Goal: Task Accomplishment & Management: Use online tool/utility

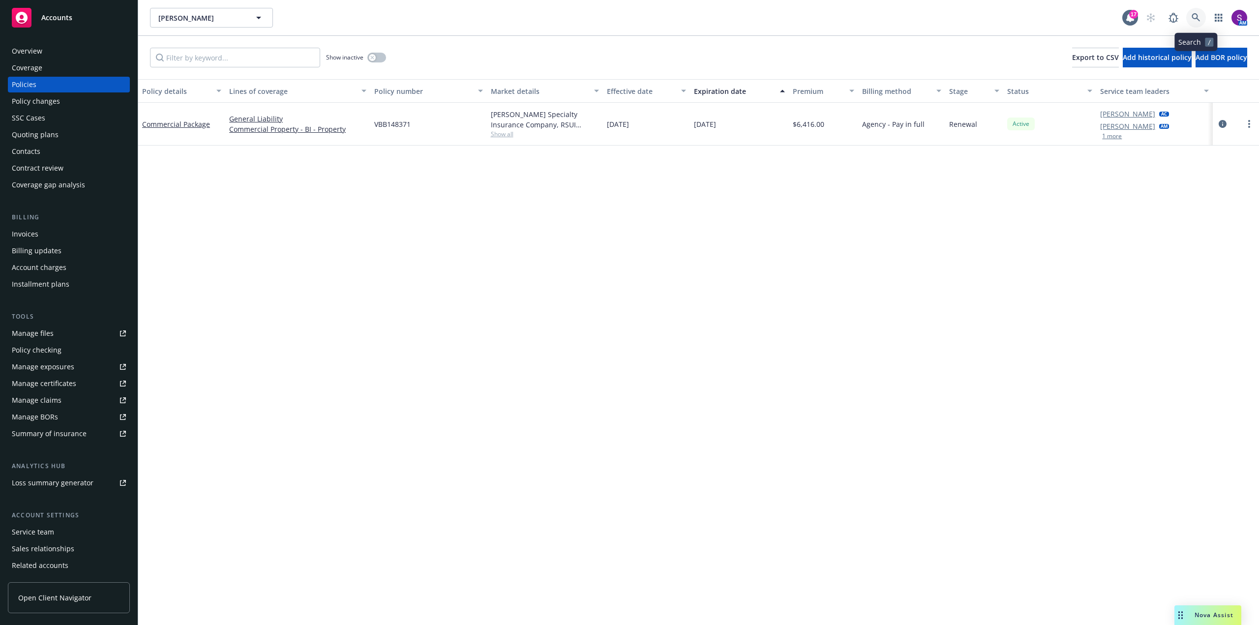
click at [1196, 16] on icon at bounding box center [1196, 17] width 9 height 9
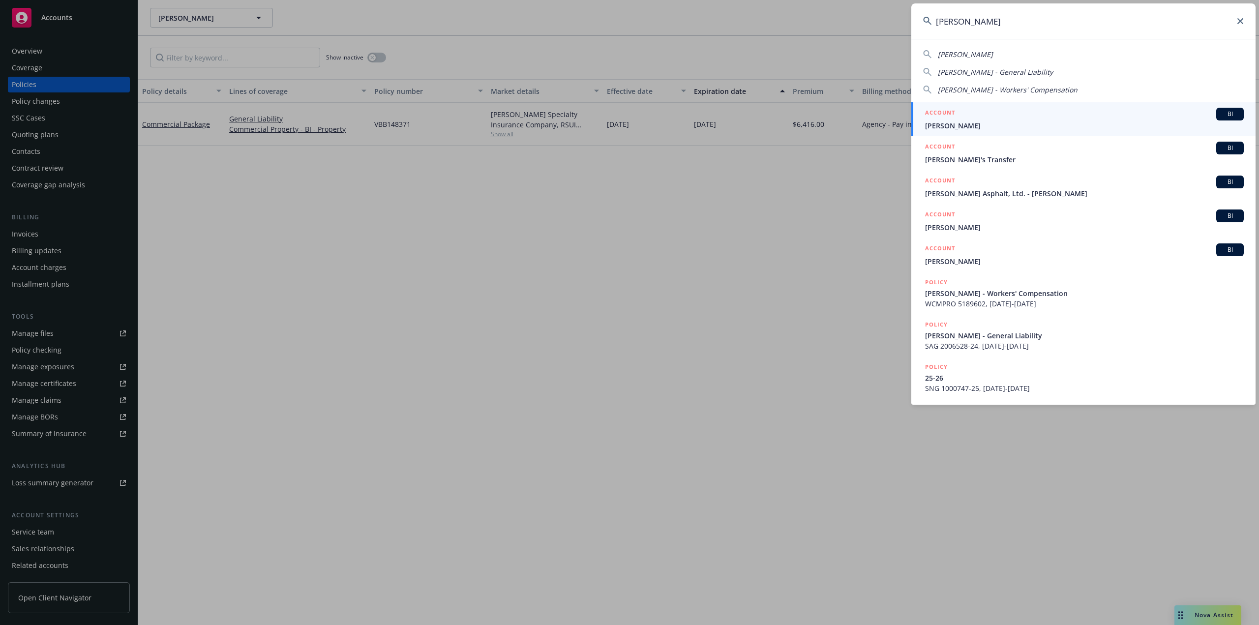
type input "willy nilly"
click at [962, 120] on div "ACCOUNT BI" at bounding box center [1084, 114] width 319 height 13
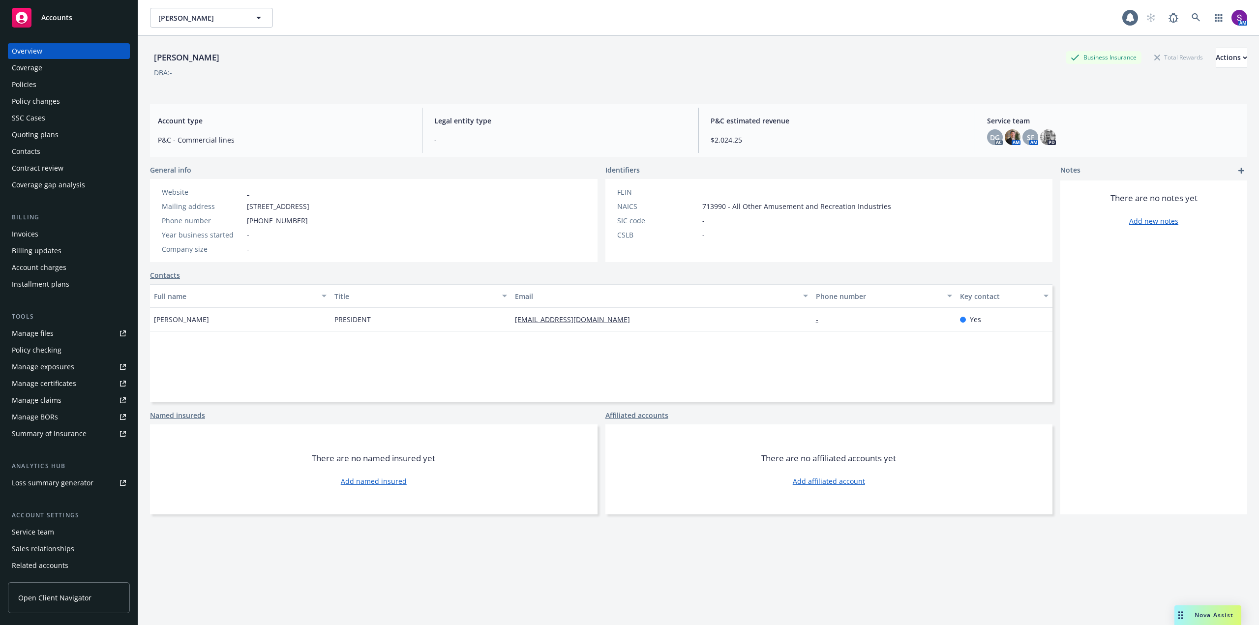
click at [39, 84] on div "Policies" at bounding box center [69, 85] width 114 height 16
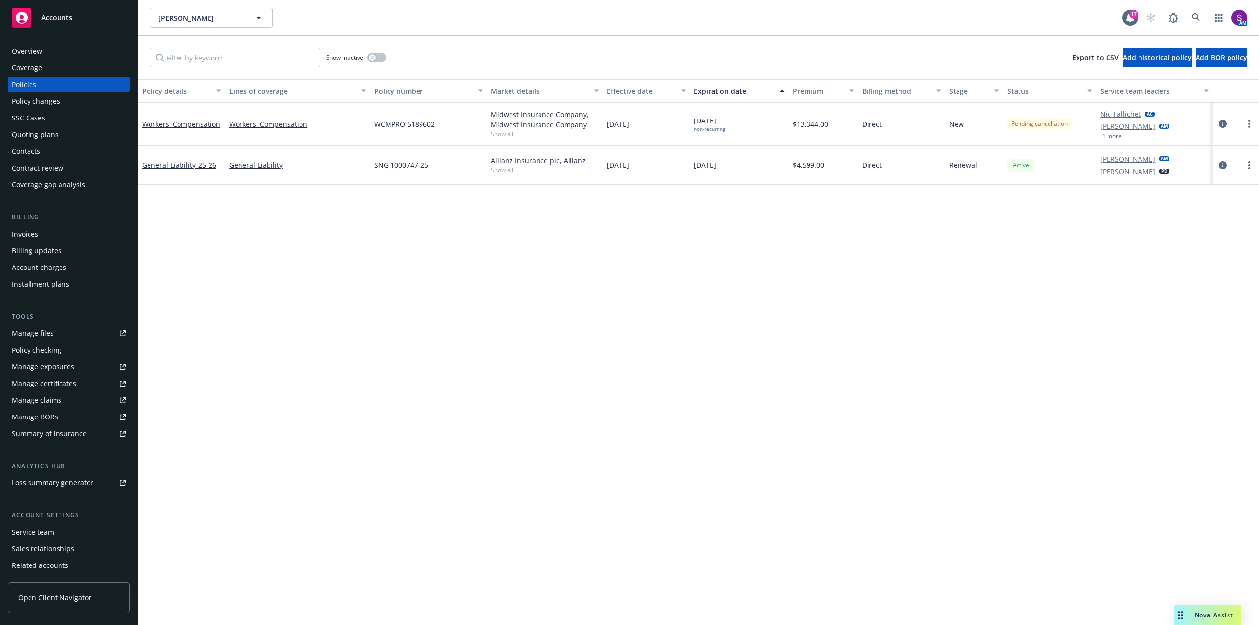
click at [44, 133] on div "Quoting plans" at bounding box center [35, 135] width 47 height 16
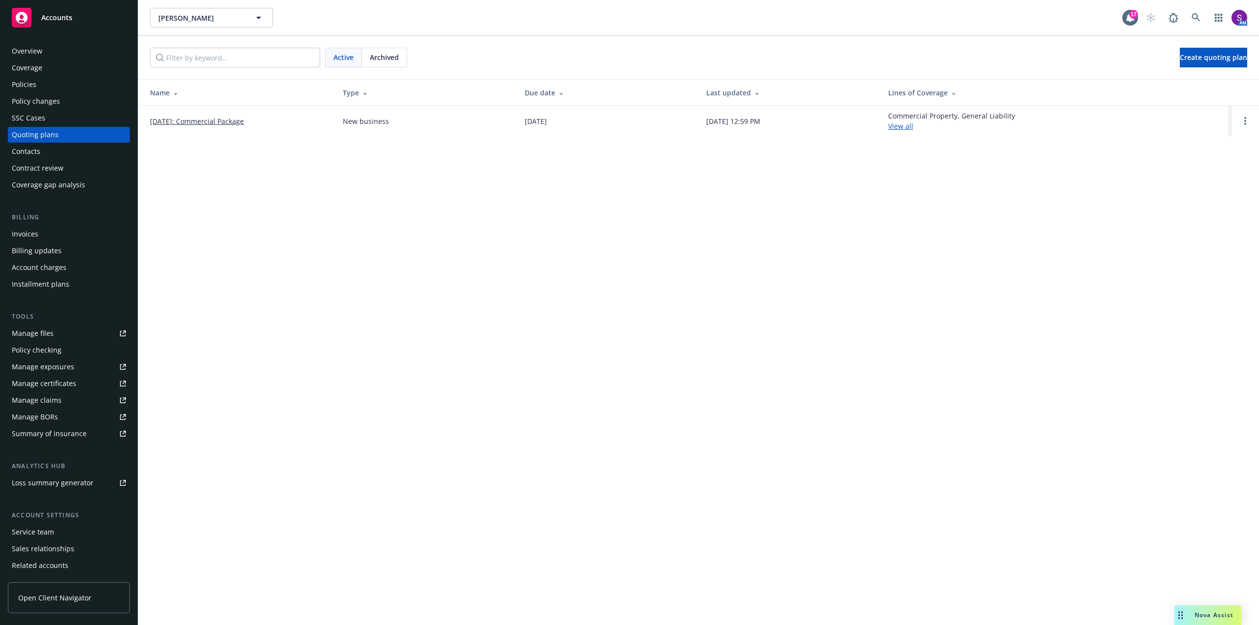
click at [64, 88] on div "Policies" at bounding box center [69, 85] width 114 height 16
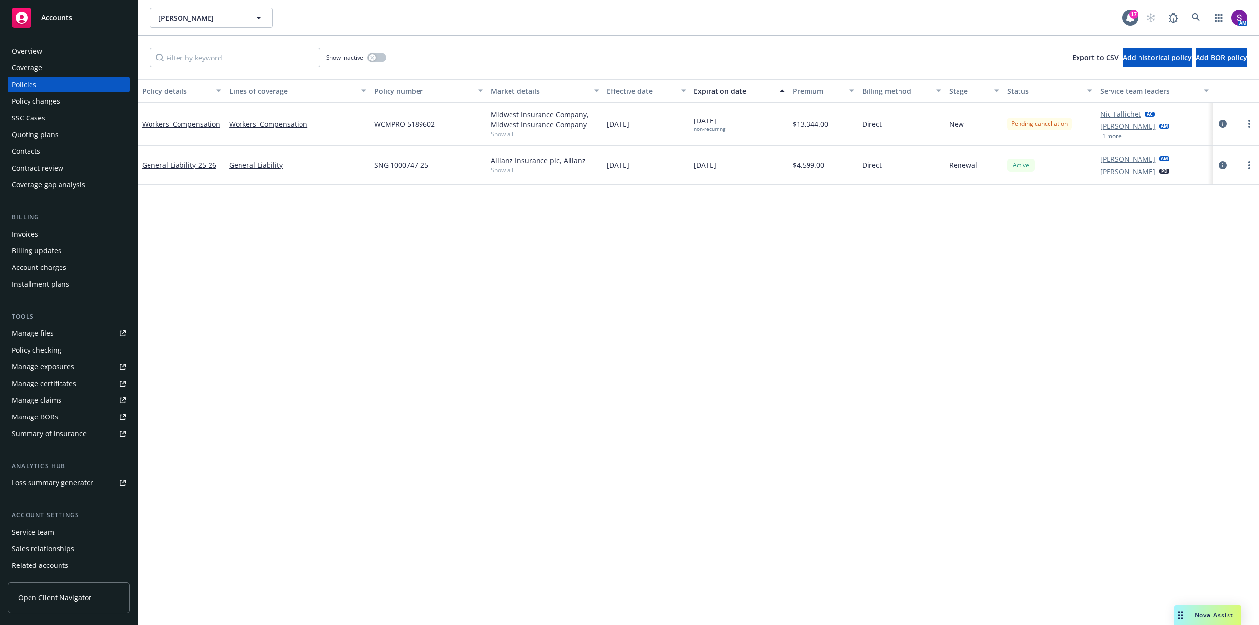
click at [55, 132] on div "Quoting plans" at bounding box center [35, 135] width 47 height 16
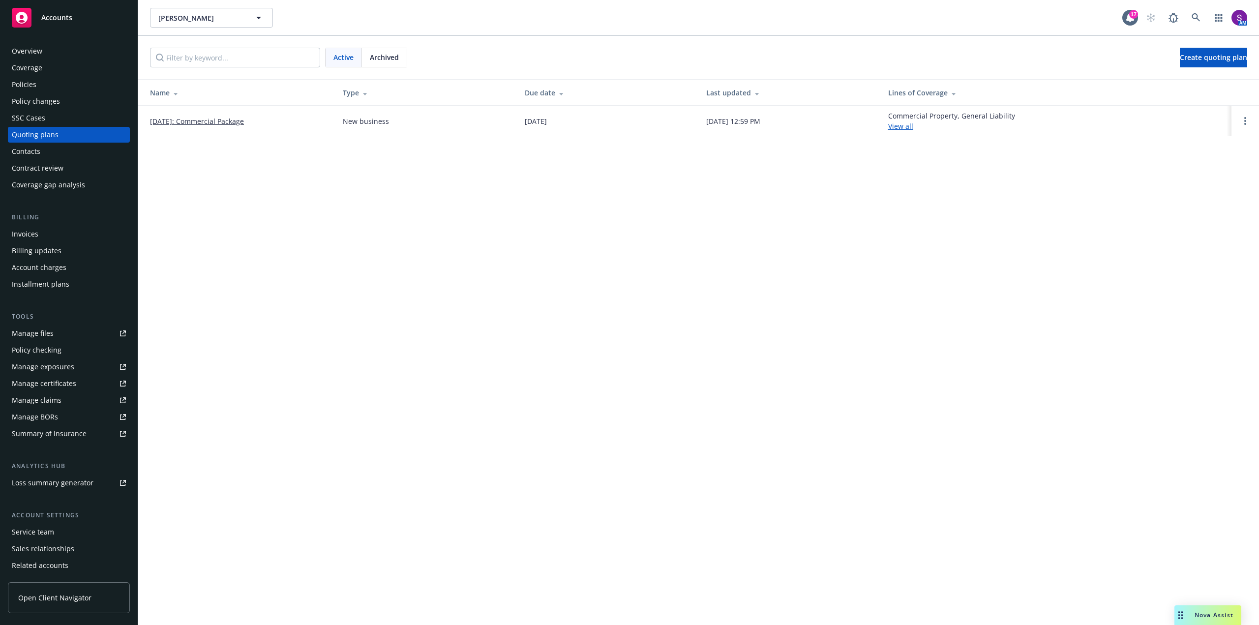
click at [380, 66] on div "Archived" at bounding box center [384, 57] width 45 height 19
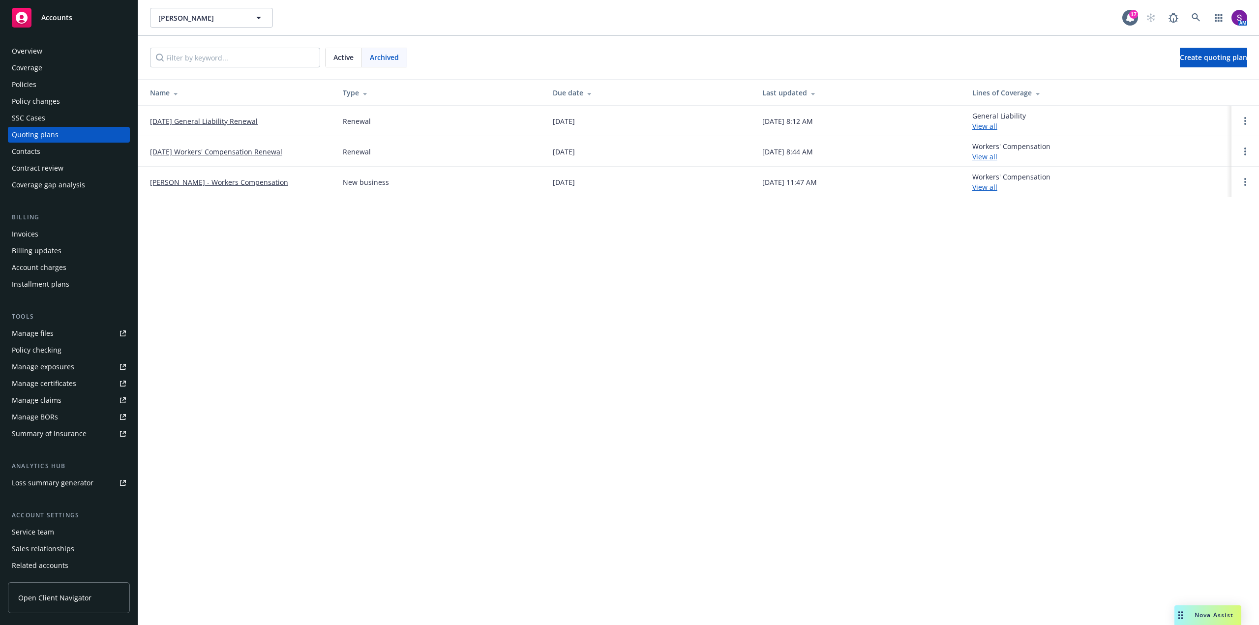
click at [197, 149] on link "10/16/25 Workers' Compensation Renewal" at bounding box center [216, 152] width 132 height 10
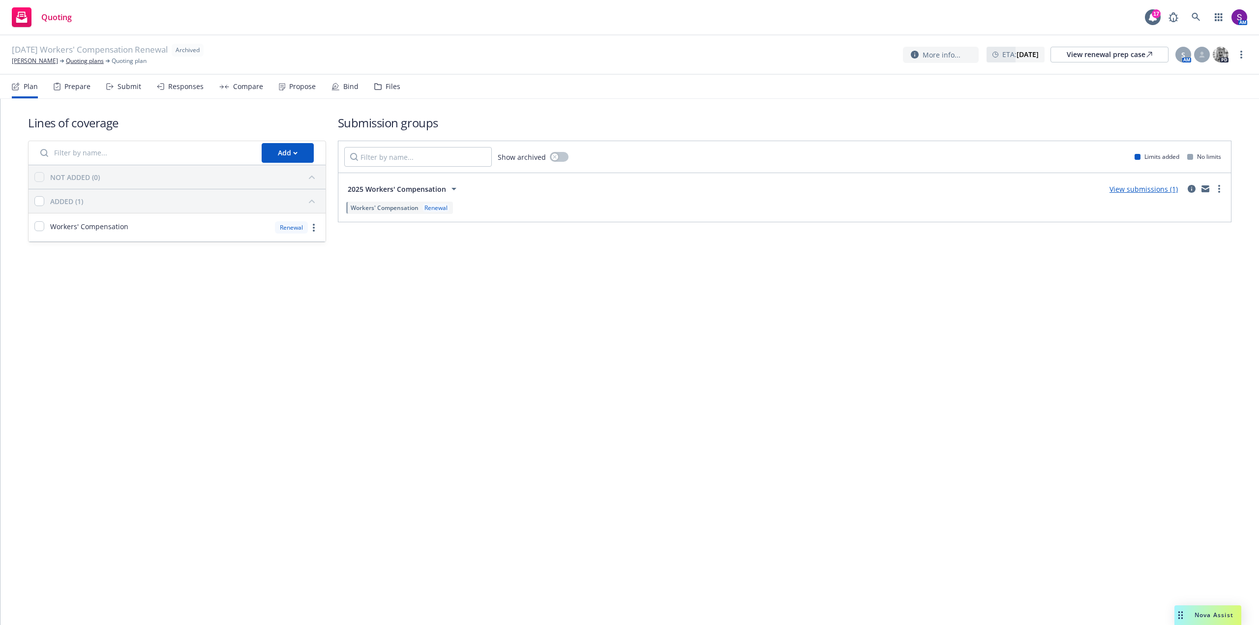
click at [303, 92] on div "Propose" at bounding box center [297, 87] width 37 height 24
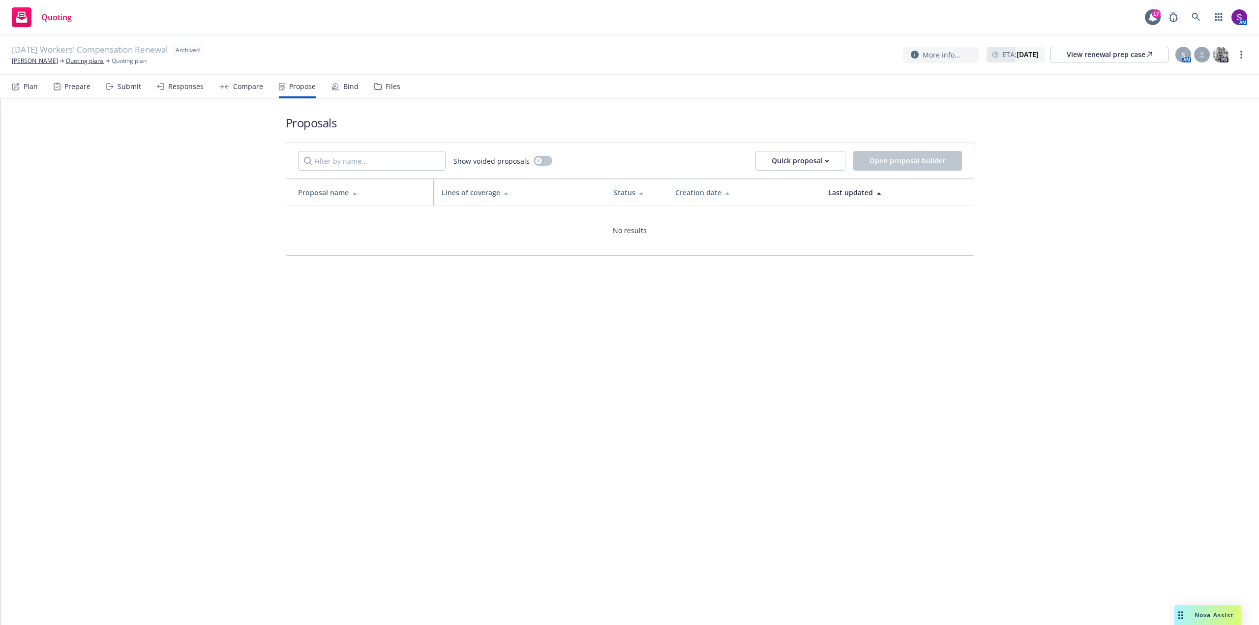
click at [247, 87] on div "Compare" at bounding box center [248, 87] width 30 height 8
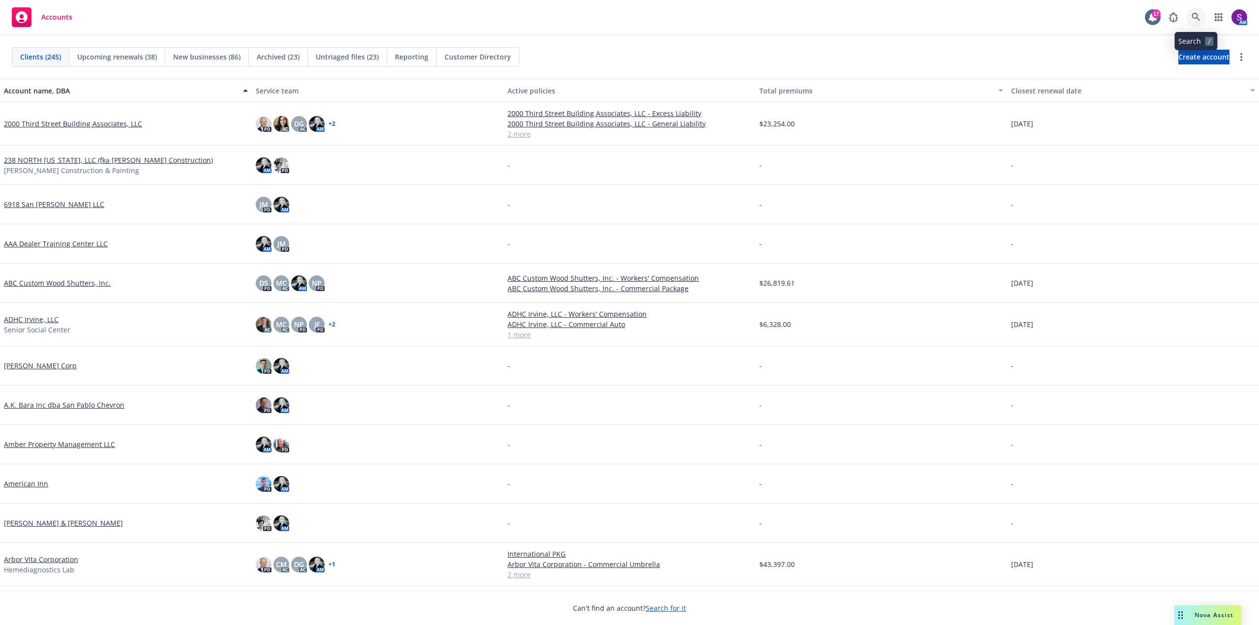
click at [1196, 18] on icon at bounding box center [1196, 17] width 8 height 8
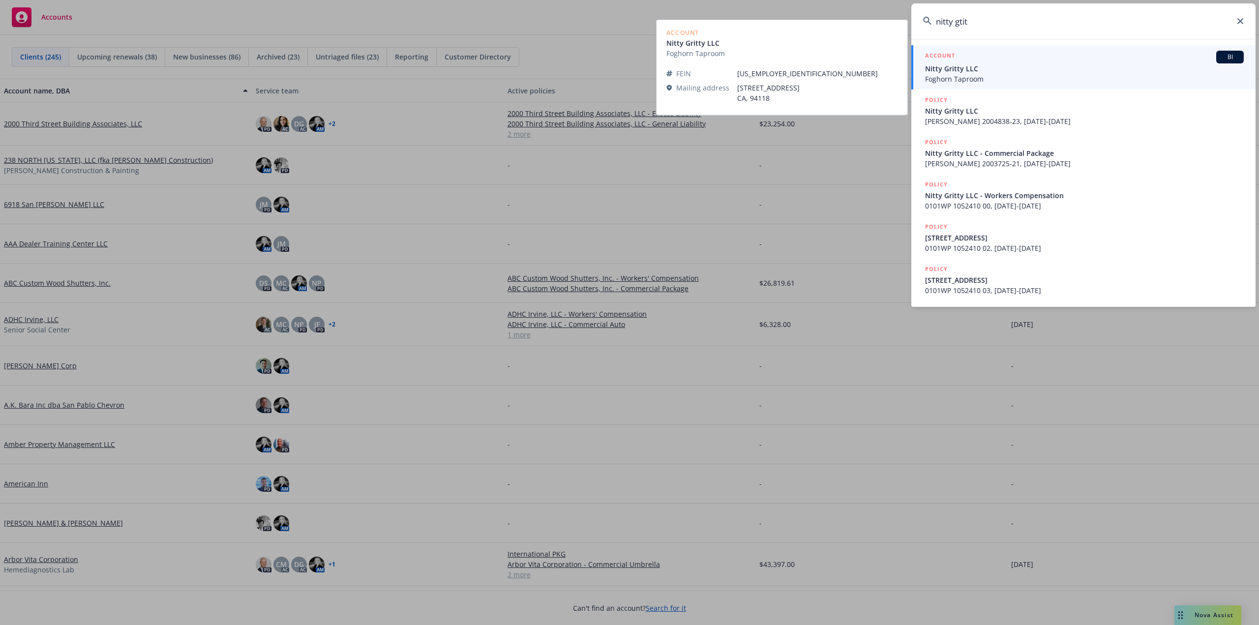
type input "nitty gtit"
click at [966, 73] on span "Nitty Gritty LLC" at bounding box center [1084, 68] width 319 height 10
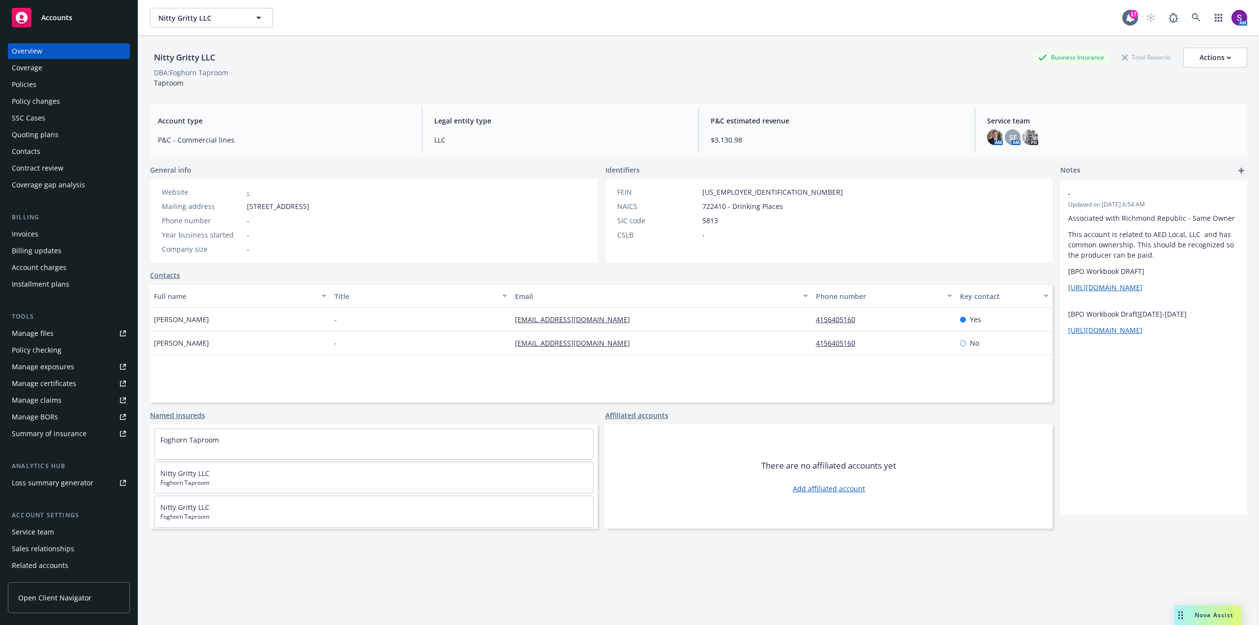
click at [40, 86] on div "Policies" at bounding box center [69, 85] width 114 height 16
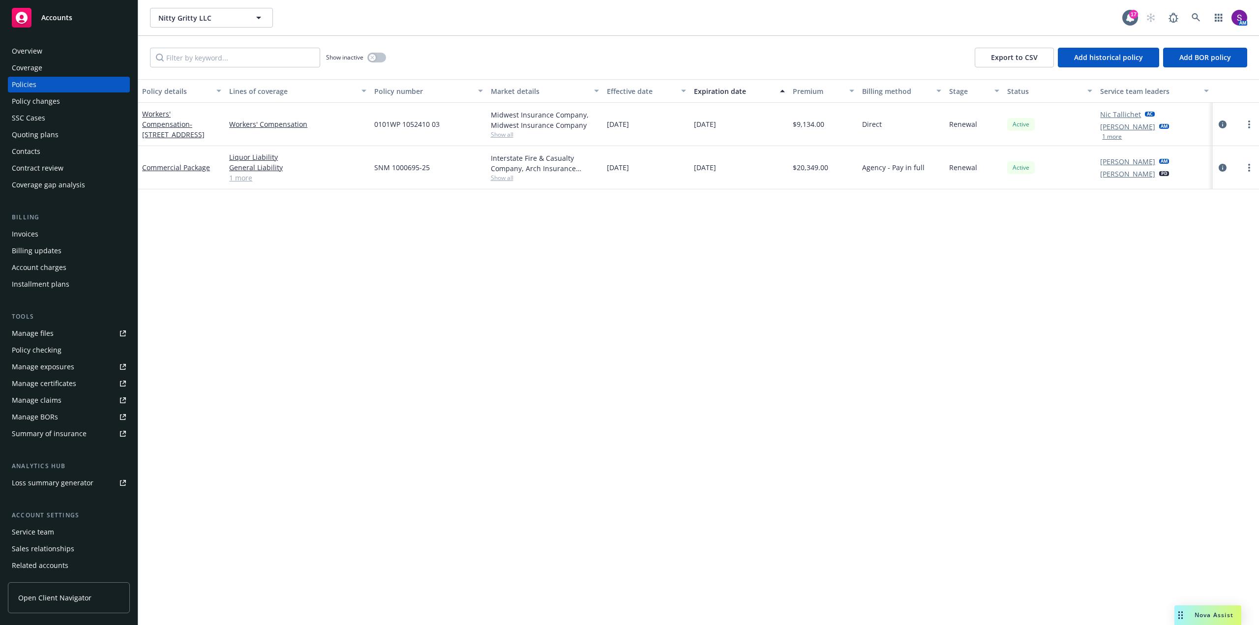
click at [506, 134] on span "Show all" at bounding box center [545, 134] width 108 height 8
click at [466, 127] on div "0101WP 1052410 03" at bounding box center [428, 124] width 116 height 43
click at [1198, 18] on icon at bounding box center [1196, 17] width 9 height 9
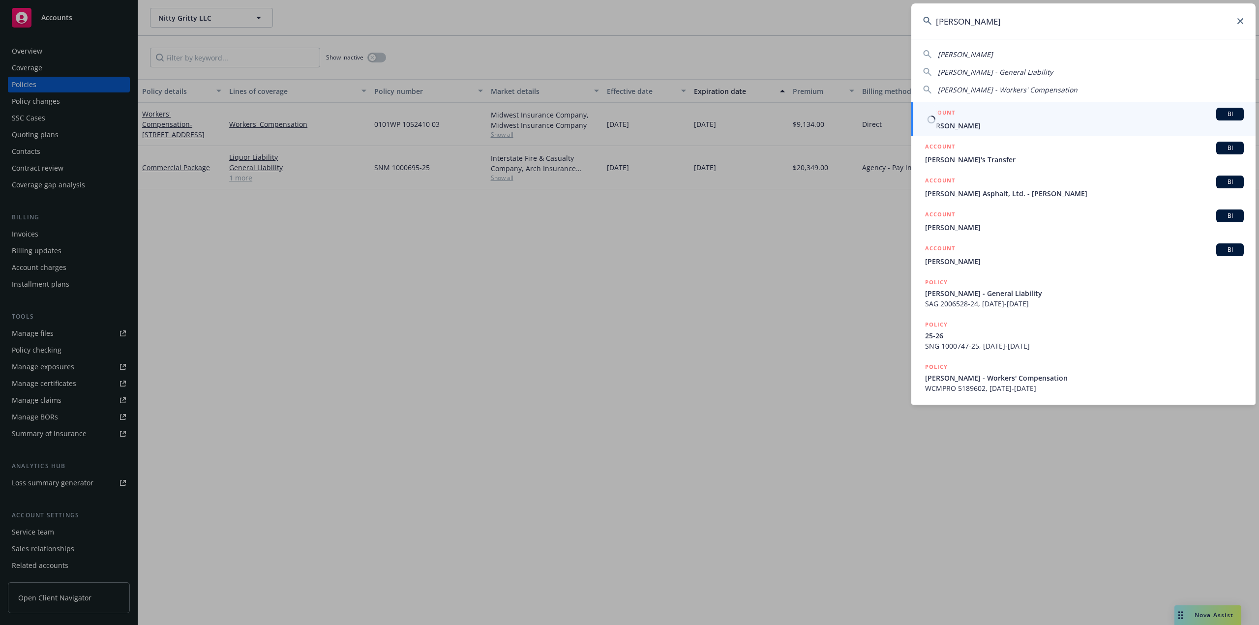
type input "willy nilly"
click at [964, 120] on span "Willy Nilly" at bounding box center [1084, 125] width 319 height 10
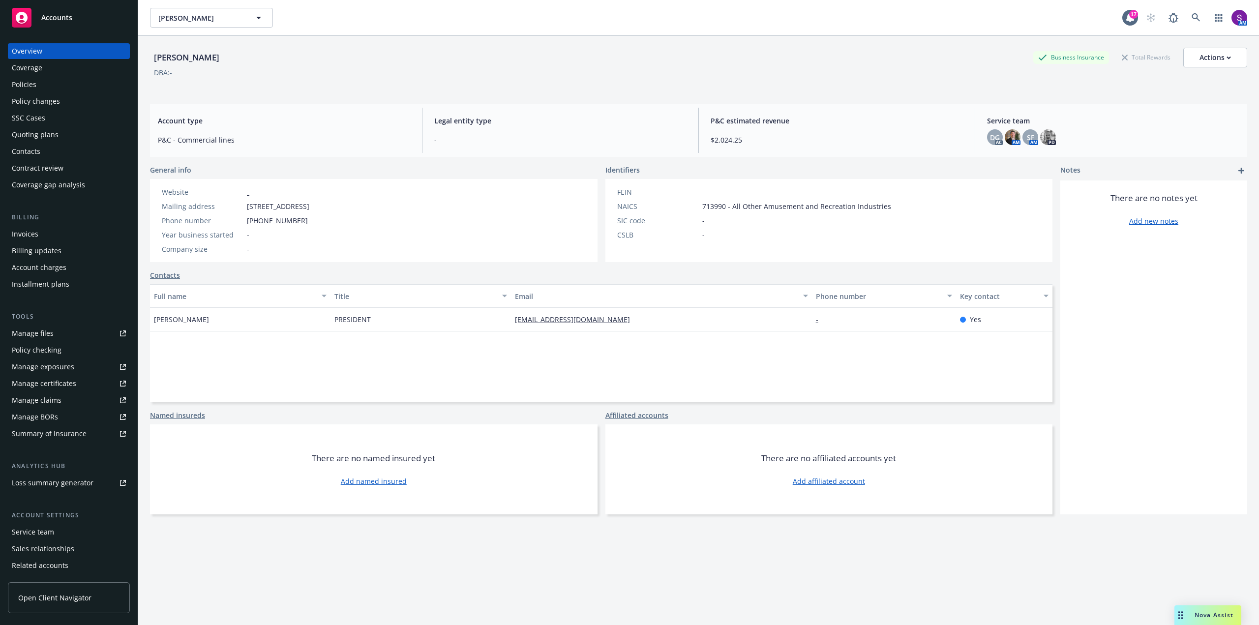
click at [19, 81] on div "Policies" at bounding box center [24, 85] width 25 height 16
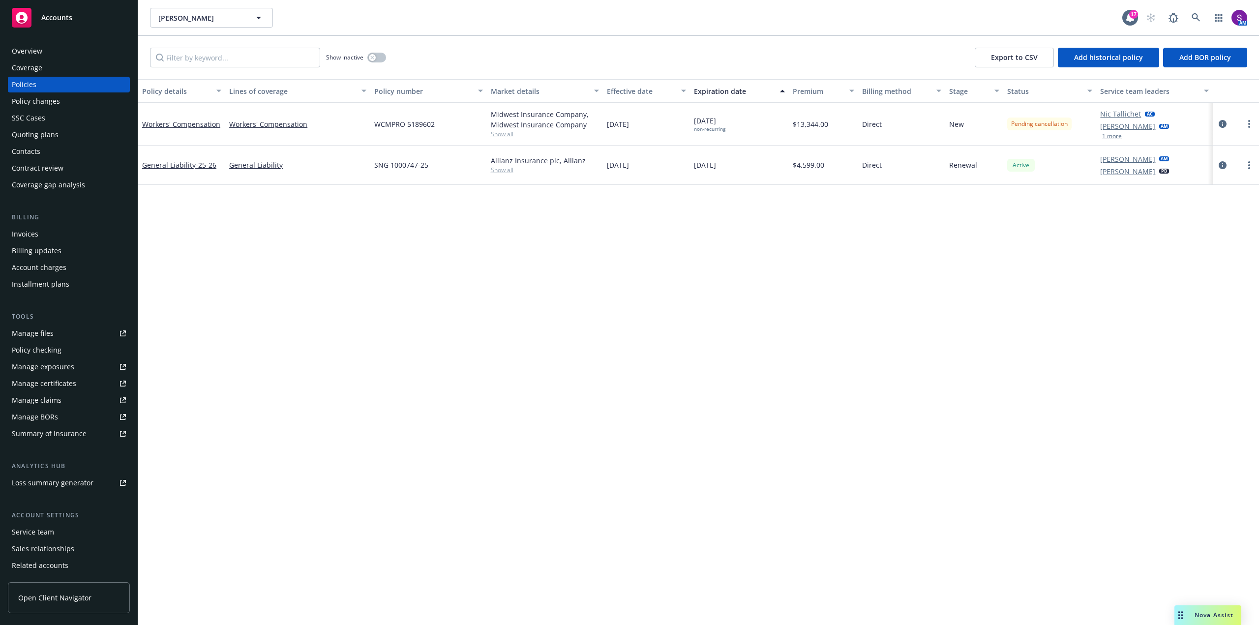
click at [57, 330] on link "Manage files" at bounding box center [69, 334] width 122 height 16
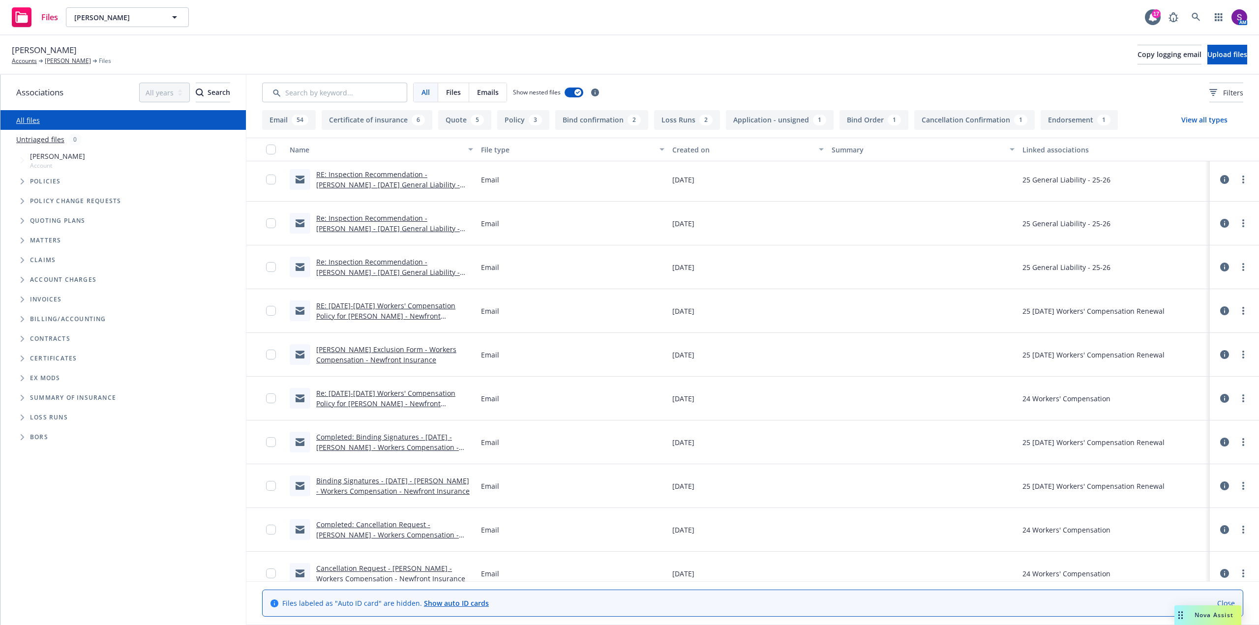
scroll to position [443, 0]
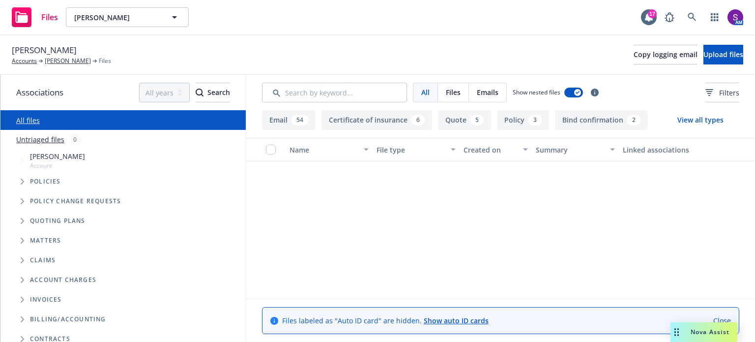
scroll to position [443, 0]
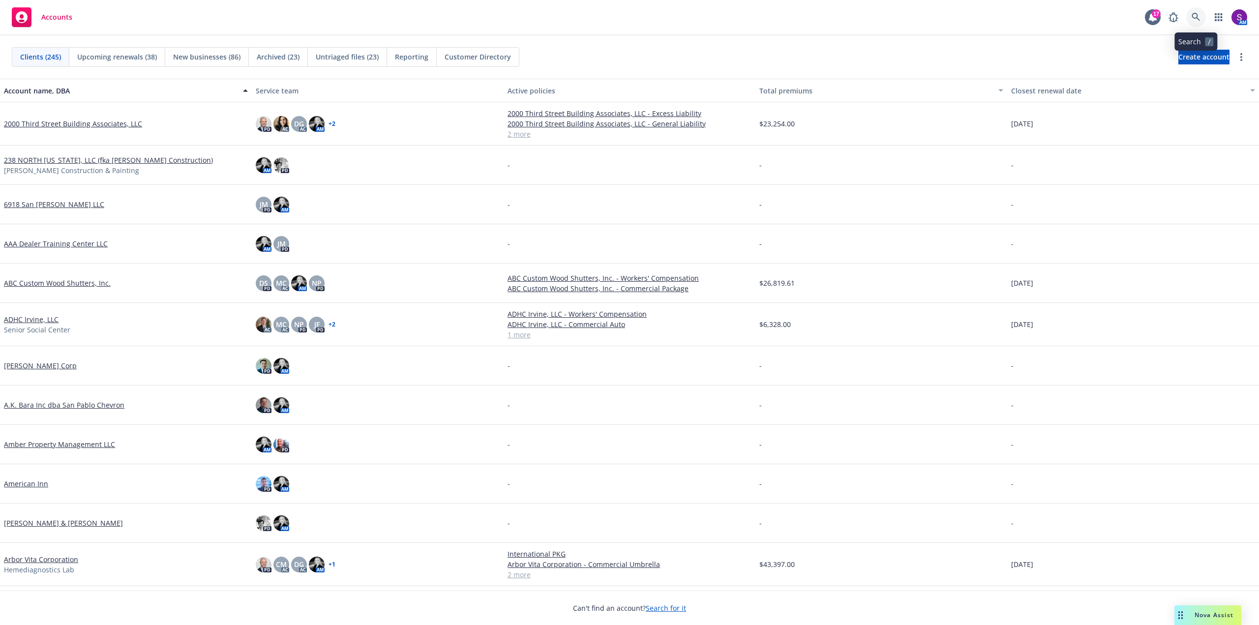
click at [1197, 16] on icon at bounding box center [1196, 17] width 8 height 8
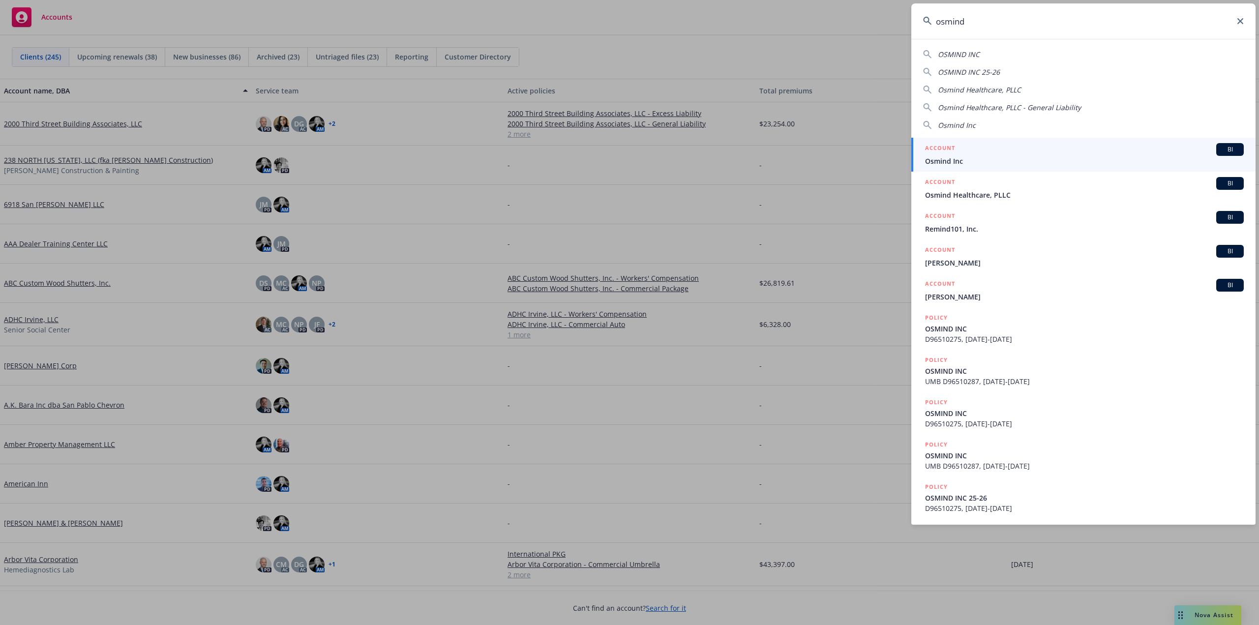
type input "osmind"
click at [987, 158] on span "Osmind Inc" at bounding box center [1084, 161] width 319 height 10
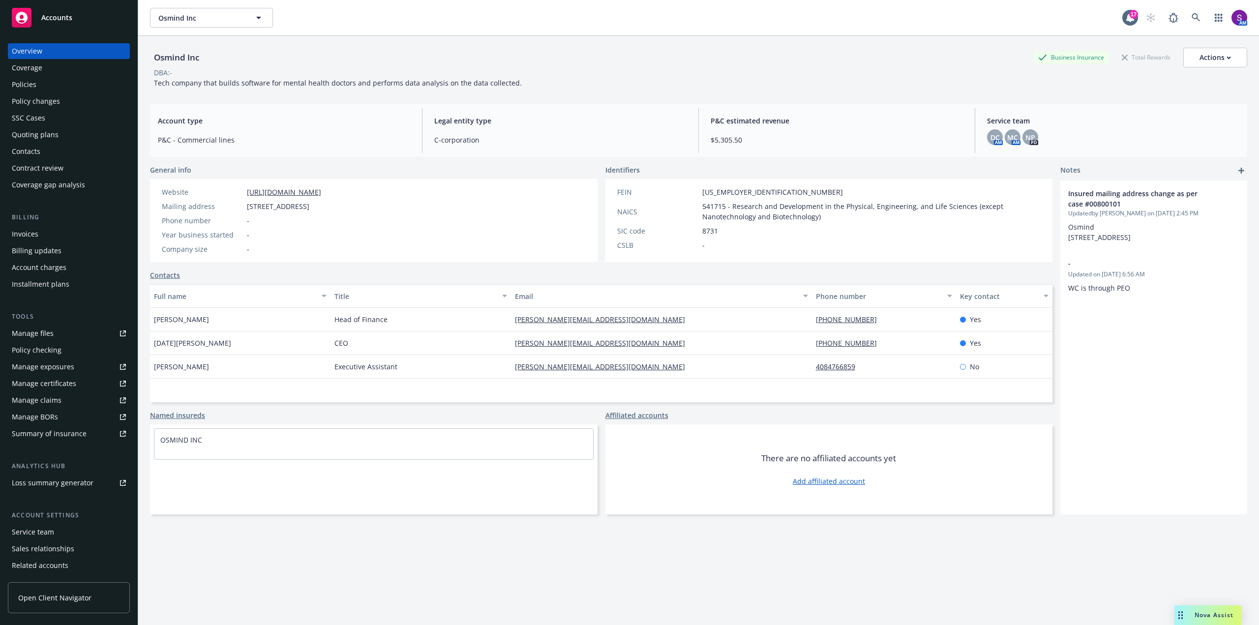
click at [43, 85] on div "Policies" at bounding box center [69, 85] width 114 height 16
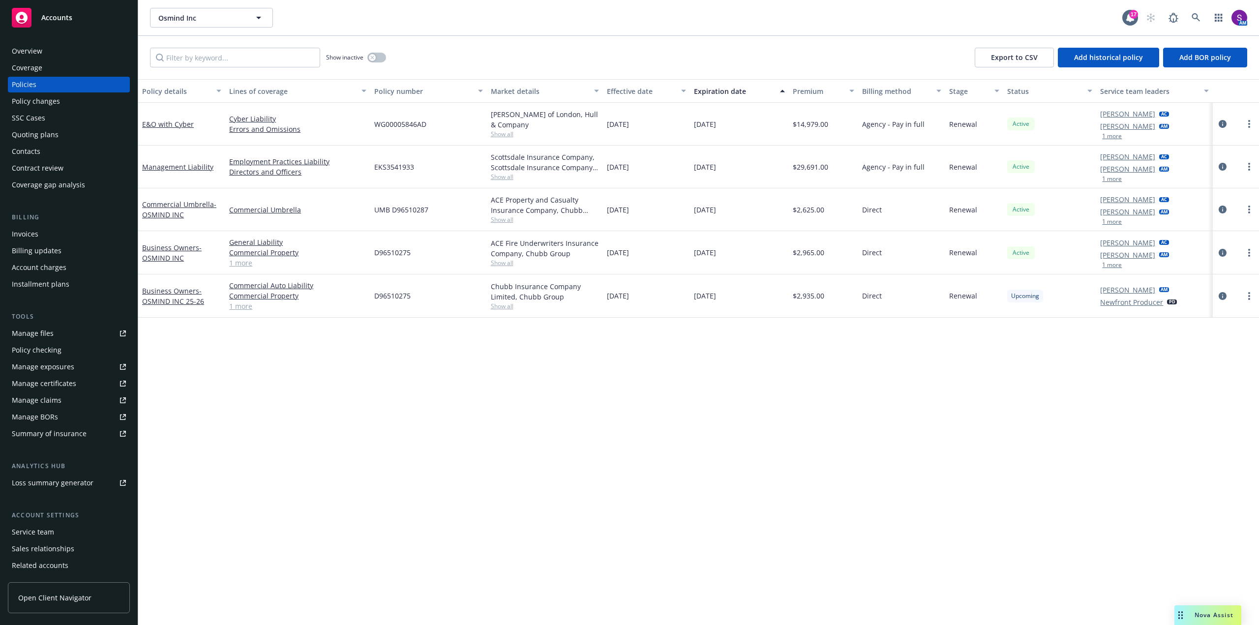
click at [49, 529] on div "Service team" at bounding box center [33, 532] width 42 height 16
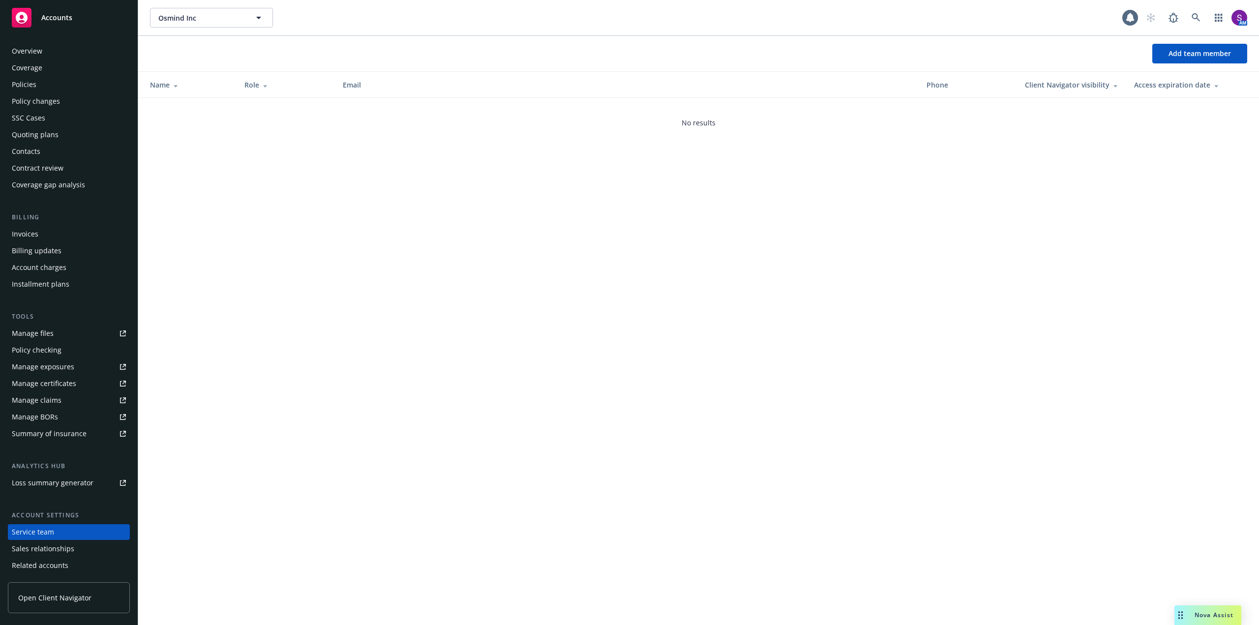
scroll to position [32, 0]
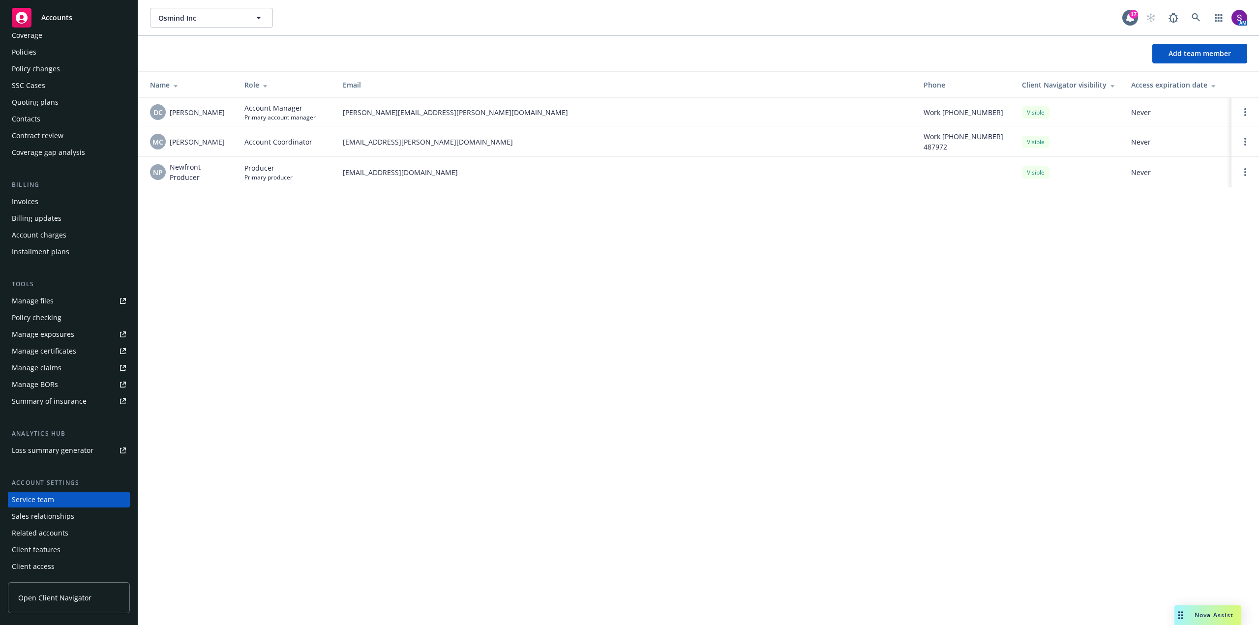
click at [35, 32] on div "Coverage" at bounding box center [27, 36] width 30 height 16
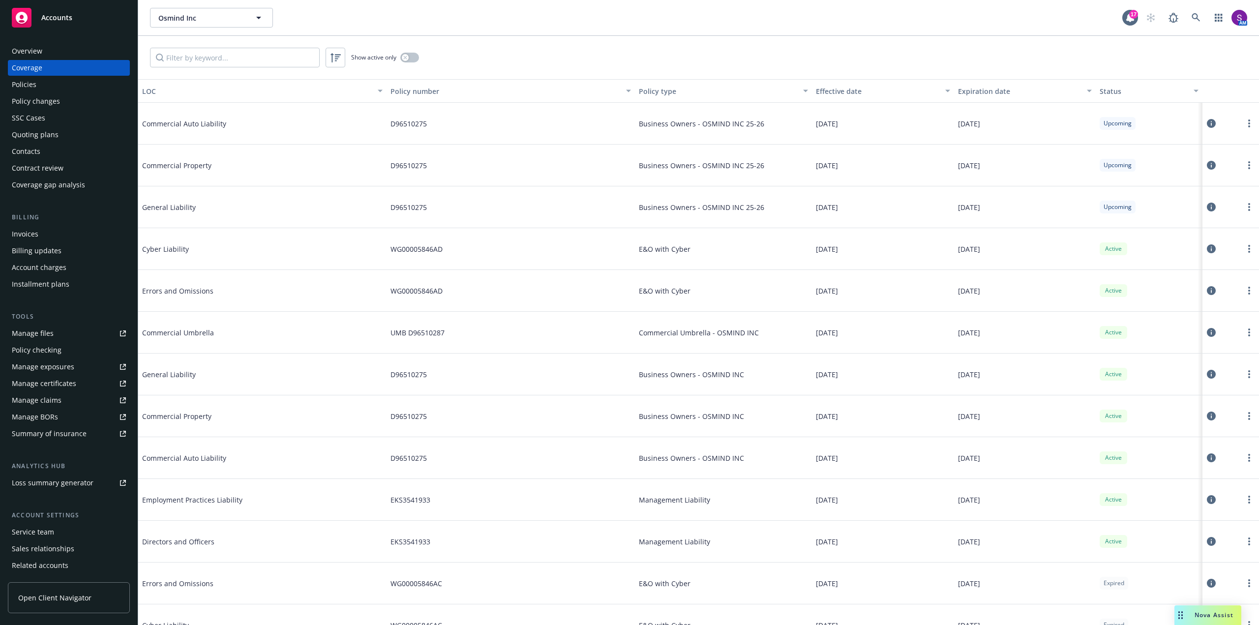
click at [25, 51] on div "Overview" at bounding box center [27, 51] width 30 height 16
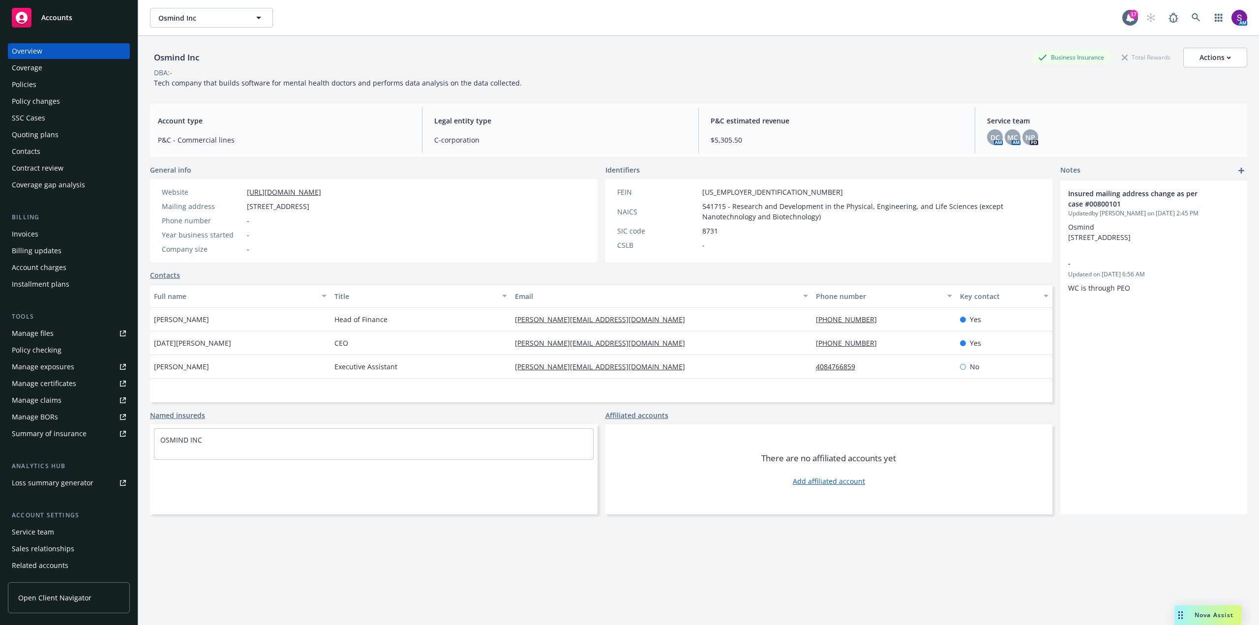
click at [276, 240] on div "Website https://www.osmind.org/ Mailing address 3130, 20th St Ste 250, San Fran…" at bounding box center [241, 220] width 167 height 67
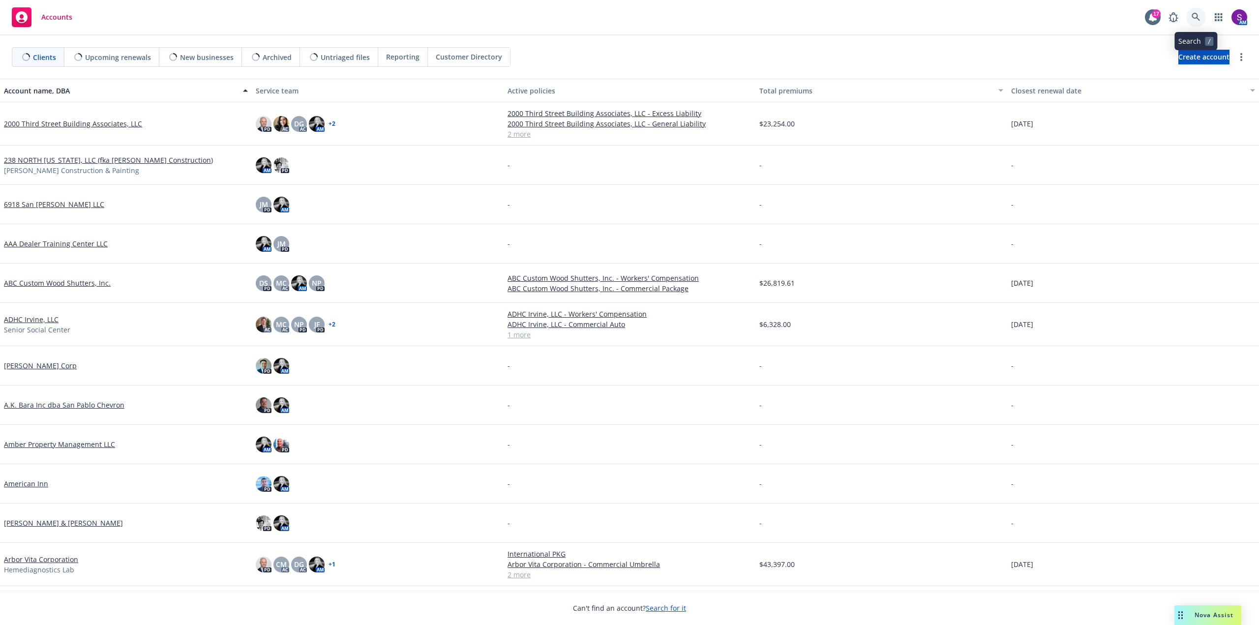
click at [1196, 19] on icon at bounding box center [1196, 17] width 9 height 9
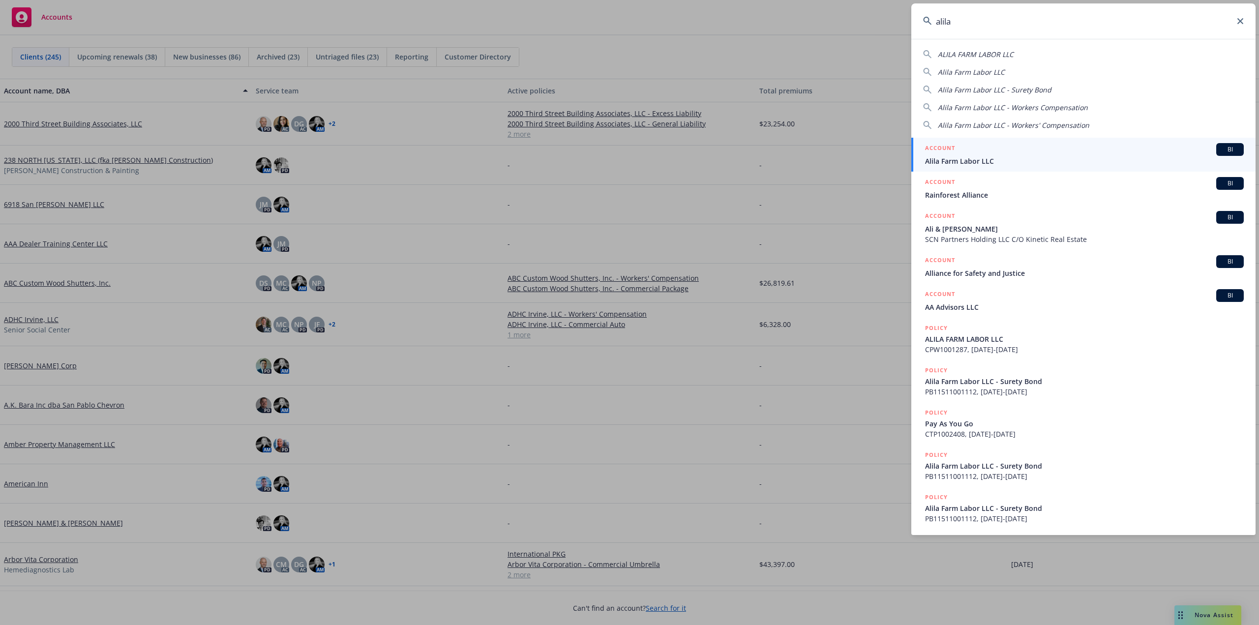
type input "alila"
click at [982, 157] on span "Alila Farm Labor LLC" at bounding box center [1084, 161] width 319 height 10
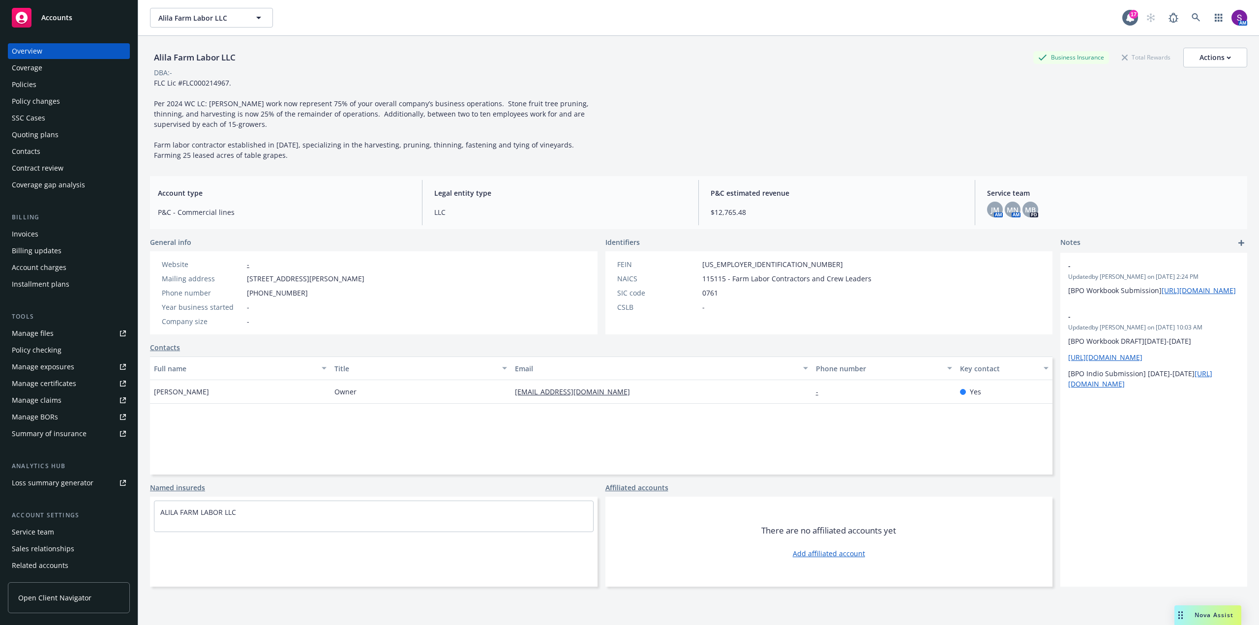
click at [36, 89] on div "Policies" at bounding box center [69, 85] width 114 height 16
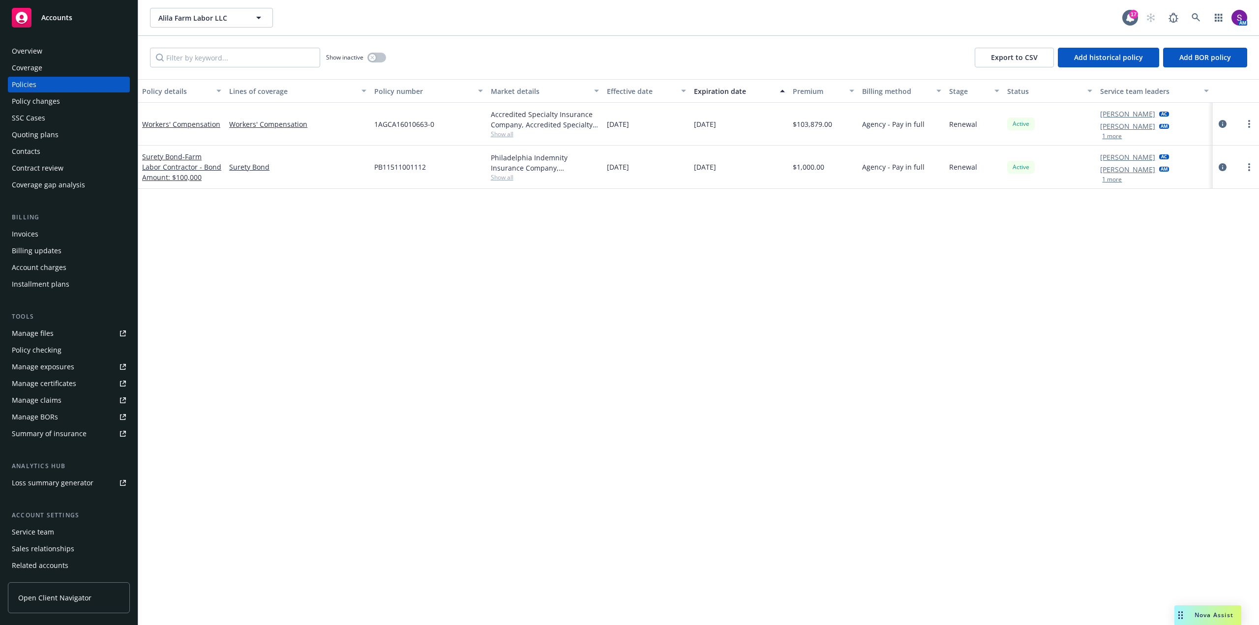
click at [502, 133] on span "Show all" at bounding box center [545, 134] width 108 height 8
click at [1220, 121] on icon "circleInformation" at bounding box center [1223, 124] width 8 height 8
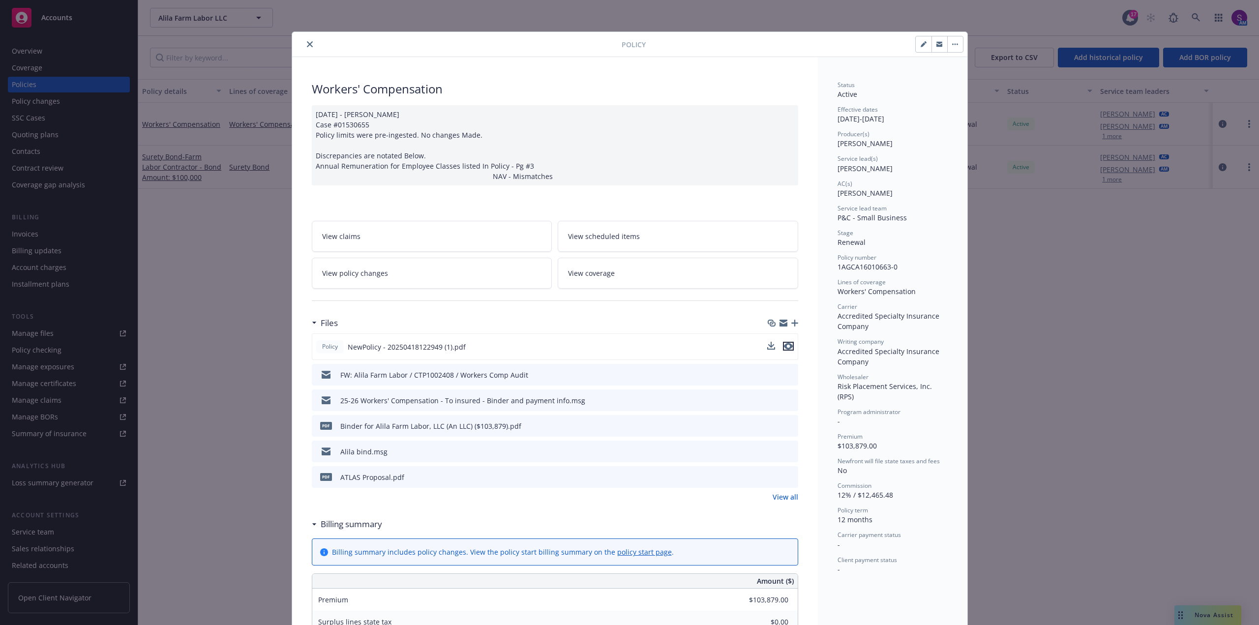
click at [788, 348] on icon "preview file" at bounding box center [788, 346] width 9 height 7
click at [308, 42] on icon "close" at bounding box center [310, 44] width 6 height 6
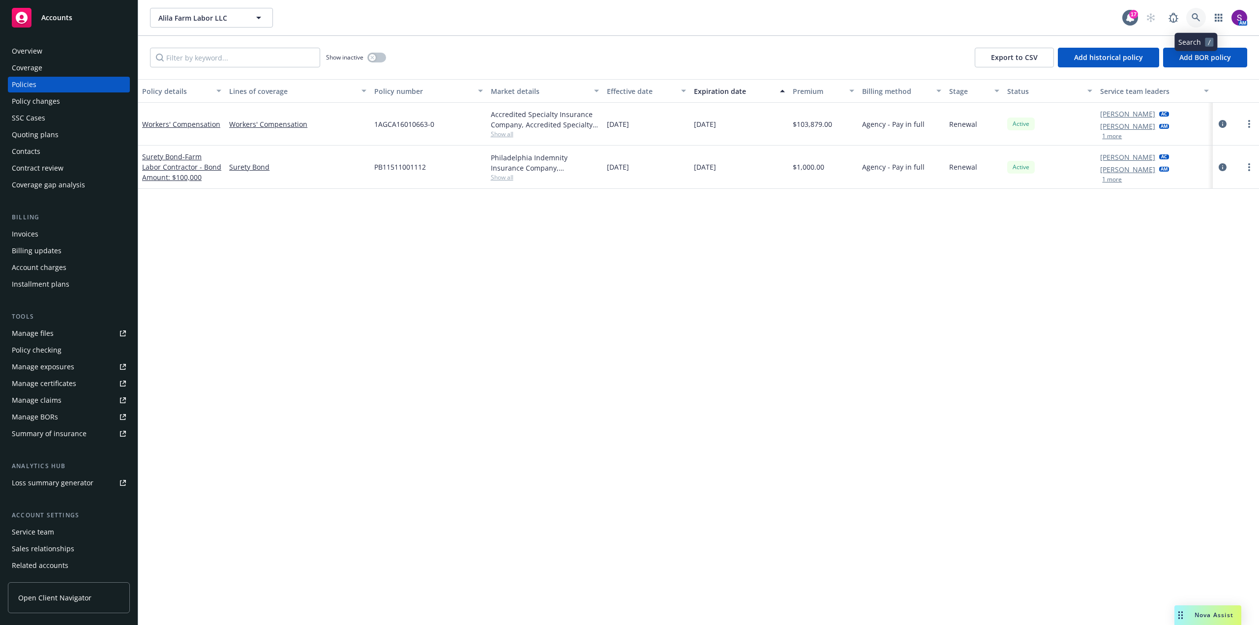
click at [1198, 16] on icon at bounding box center [1196, 17] width 9 height 9
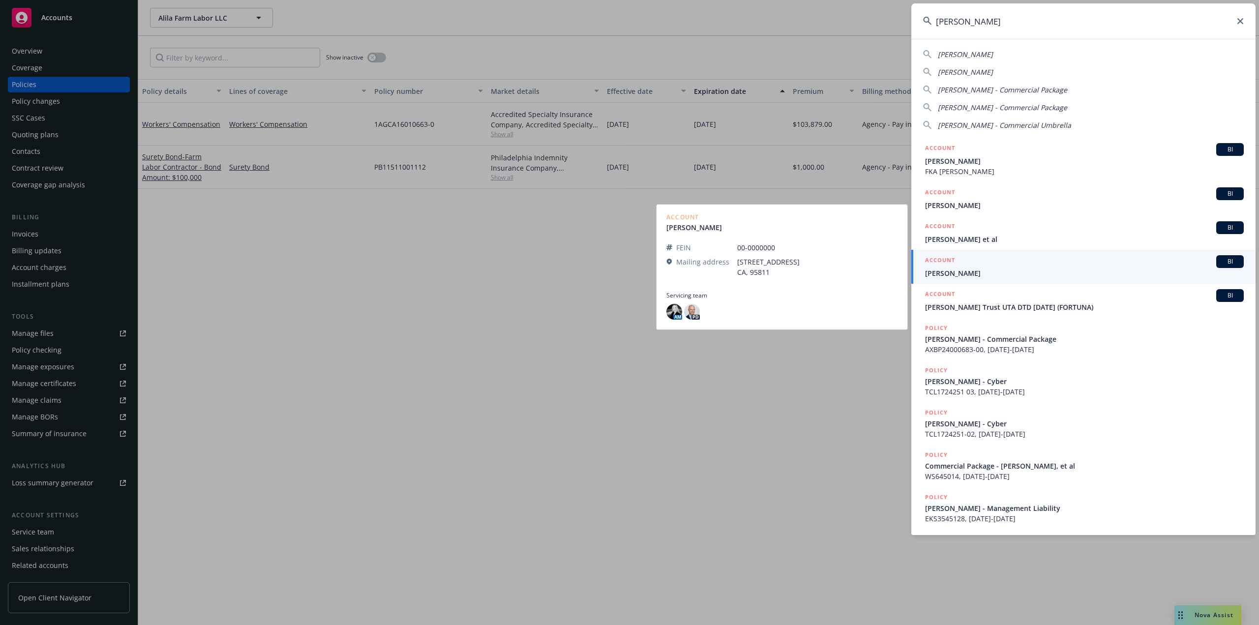
type input "janet chedi"
click at [970, 272] on span "Janet Chediak - Bidwell" at bounding box center [1084, 273] width 319 height 10
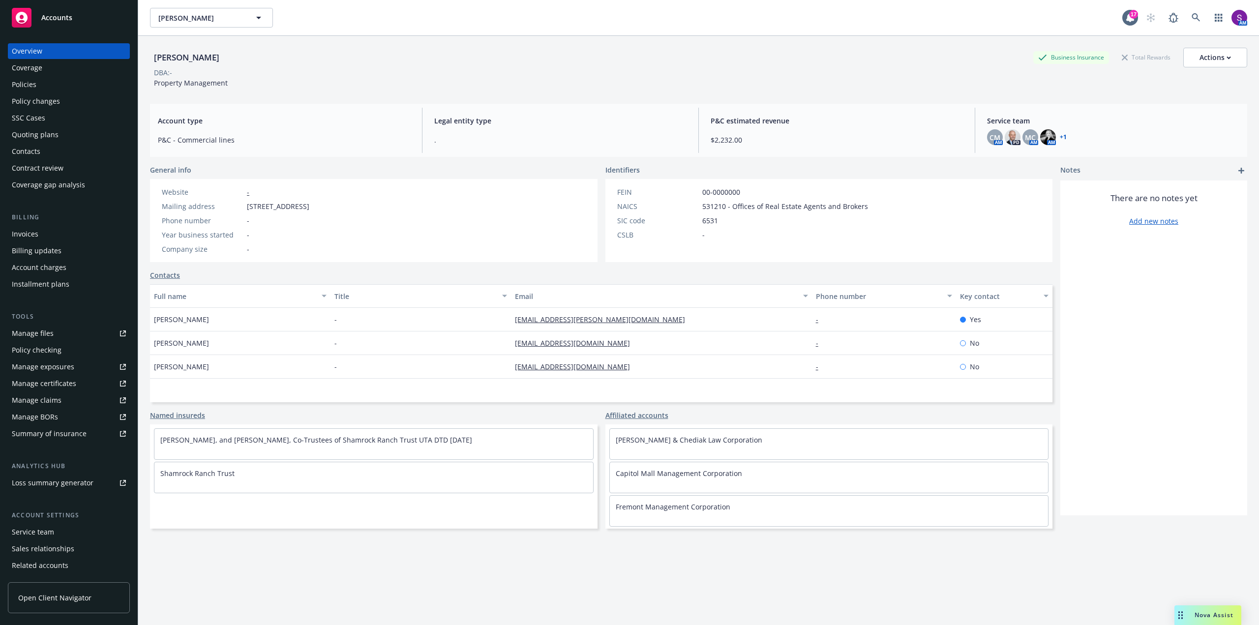
click at [36, 86] on div "Policies" at bounding box center [69, 85] width 114 height 16
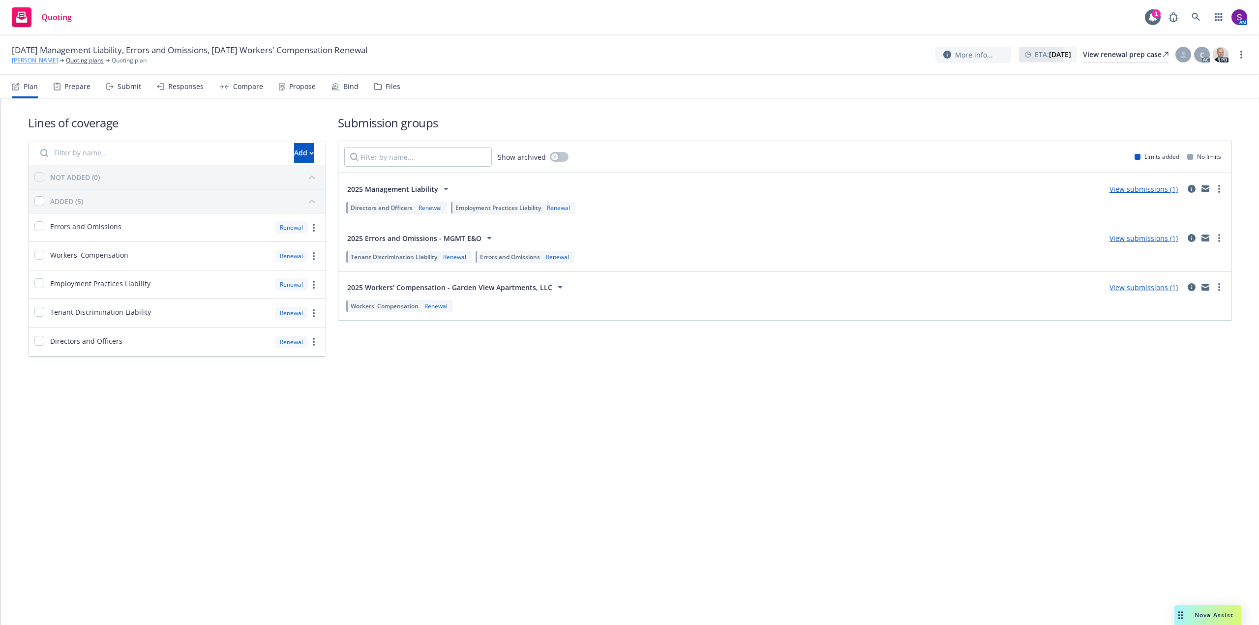
click at [40, 60] on link "[PERSON_NAME]" at bounding box center [35, 60] width 46 height 9
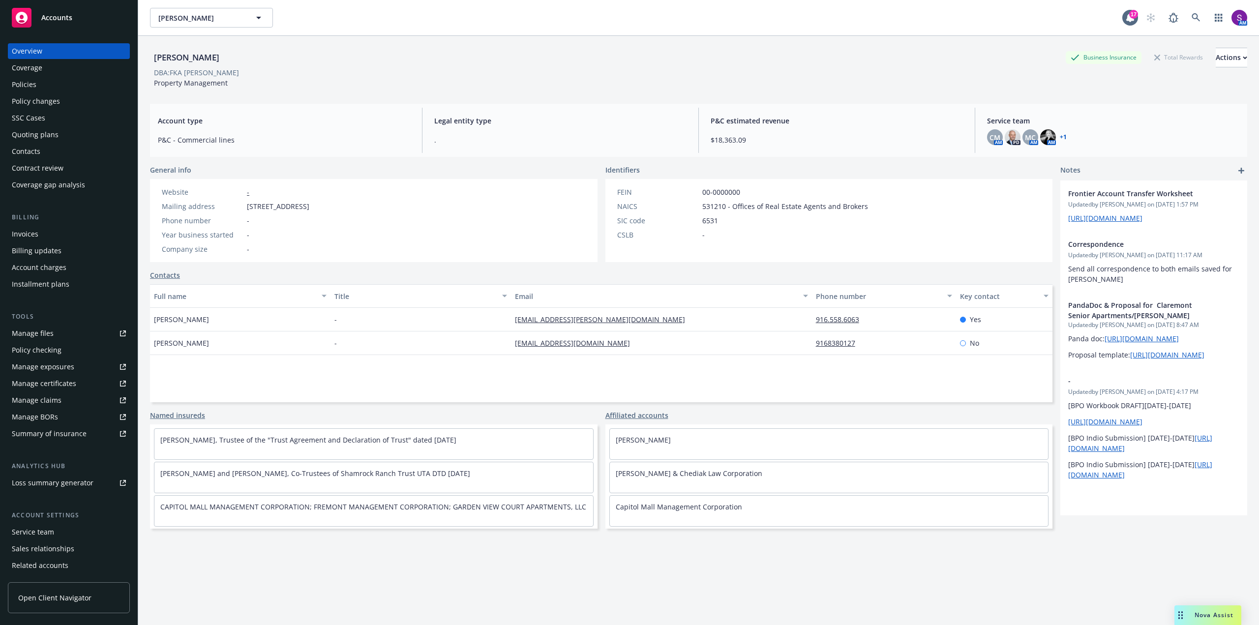
click at [36, 84] on div "Policies" at bounding box center [69, 85] width 114 height 16
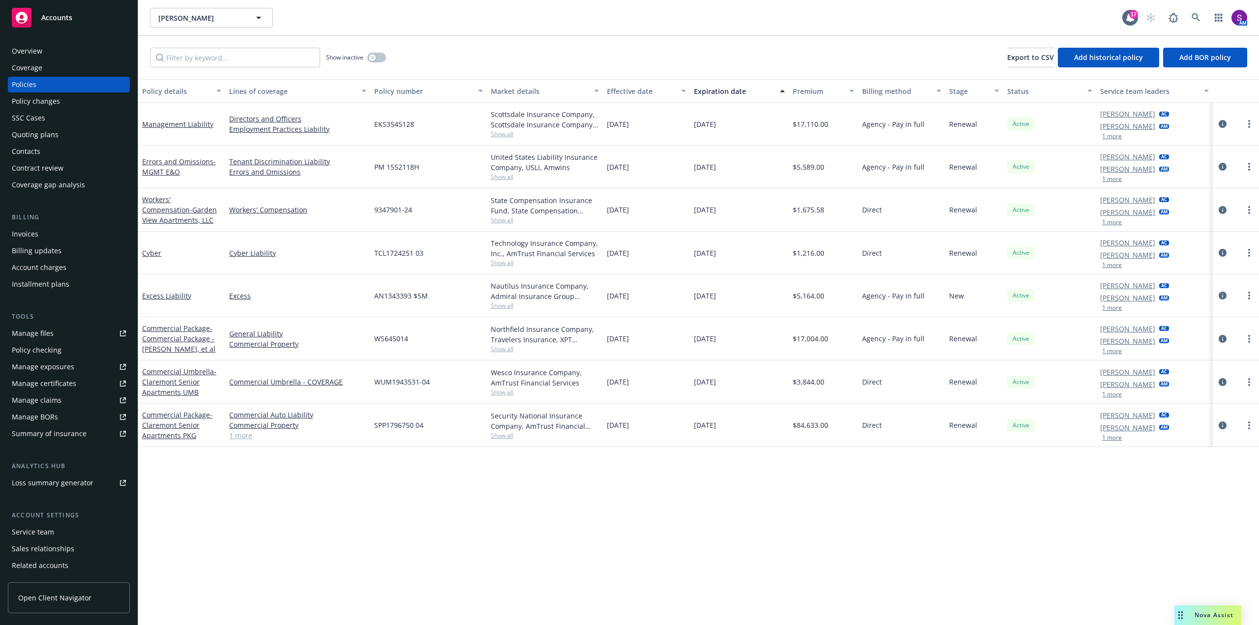
click at [51, 54] on div "Overview" at bounding box center [69, 51] width 114 height 16
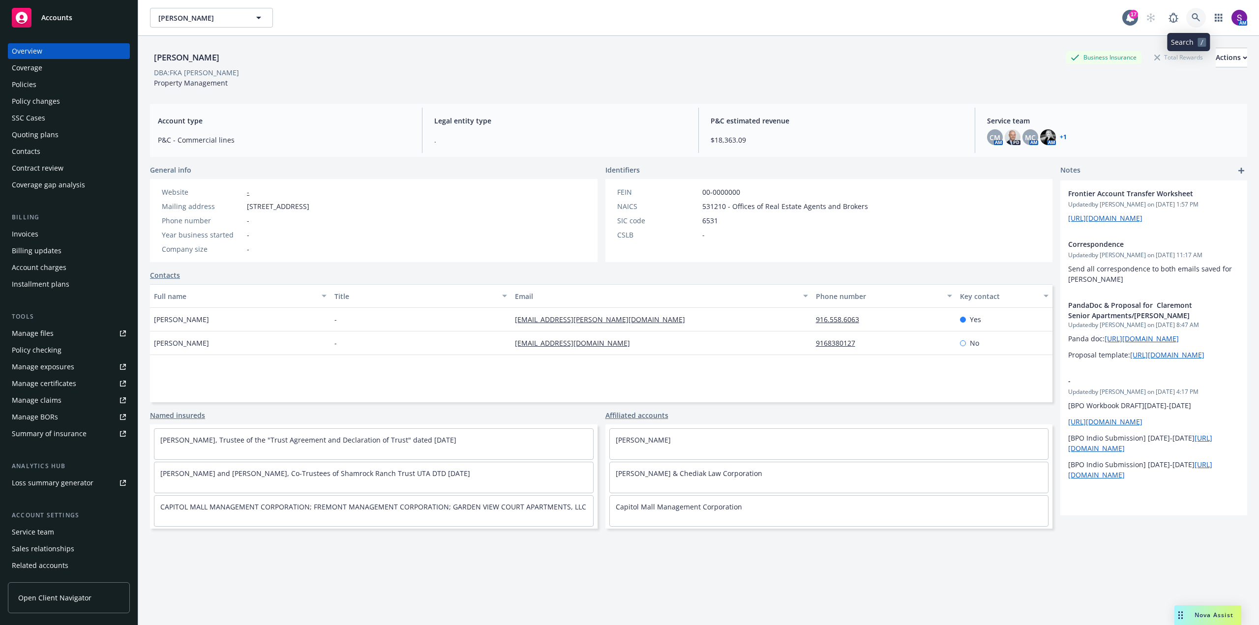
click at [1193, 24] on link at bounding box center [1196, 18] width 20 height 20
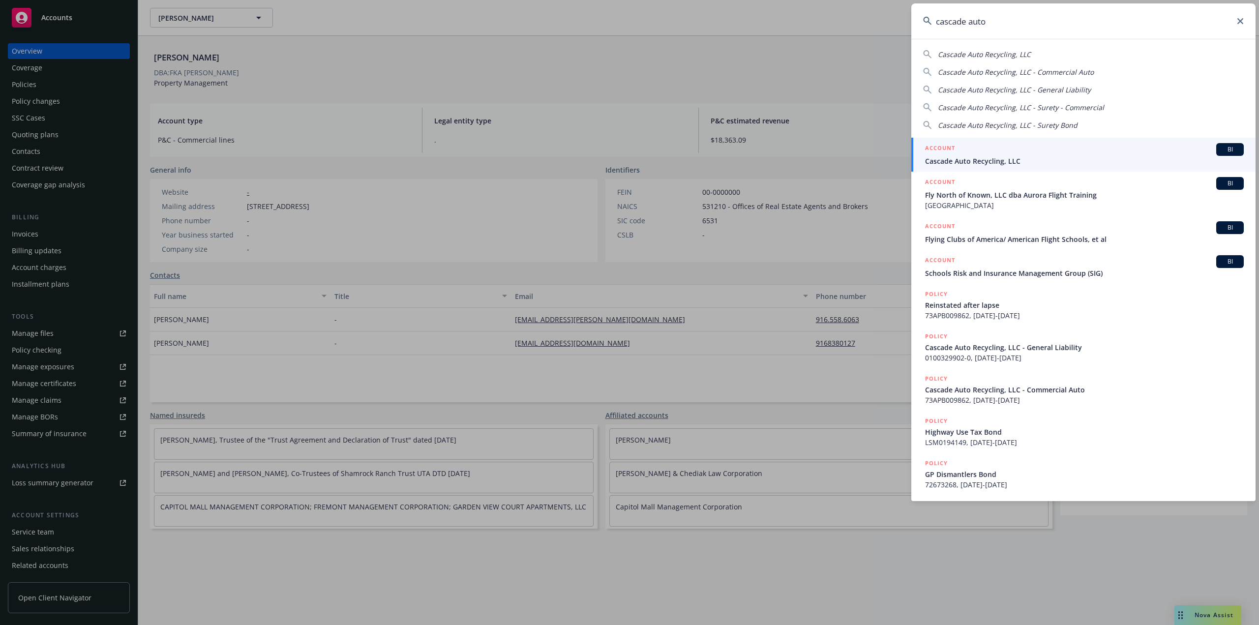
type input "cascade auto"
click at [962, 161] on span "Cascade Auto Recycling, LLC" at bounding box center [1084, 161] width 319 height 10
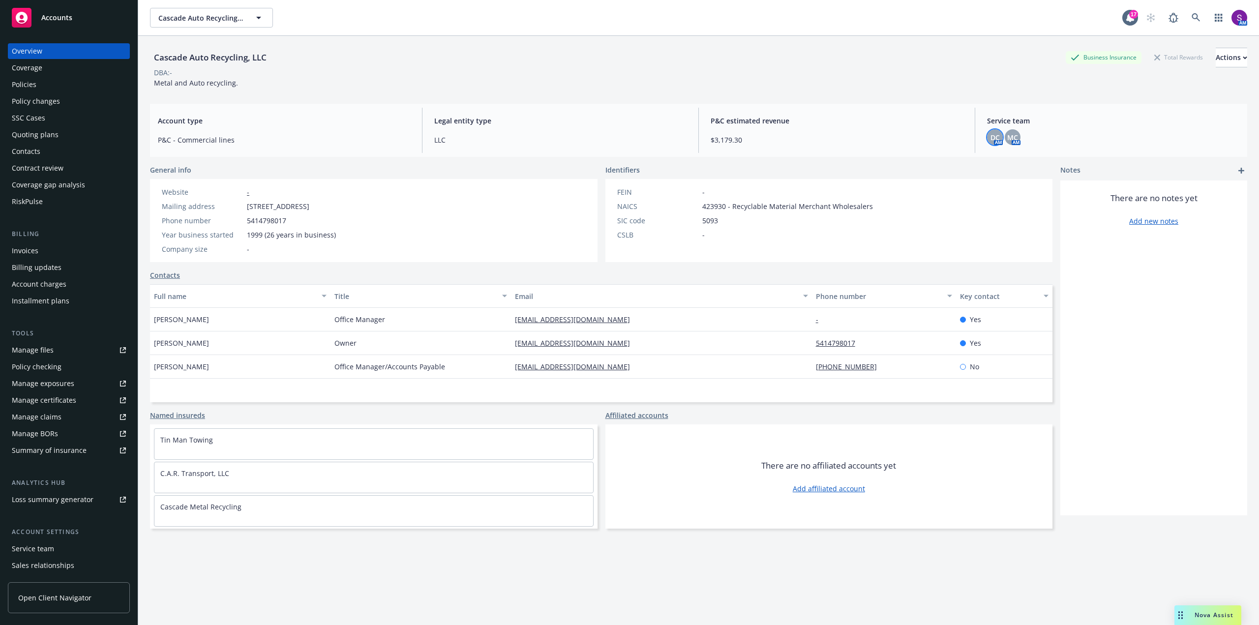
click at [990, 137] on span "DC" at bounding box center [994, 137] width 9 height 10
click at [35, 83] on div "Policies" at bounding box center [24, 85] width 25 height 16
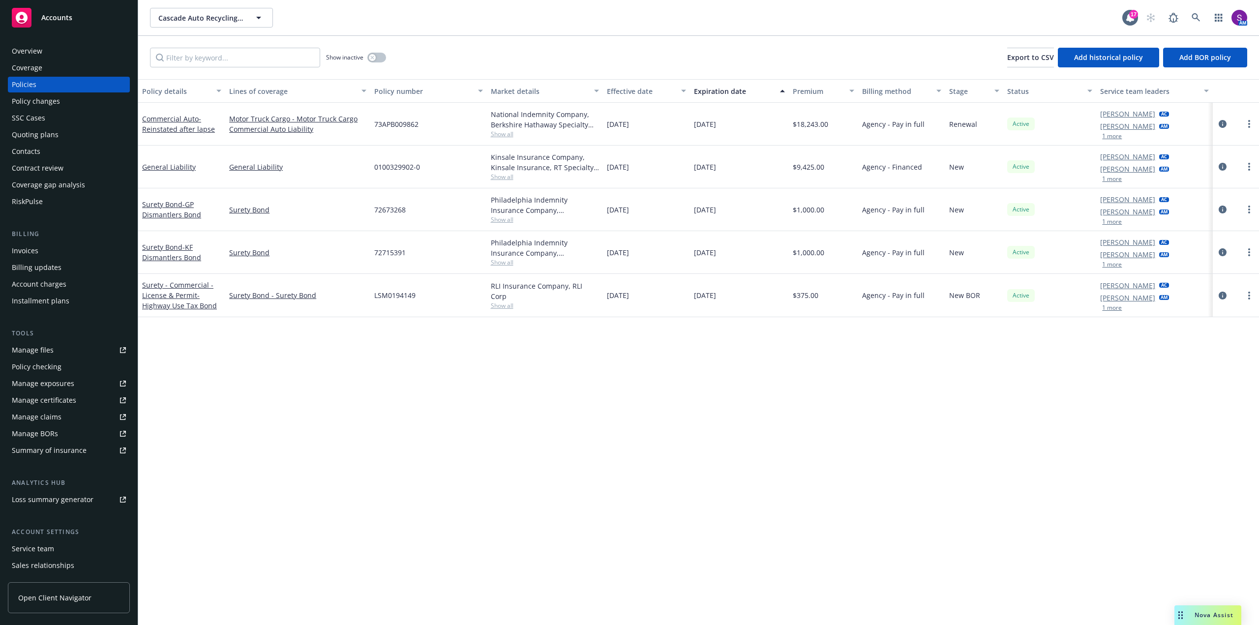
click at [36, 248] on div "Invoices" at bounding box center [25, 251] width 27 height 16
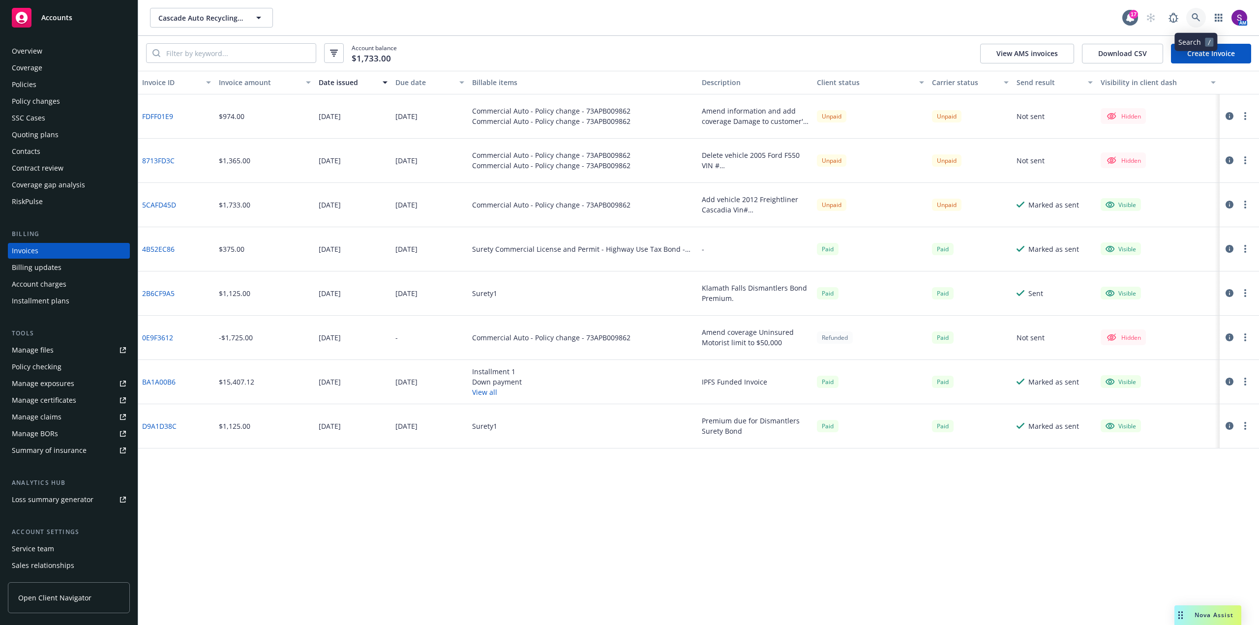
click at [1192, 17] on icon at bounding box center [1196, 17] width 8 height 8
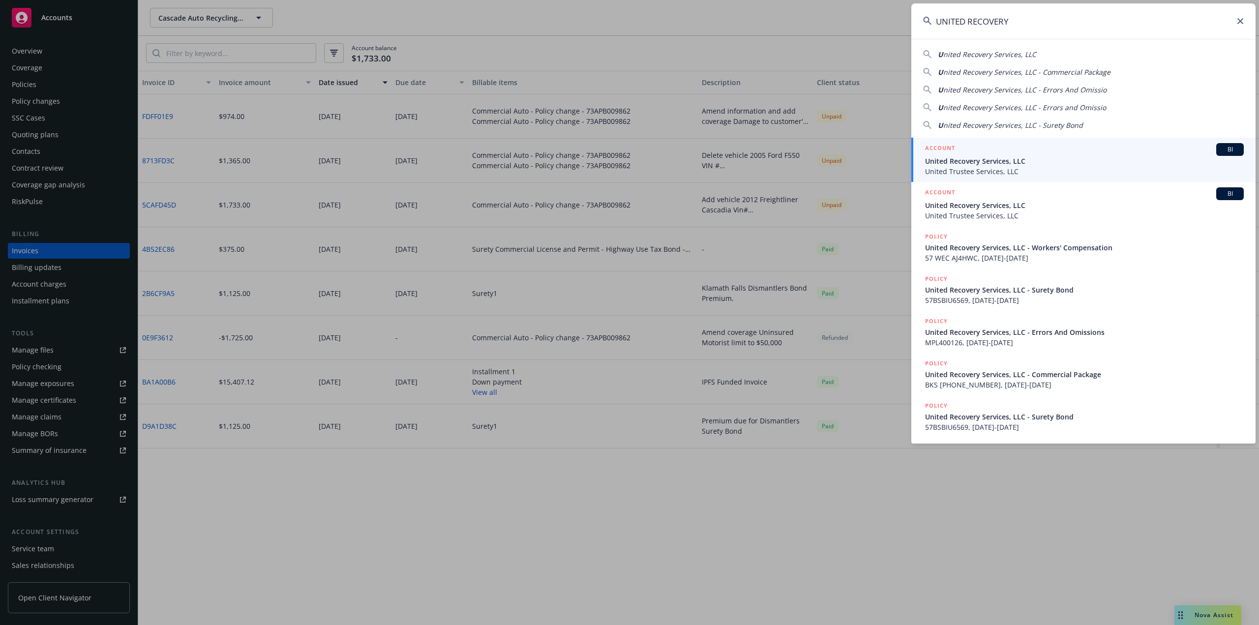
type input "UNITED RECOVERY"
click at [971, 166] on span "United Trustee Services, LLC" at bounding box center [1084, 171] width 319 height 10
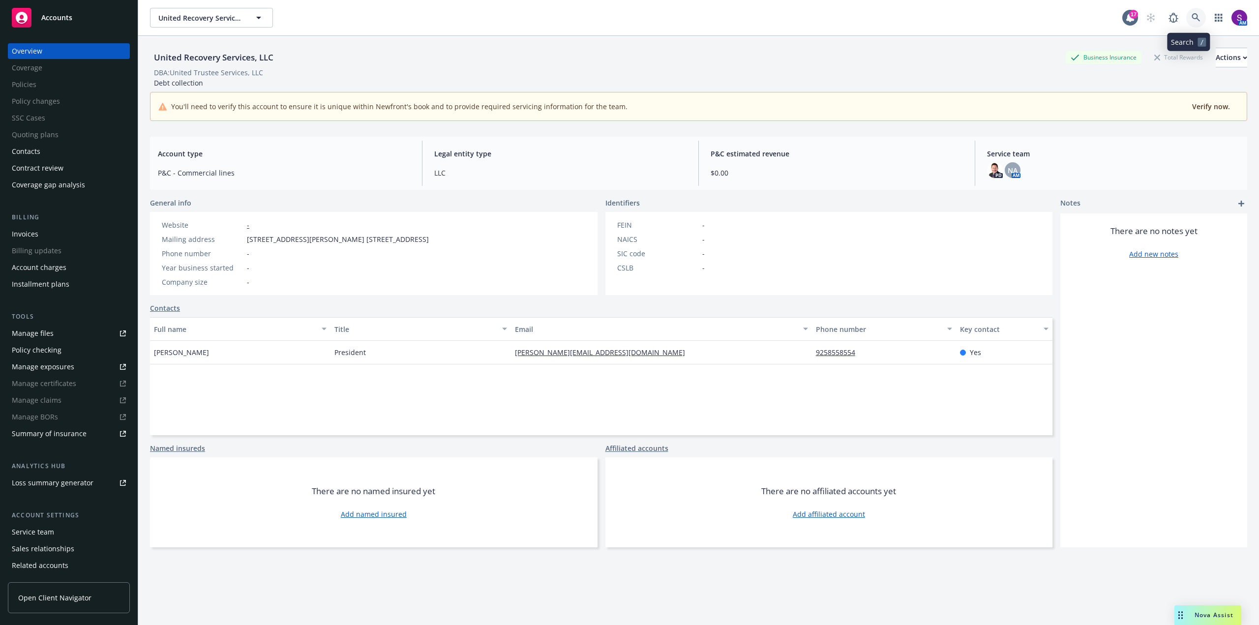
click at [1192, 22] on link at bounding box center [1196, 18] width 20 height 20
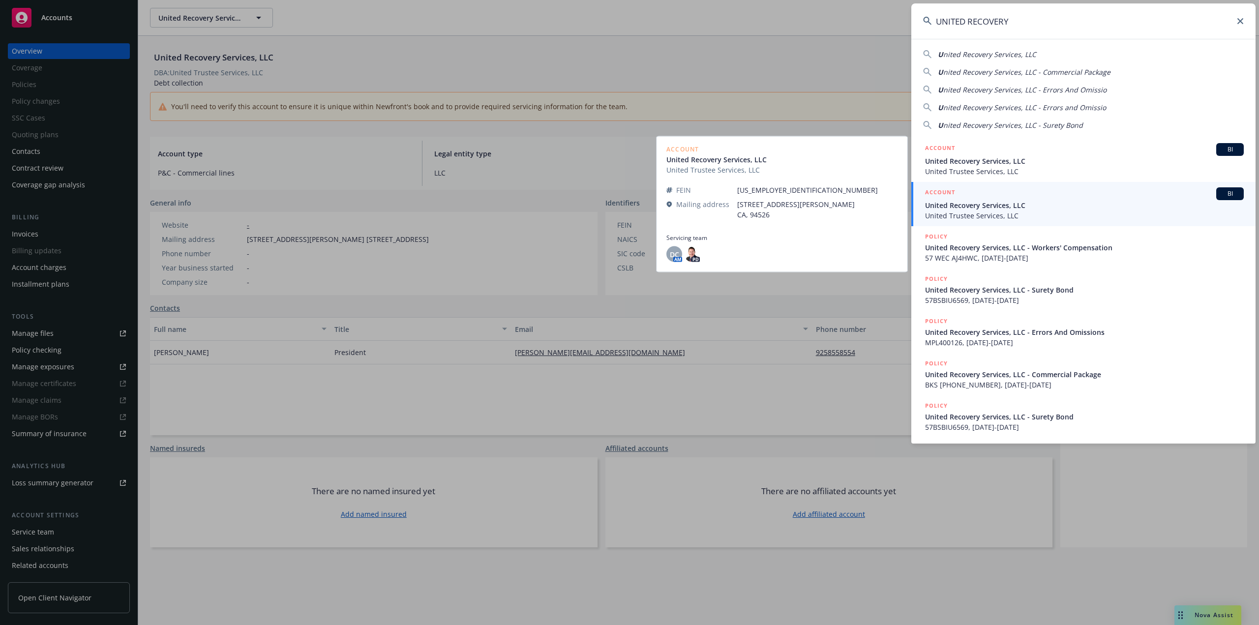
type input "UNITED RECOVERY"
click at [964, 217] on span "United Trustee Services, LLC" at bounding box center [1084, 215] width 319 height 10
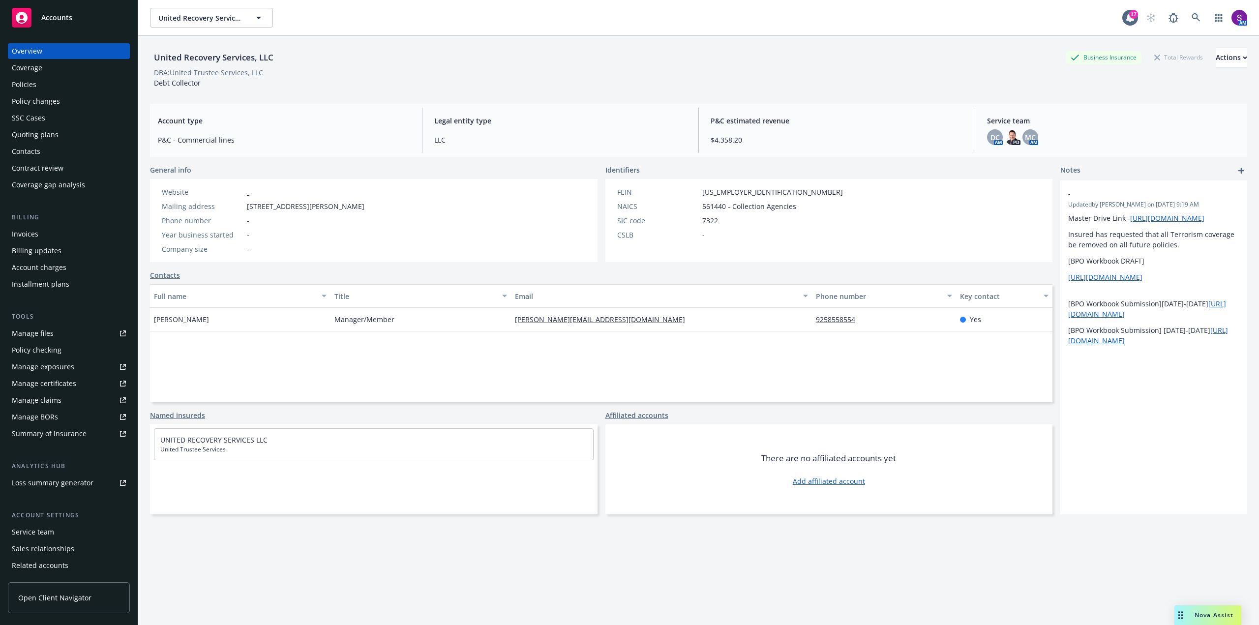
click at [32, 82] on div "Policies" at bounding box center [24, 85] width 25 height 16
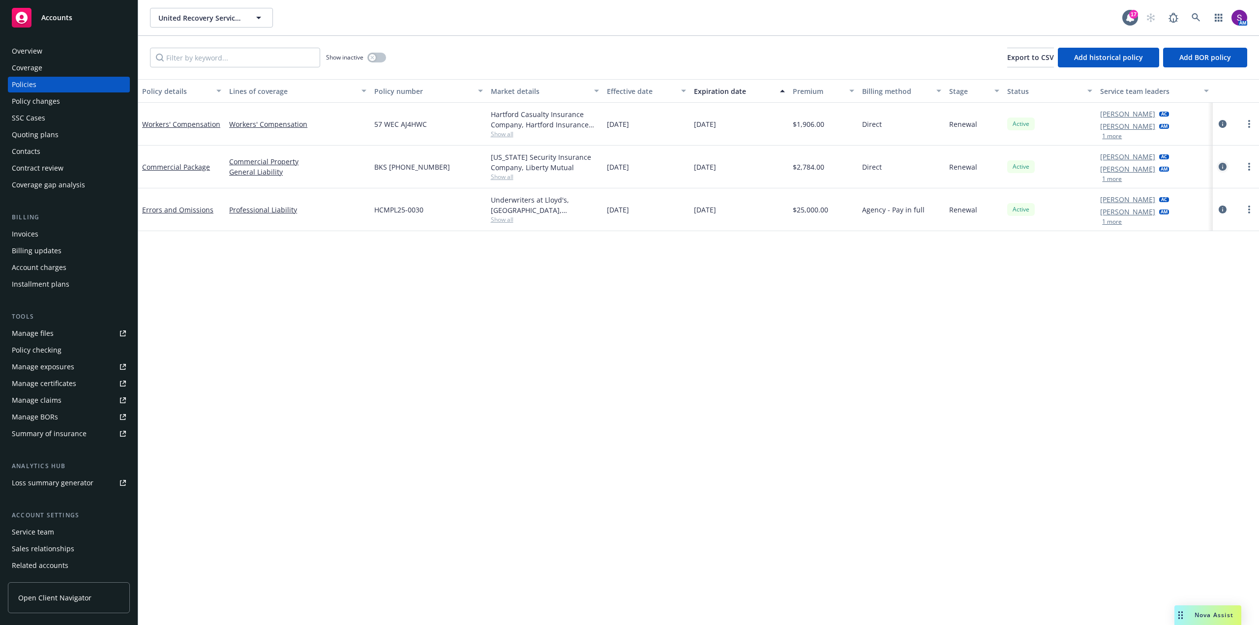
click at [1222, 167] on icon "circleInformation" at bounding box center [1223, 167] width 8 height 8
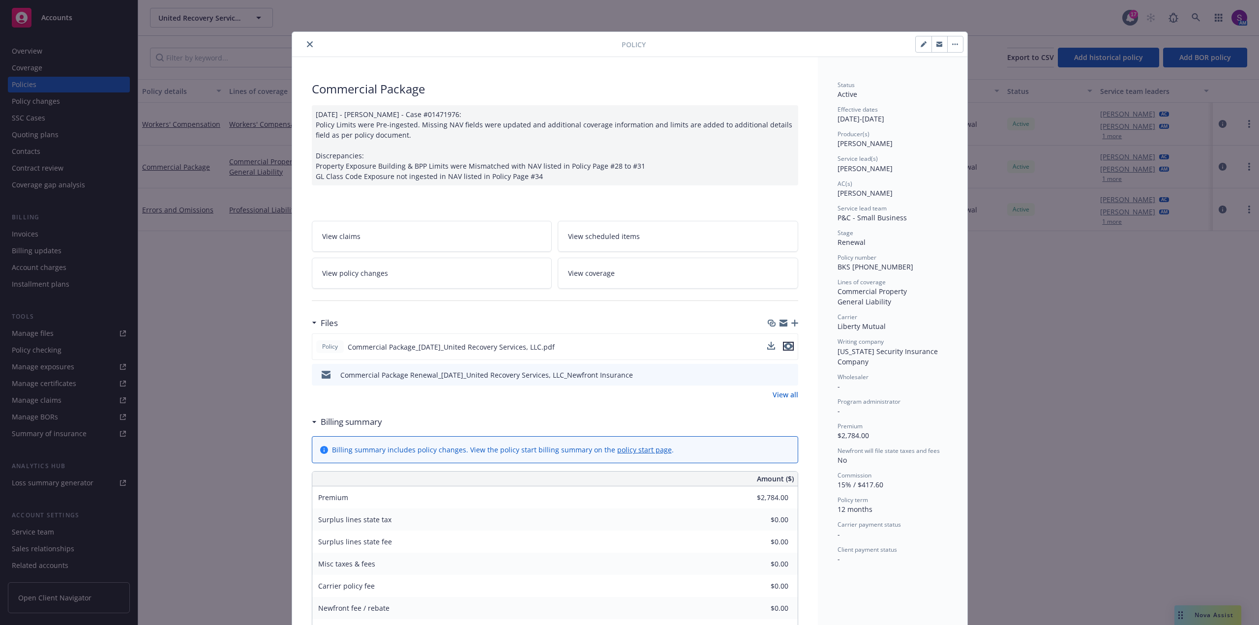
click at [788, 346] on icon "preview file" at bounding box center [788, 346] width 9 height 7
click at [297, 44] on div at bounding box center [459, 44] width 326 height 12
click at [307, 44] on icon "close" at bounding box center [310, 44] width 6 height 6
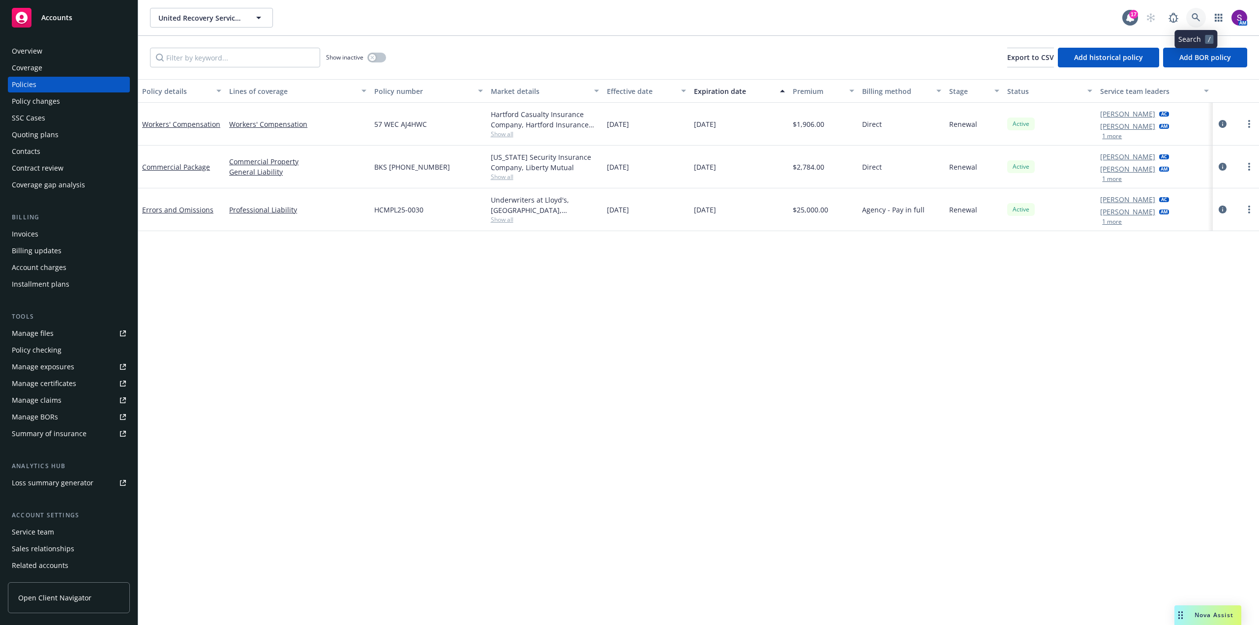
click at [1201, 18] on link at bounding box center [1196, 18] width 20 height 20
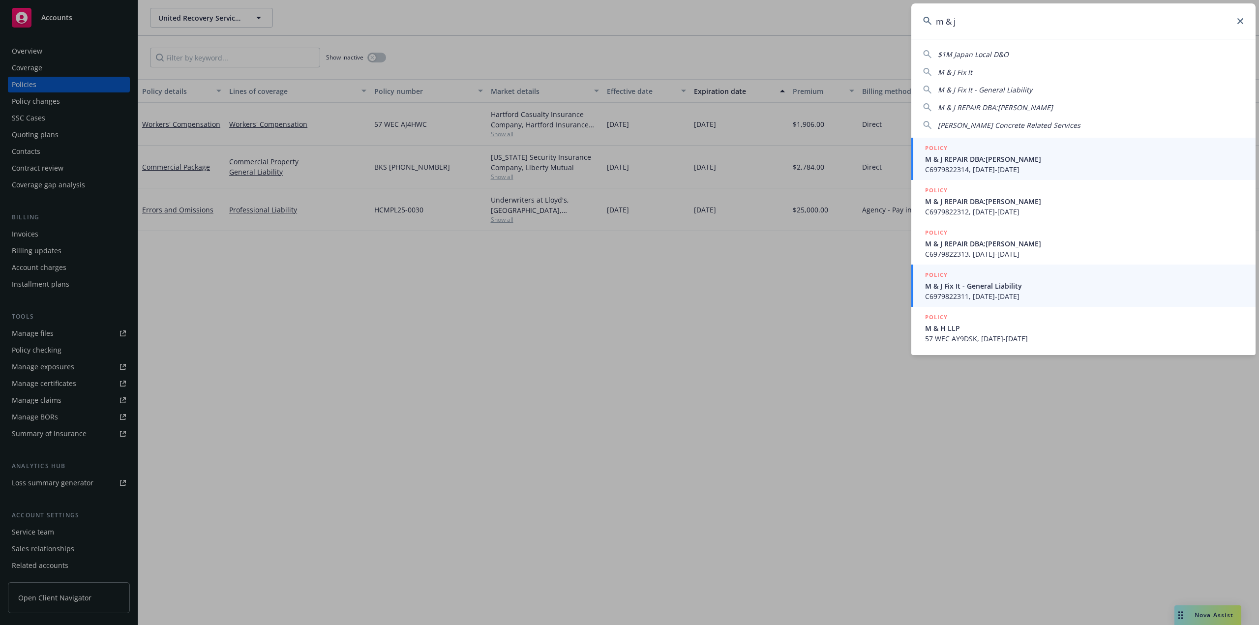
type input "m & j"
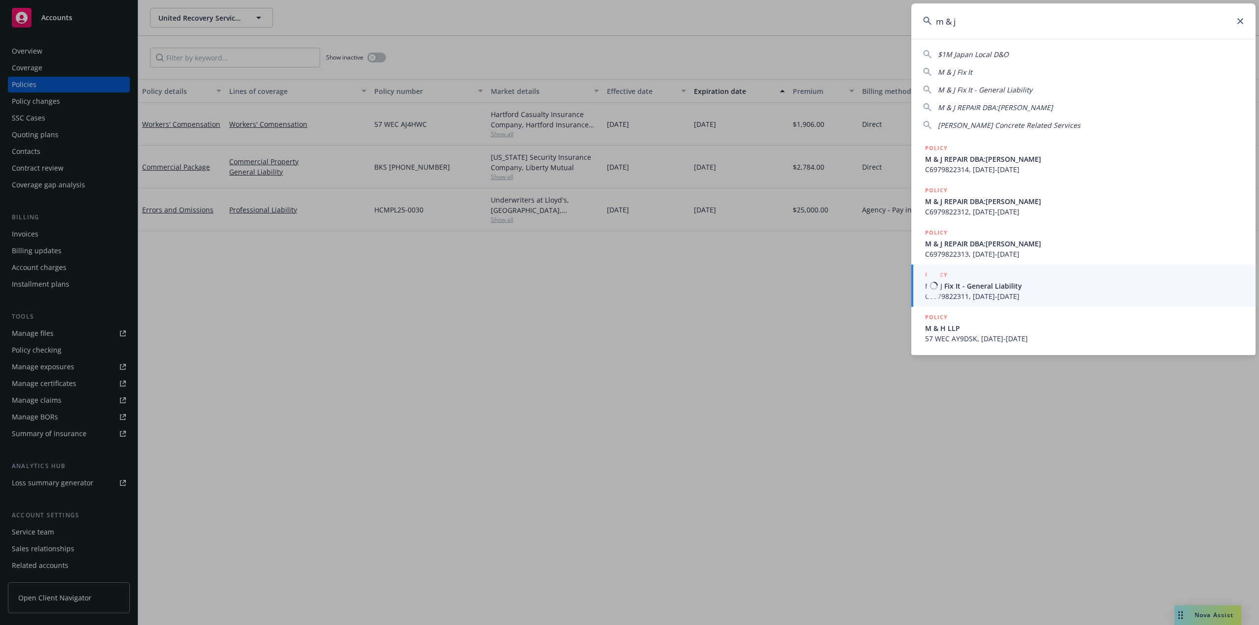
click at [978, 289] on span "M & J Fix It - General Liability" at bounding box center [1084, 286] width 319 height 10
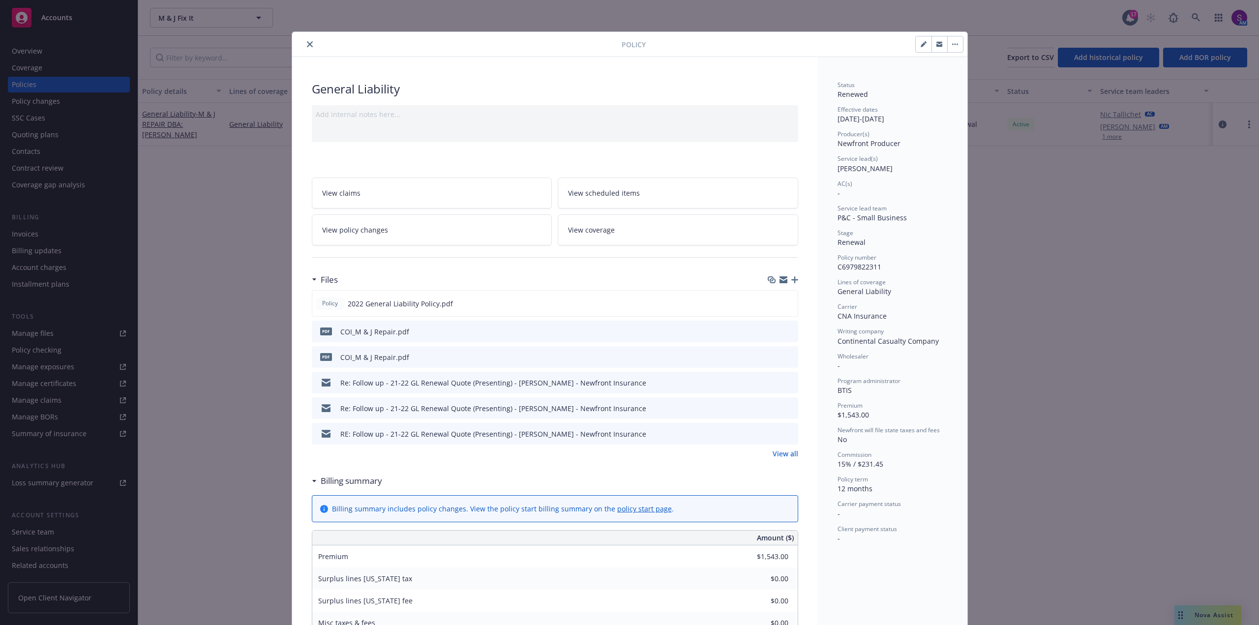
click at [310, 41] on button "close" at bounding box center [310, 44] width 12 height 12
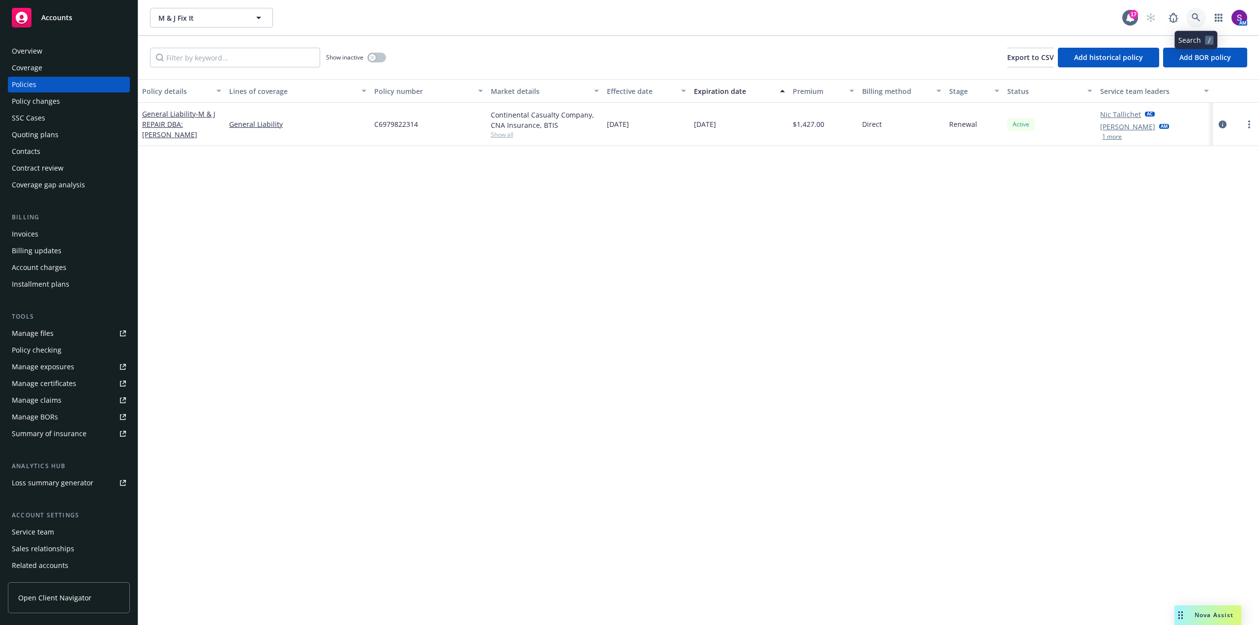
click at [1188, 19] on link at bounding box center [1196, 18] width 20 height 20
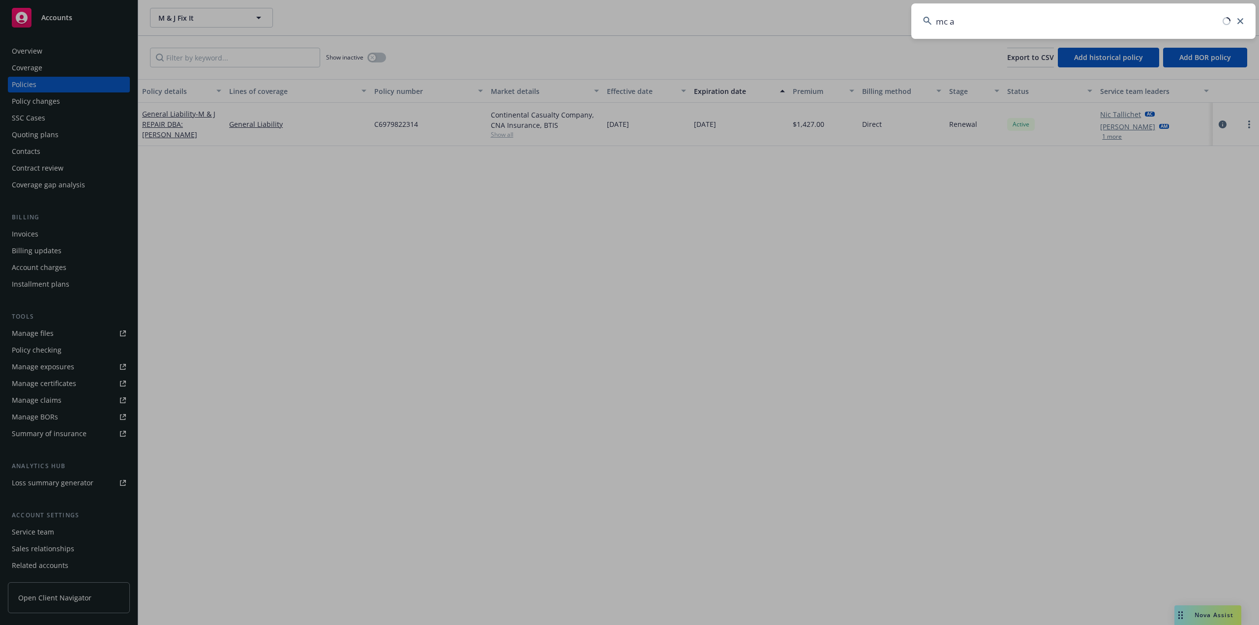
type input "mc ag"
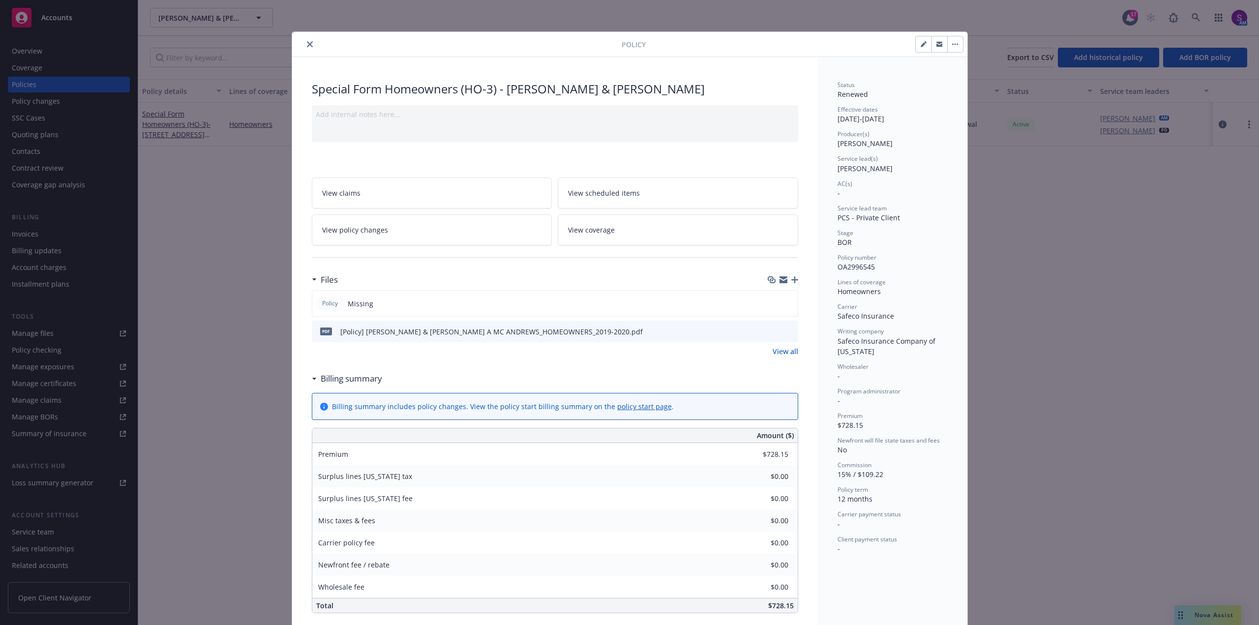
click at [307, 44] on icon "close" at bounding box center [310, 44] width 6 height 6
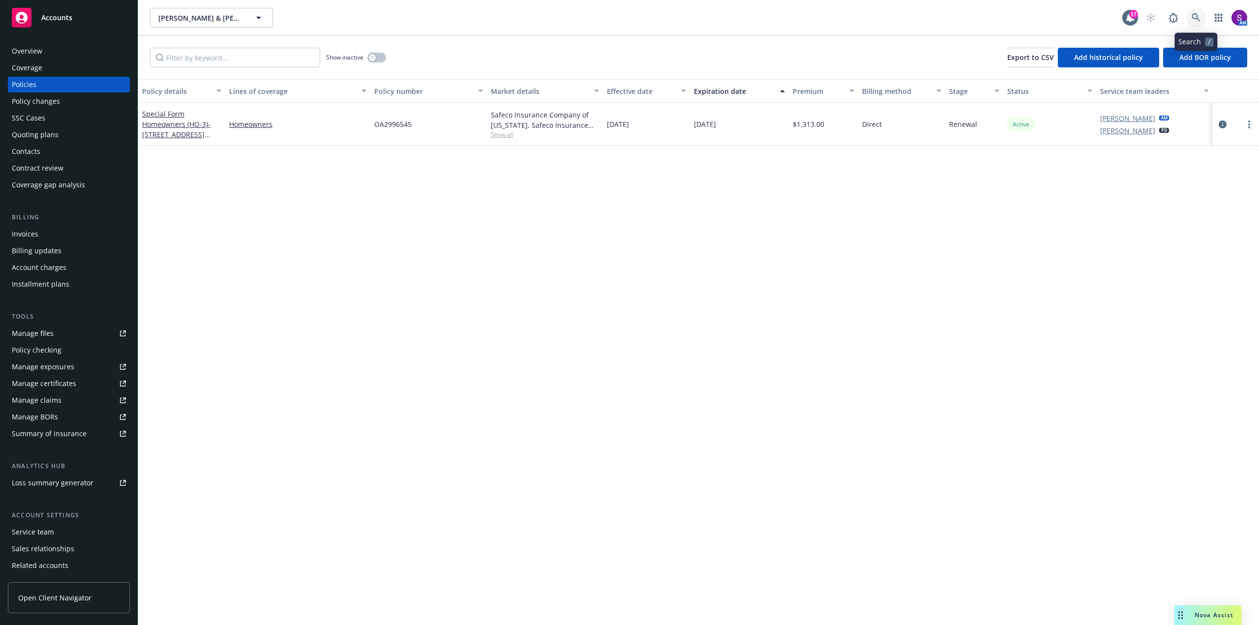
click at [1194, 18] on icon at bounding box center [1196, 17] width 8 height 8
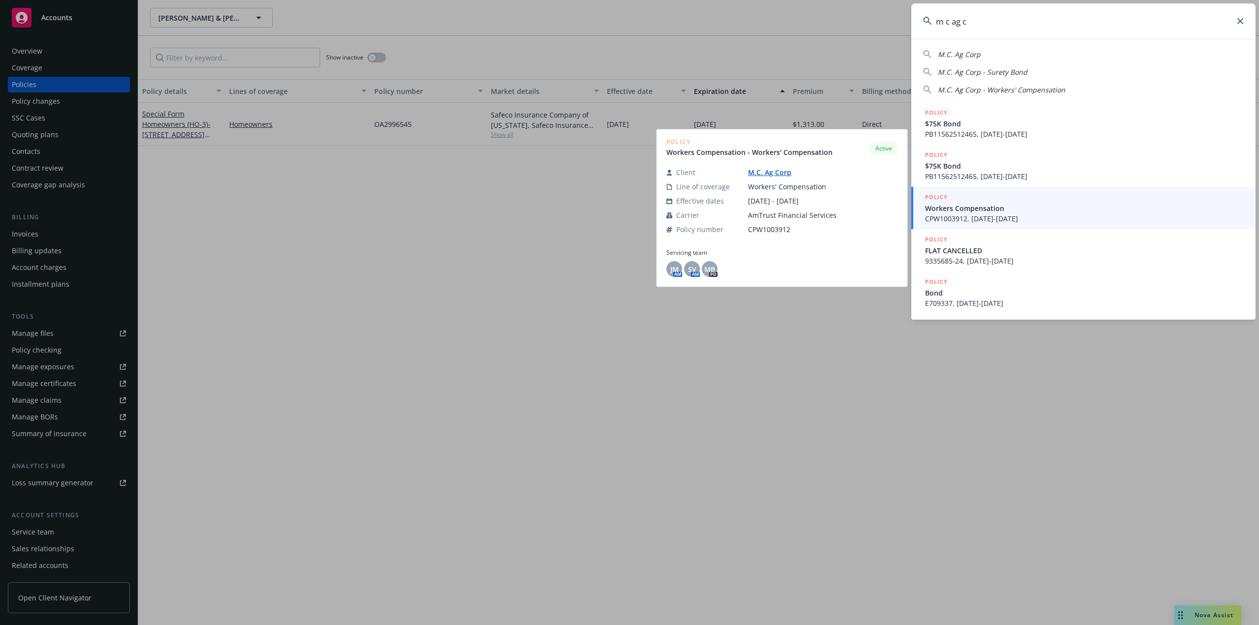
type input "m c ag c"
click at [971, 219] on span "CPW1003912, 06/09/2025-06/09/2026" at bounding box center [1084, 218] width 319 height 10
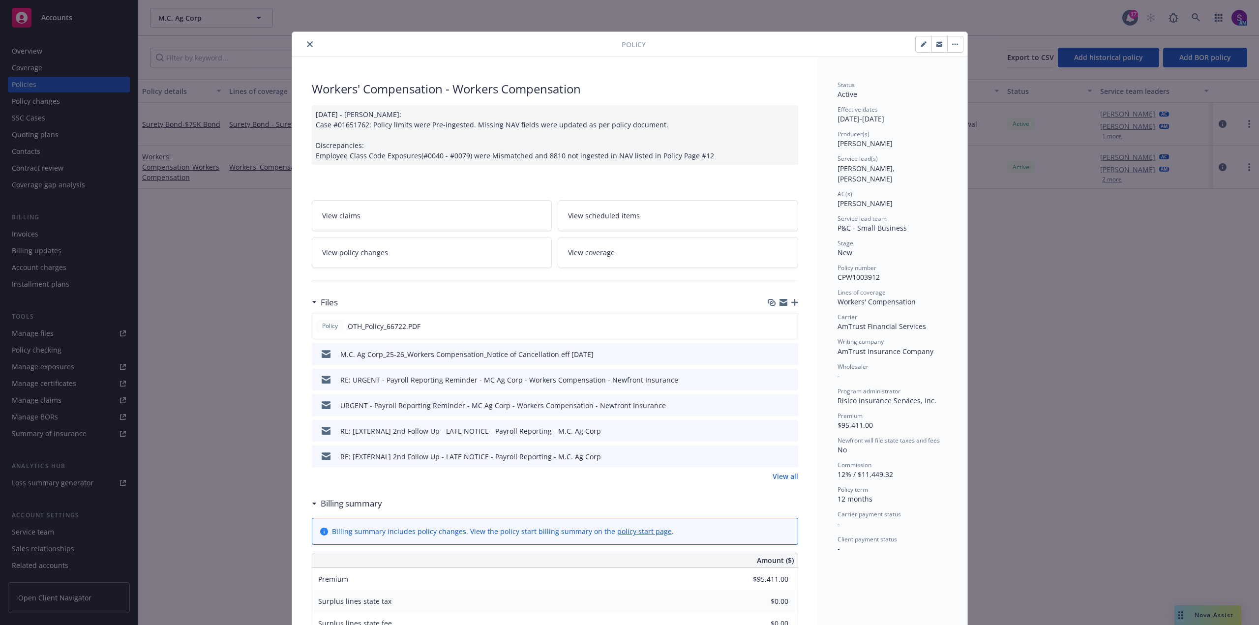
click at [307, 44] on icon "close" at bounding box center [310, 44] width 6 height 6
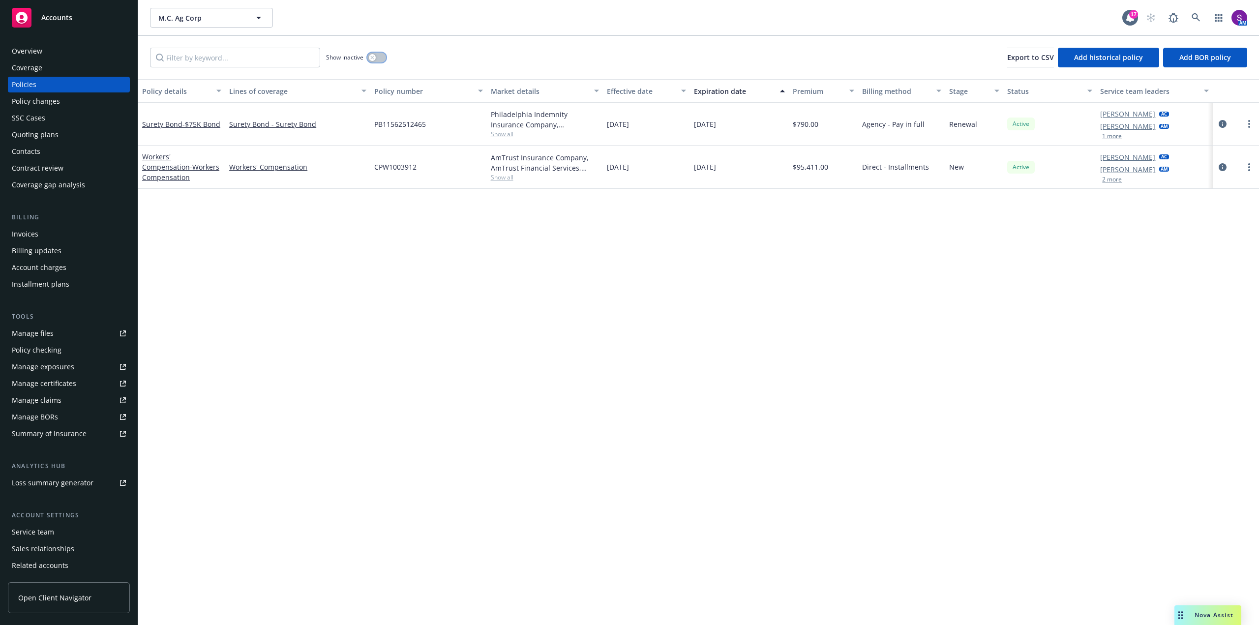
click at [372, 57] on icon "button" at bounding box center [372, 58] width 4 height 4
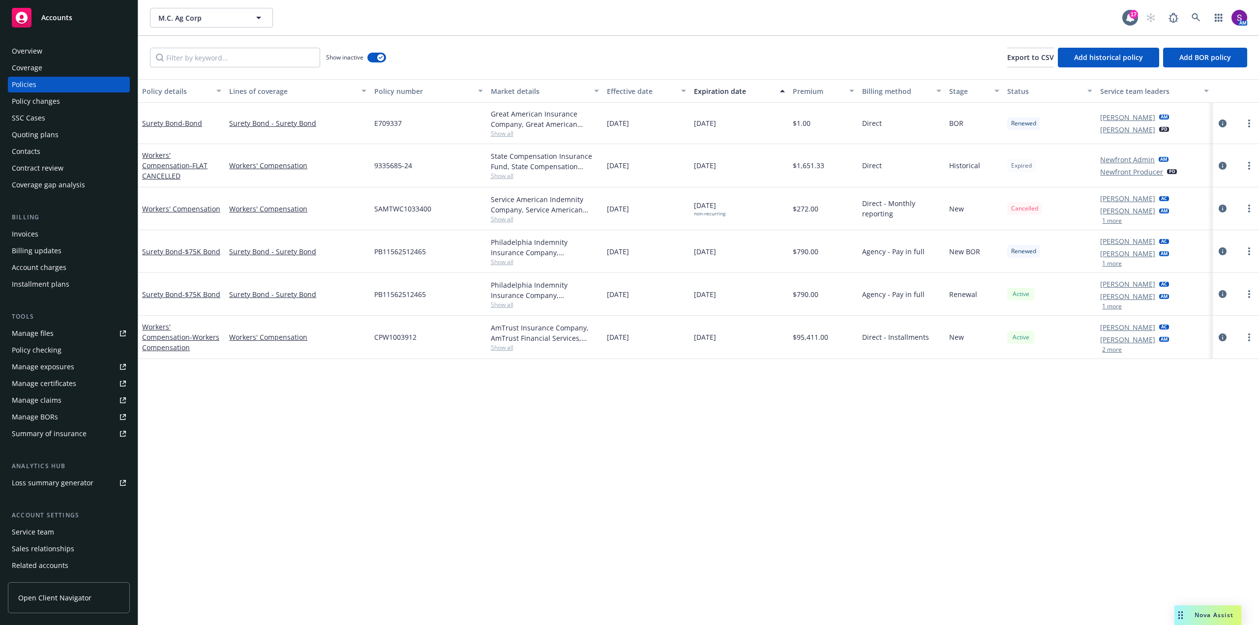
click at [33, 47] on div "Overview" at bounding box center [27, 51] width 30 height 16
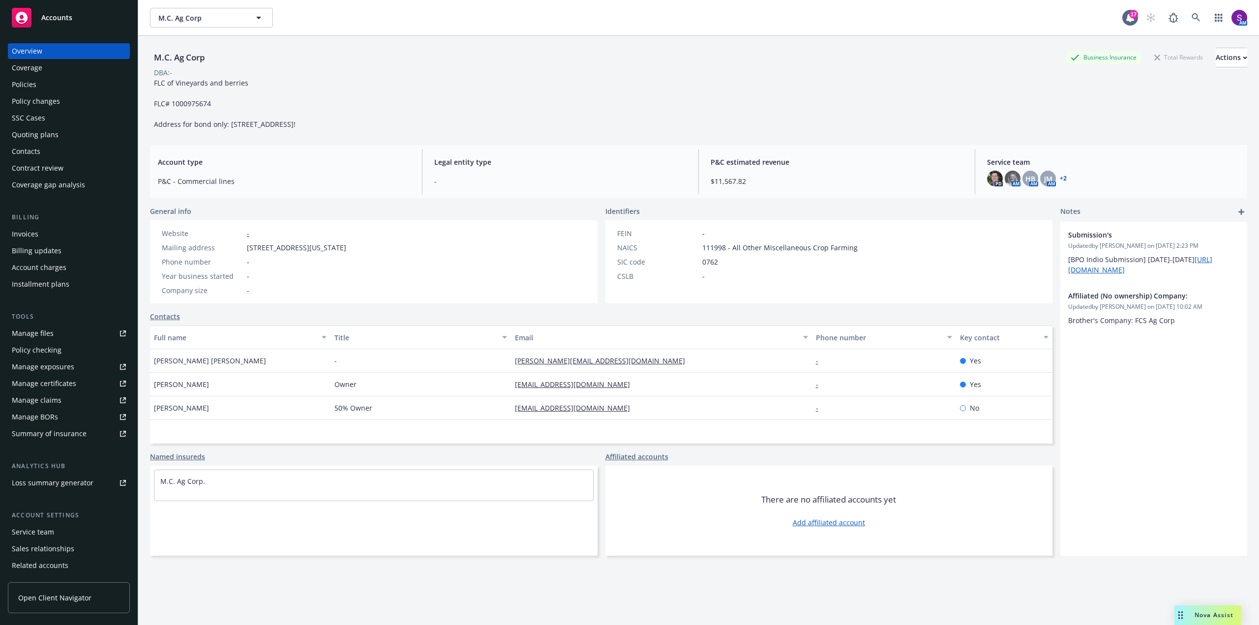
click at [28, 87] on div "Policies" at bounding box center [24, 85] width 25 height 16
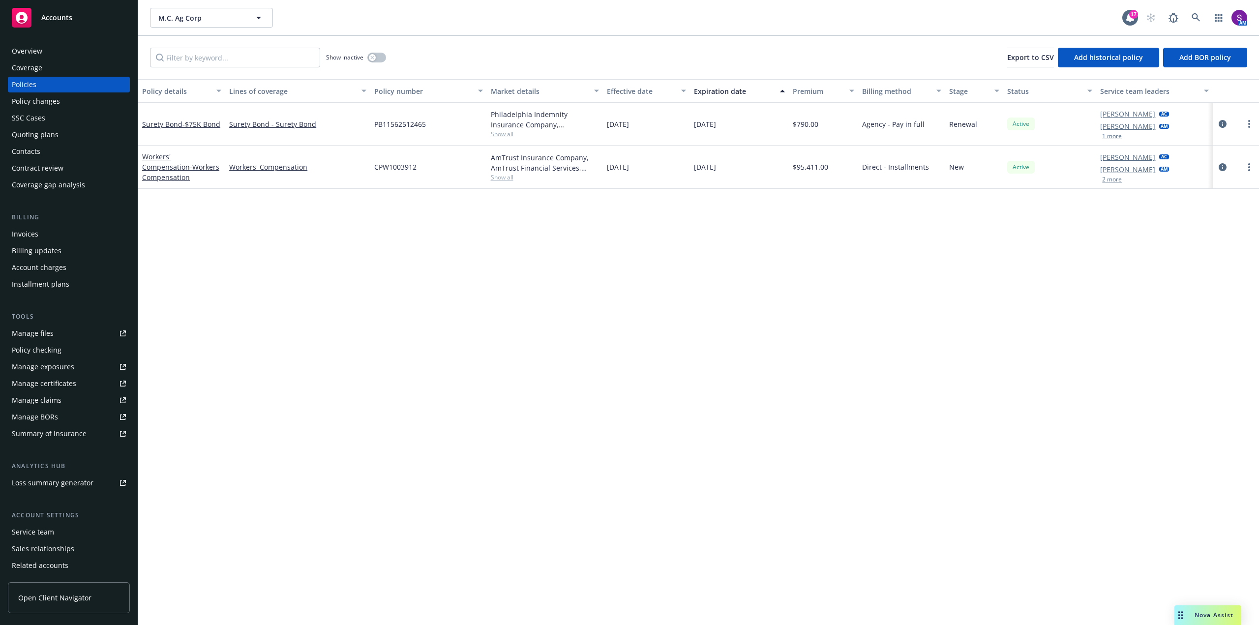
click at [1113, 181] on button "2 more" at bounding box center [1112, 180] width 20 height 6
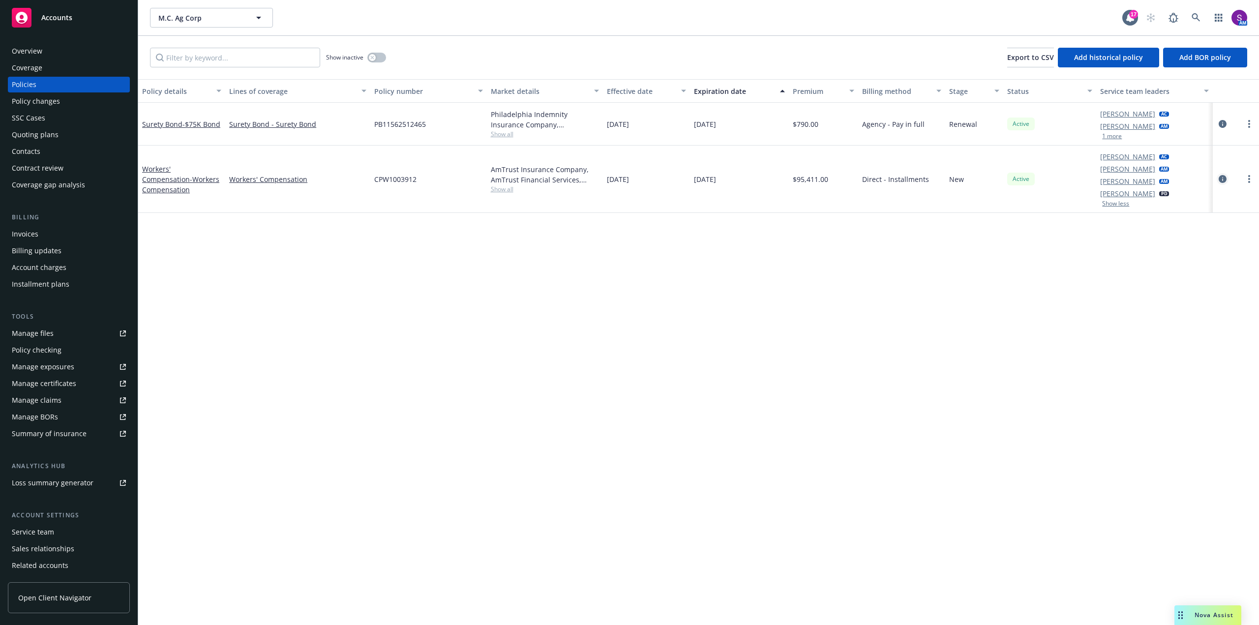
click at [1225, 179] on icon "circleInformation" at bounding box center [1223, 179] width 8 height 8
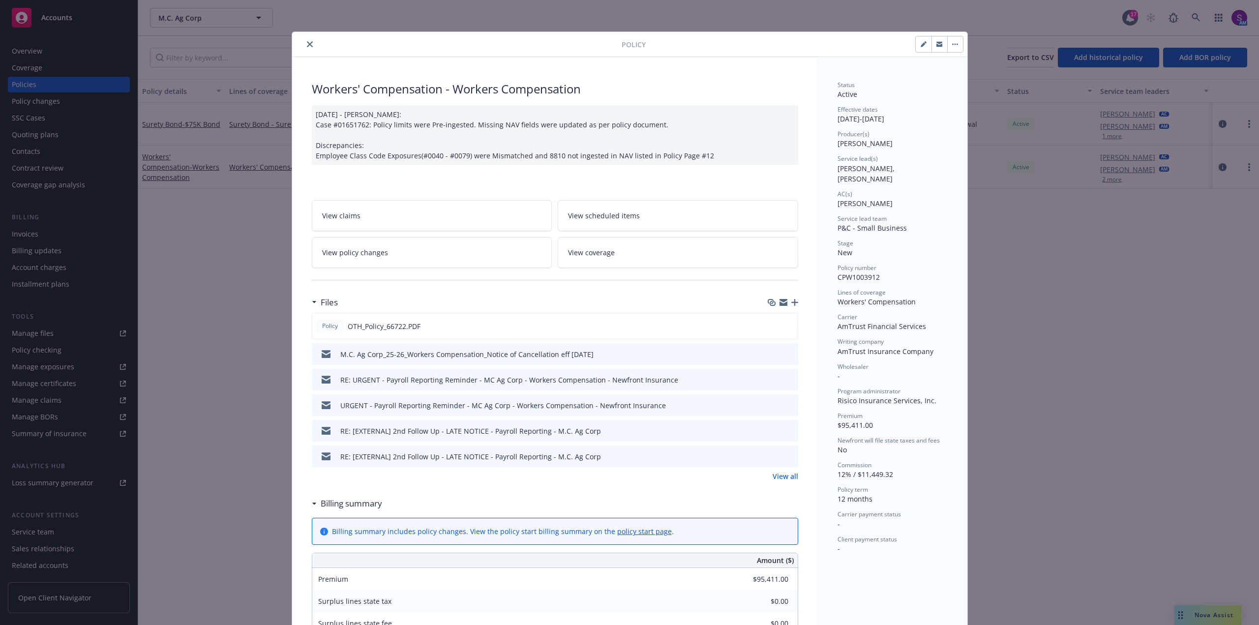
scroll to position [30, 0]
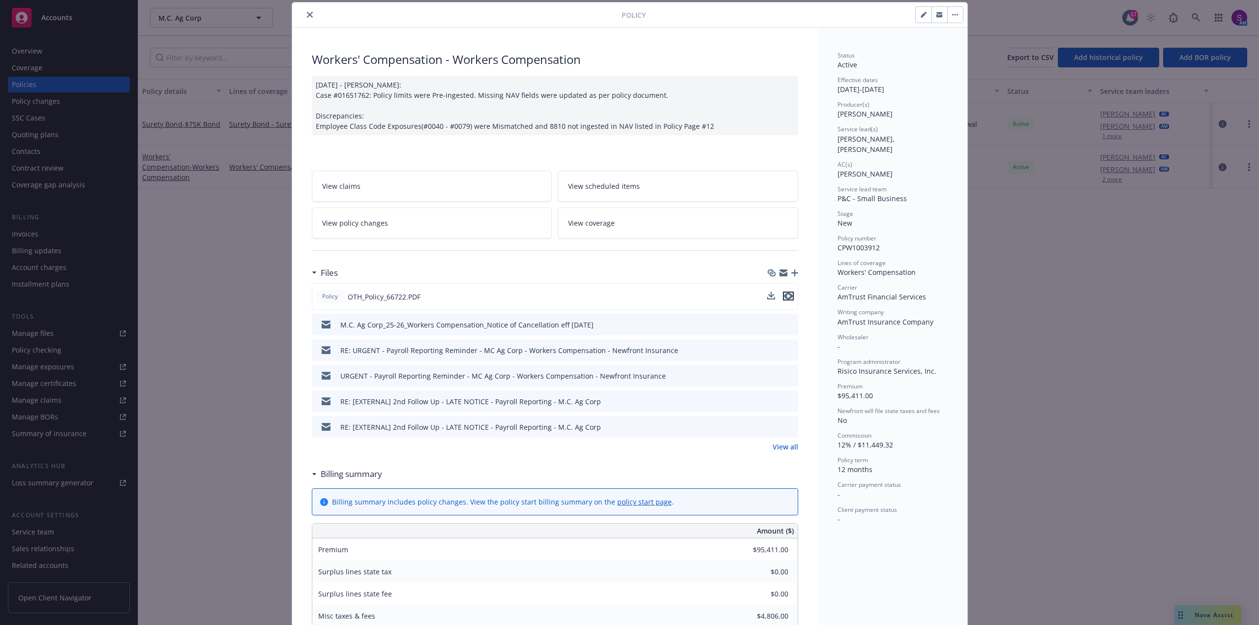
click at [787, 296] on icon "preview file" at bounding box center [788, 296] width 9 height 7
click at [788, 346] on icon "preview file" at bounding box center [788, 349] width 9 height 7
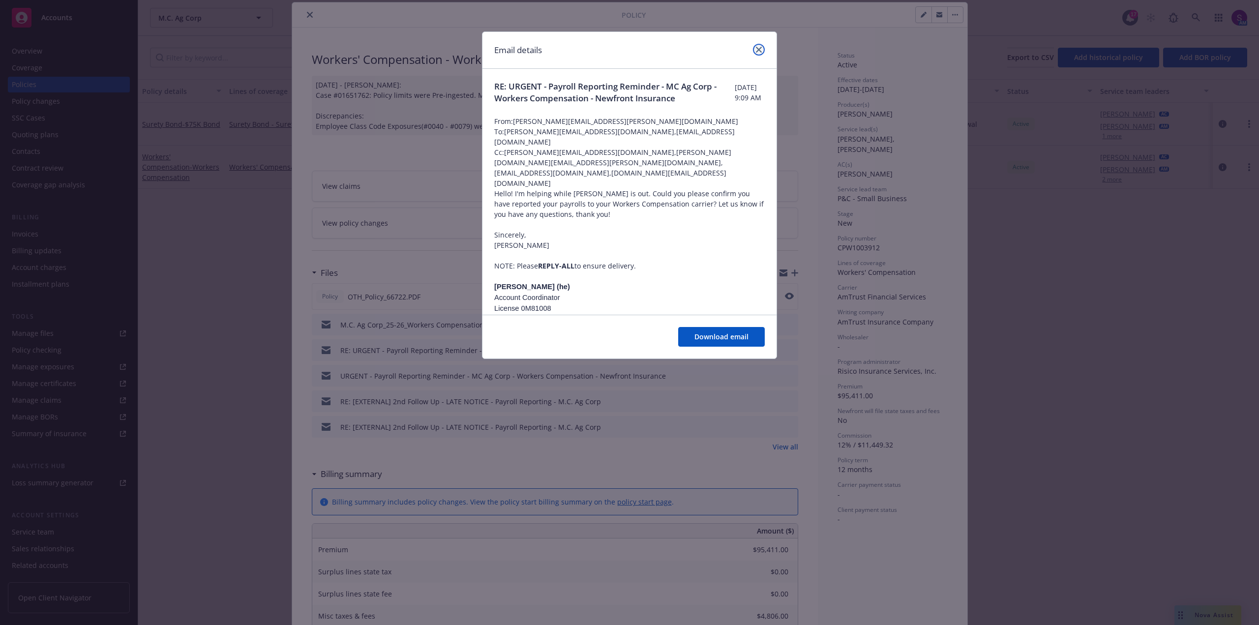
click at [759, 47] on icon "close" at bounding box center [759, 50] width 6 height 6
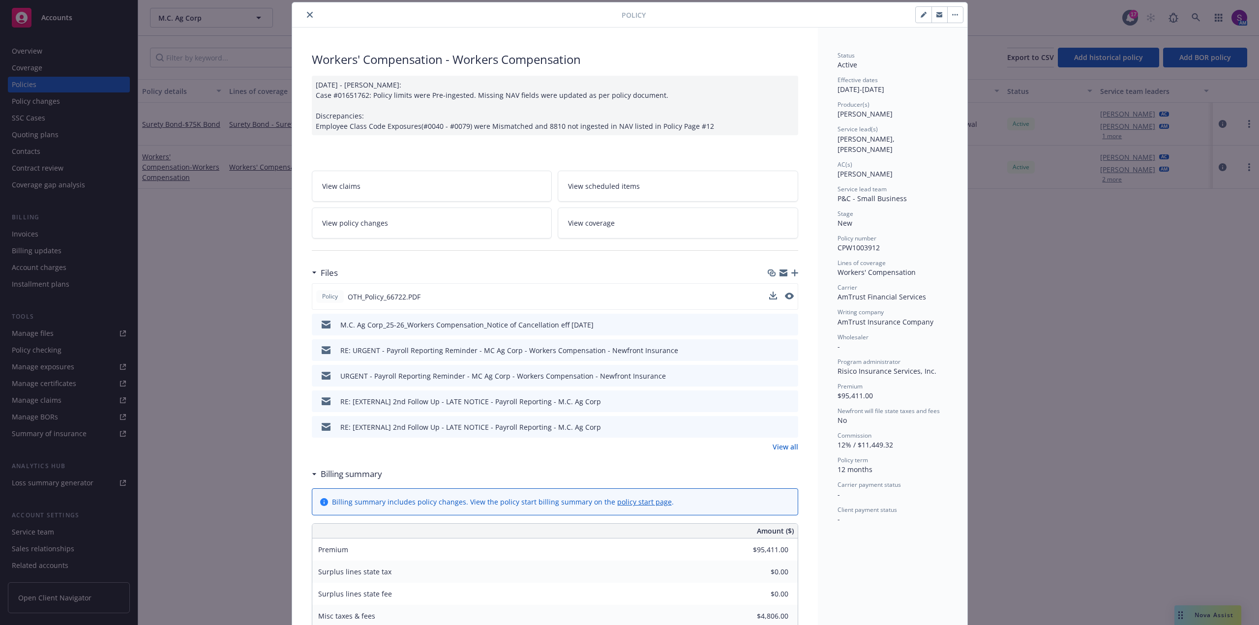
click at [309, 13] on button "close" at bounding box center [310, 15] width 12 height 12
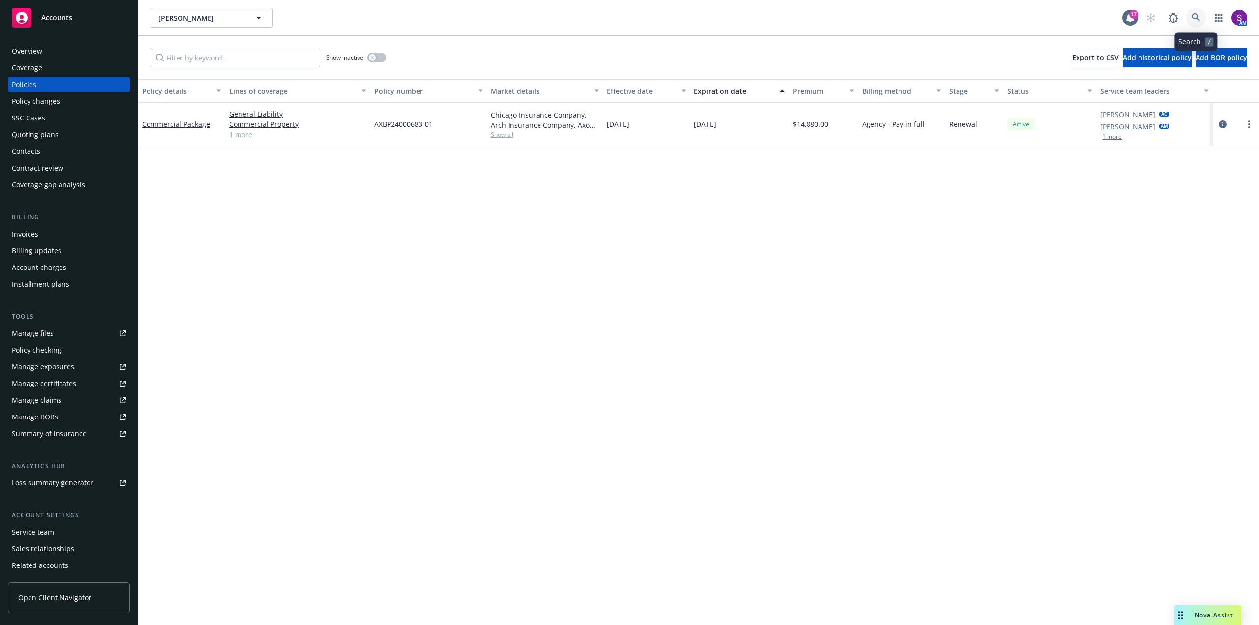
click at [1191, 15] on link at bounding box center [1196, 18] width 20 height 20
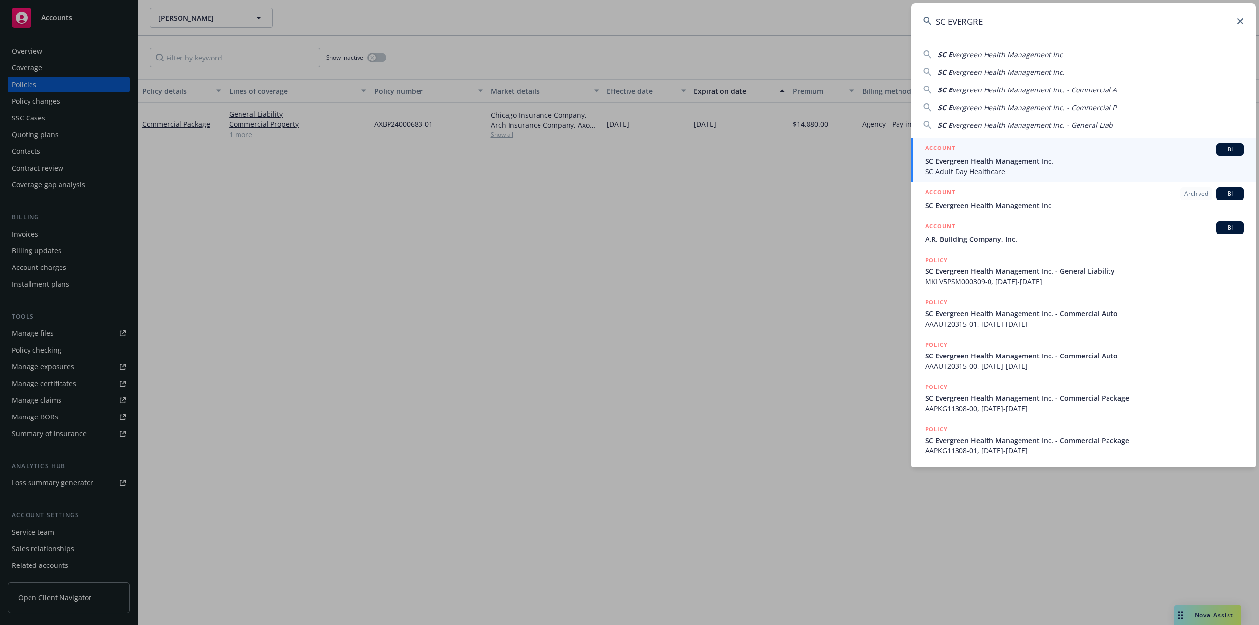
type input "SC EVERGRE"
click at [967, 163] on span "SC Evergreen Health Management Inc." at bounding box center [1084, 161] width 319 height 10
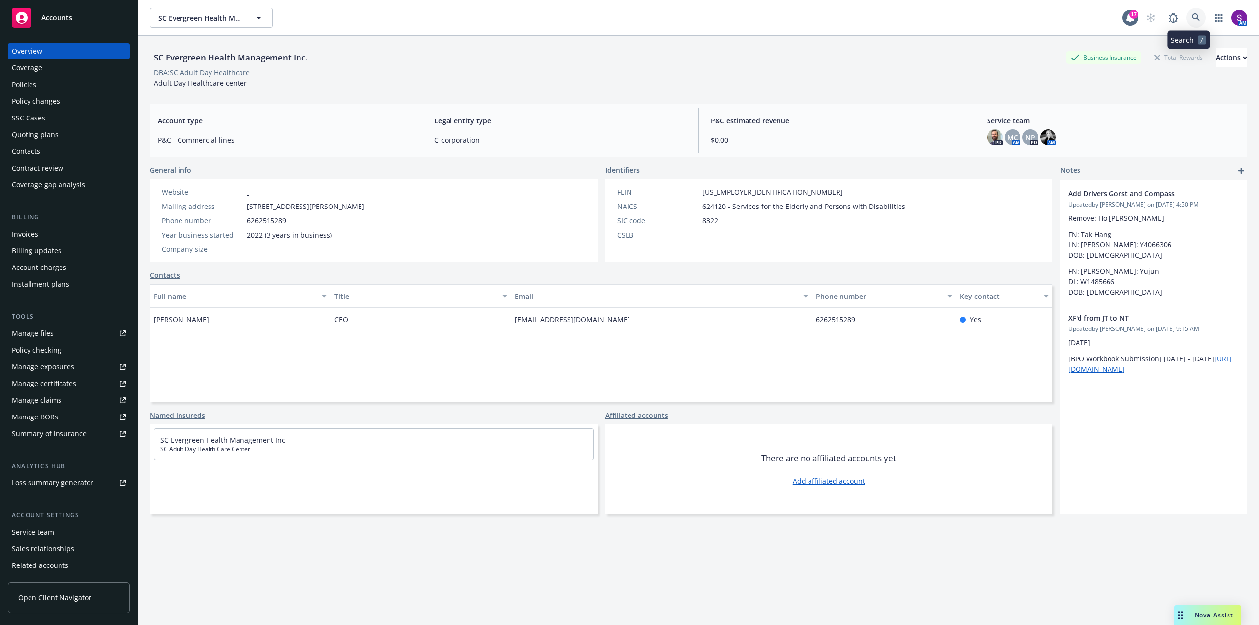
click at [1195, 19] on link at bounding box center [1196, 18] width 20 height 20
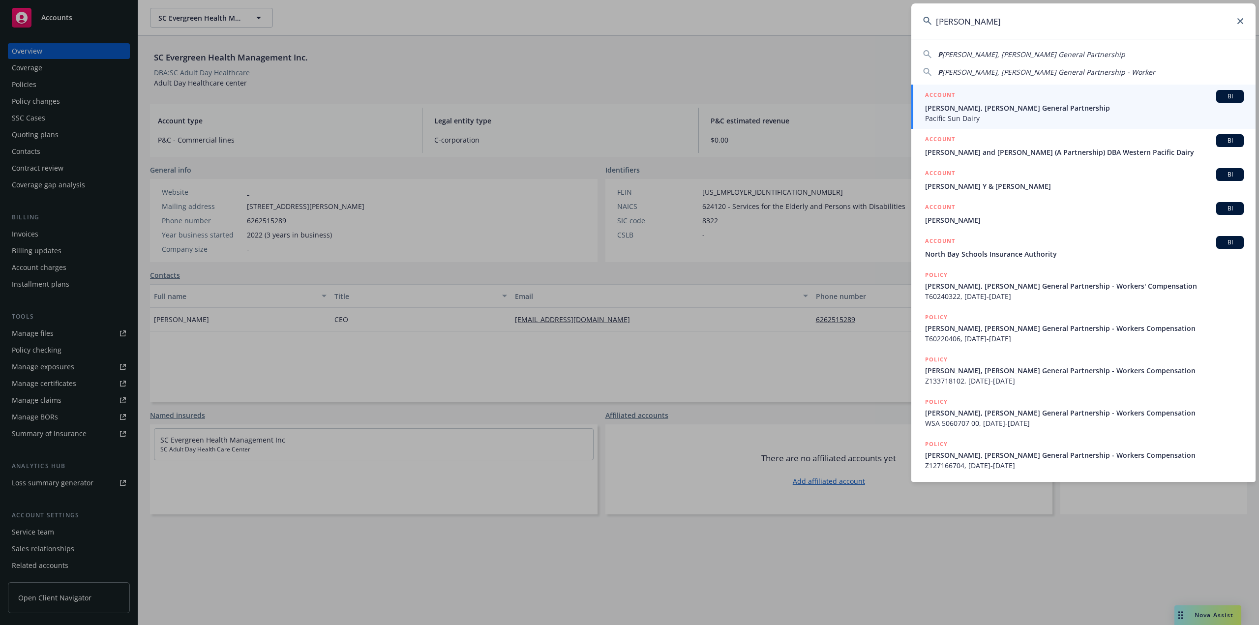
type input "[PERSON_NAME]"
click at [956, 110] on span "[PERSON_NAME], [PERSON_NAME] General Partnership" at bounding box center [1084, 108] width 319 height 10
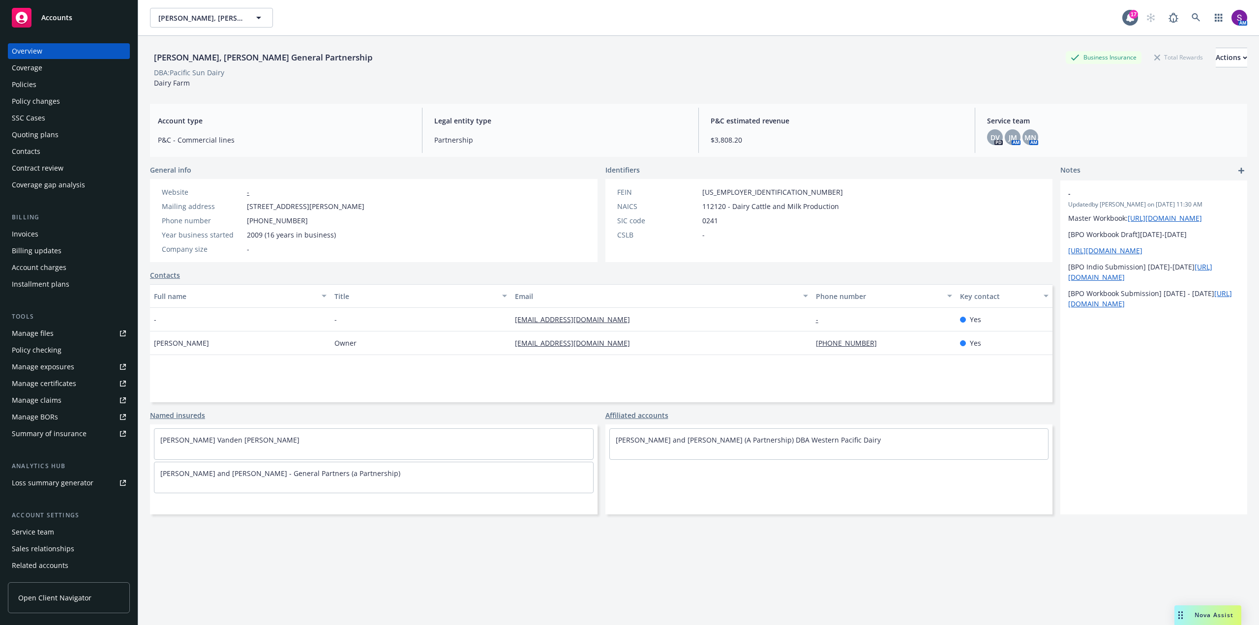
click at [54, 133] on div "Quoting plans" at bounding box center [35, 135] width 47 height 16
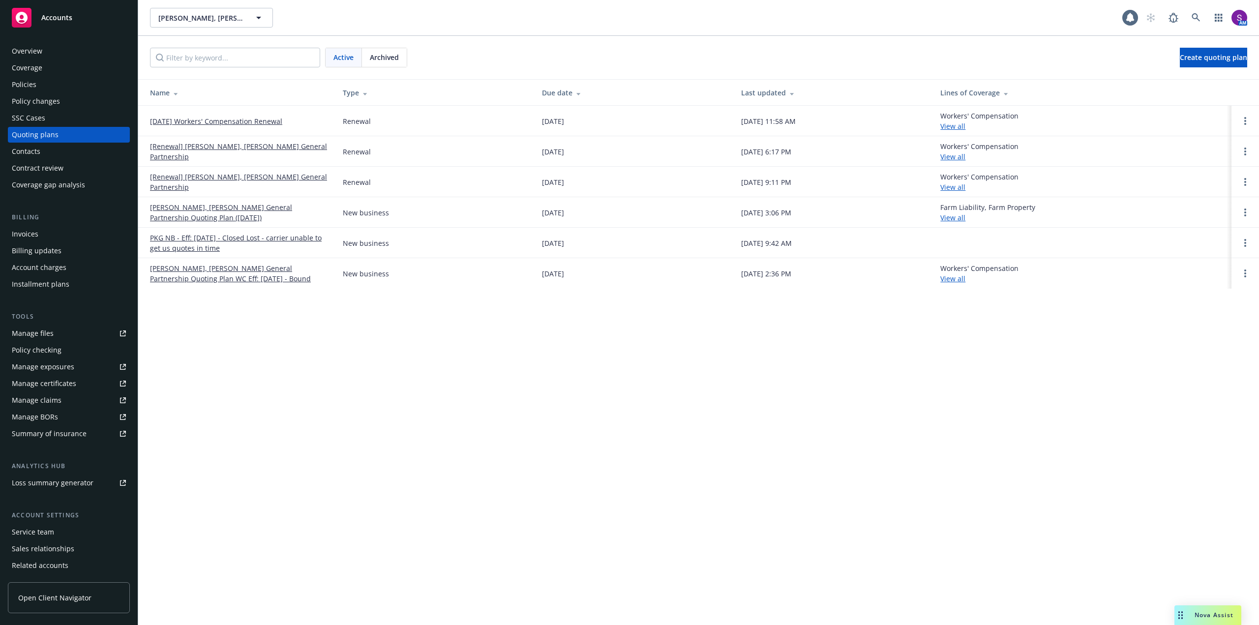
click at [223, 125] on link "[DATE] Workers' Compensation Renewal" at bounding box center [216, 121] width 132 height 10
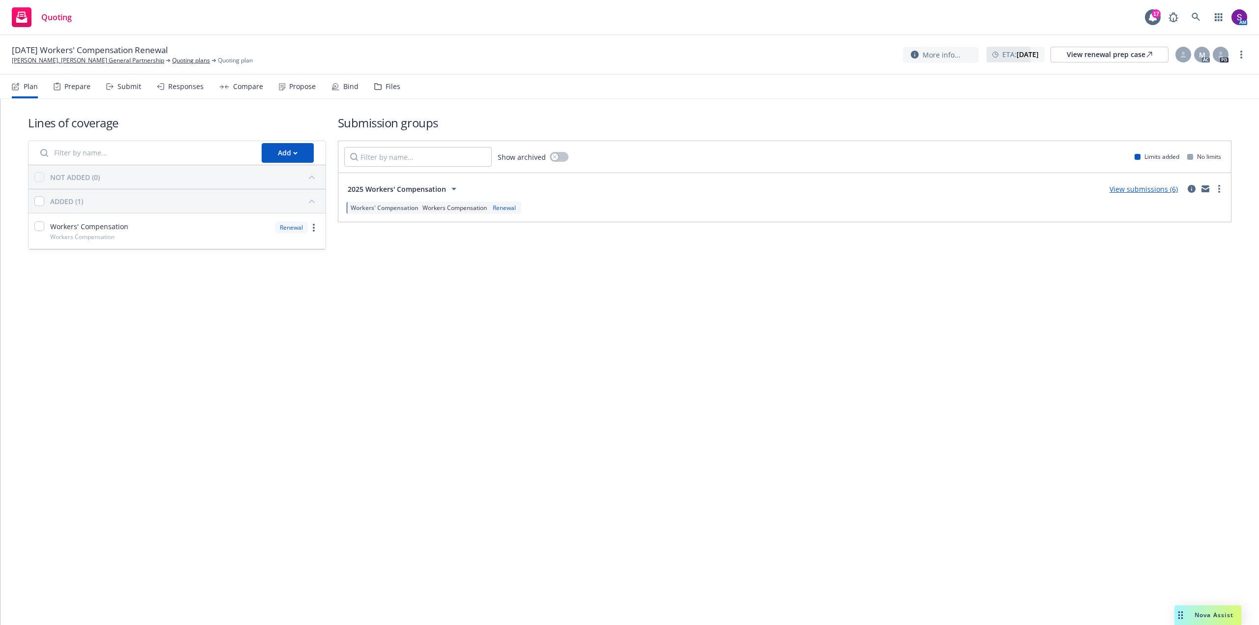
click at [179, 87] on div "Responses" at bounding box center [185, 87] width 35 height 8
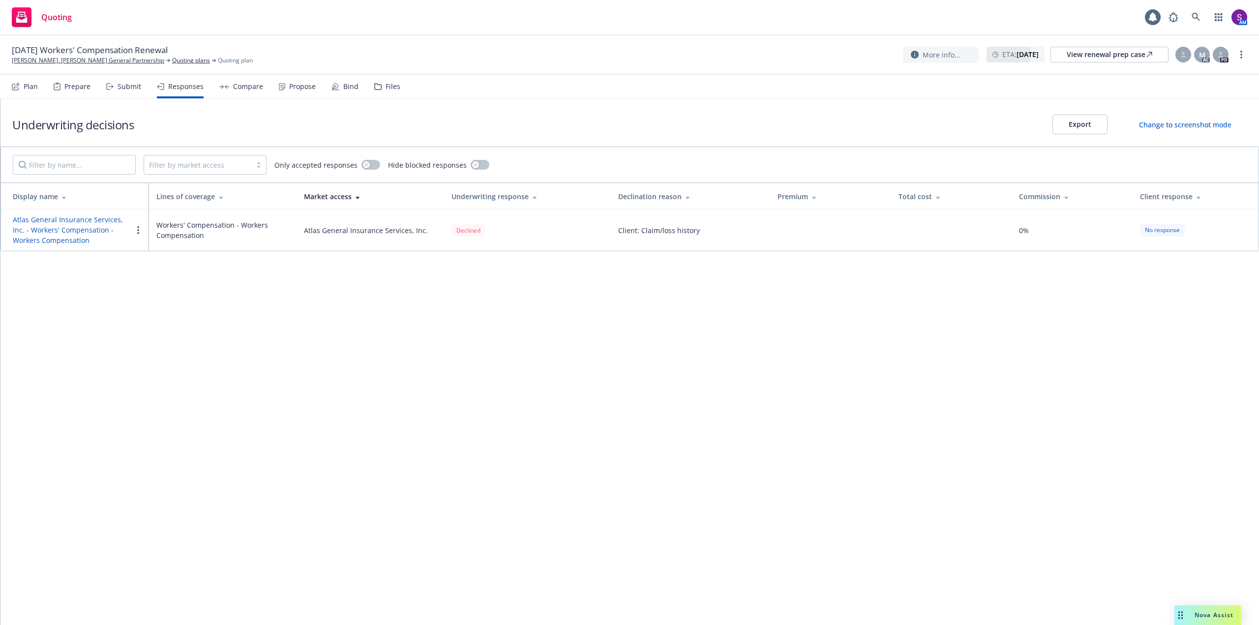
click at [134, 86] on div "Submit" at bounding box center [130, 87] width 24 height 8
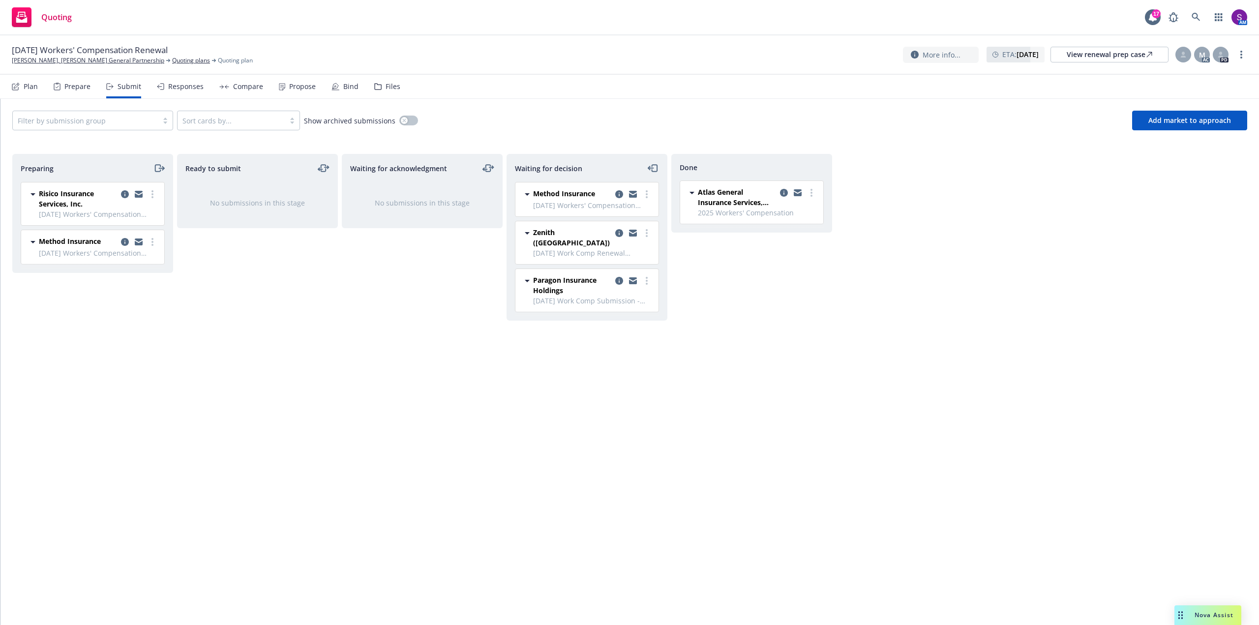
click at [111, 119] on div at bounding box center [85, 121] width 135 height 12
click at [103, 147] on span "2025 Workers' Compensation" at bounding box center [70, 145] width 96 height 10
click at [1178, 122] on span "Add market to approach" at bounding box center [1189, 120] width 83 height 9
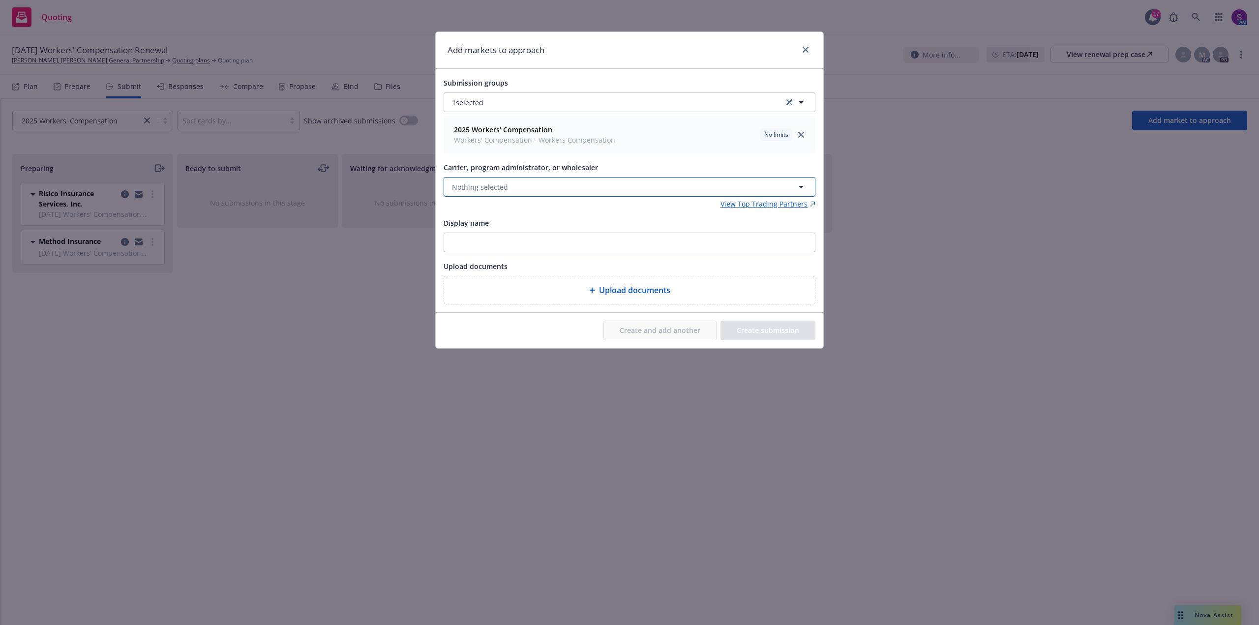
click at [496, 186] on span "Nothing selected" at bounding box center [480, 187] width 56 height 10
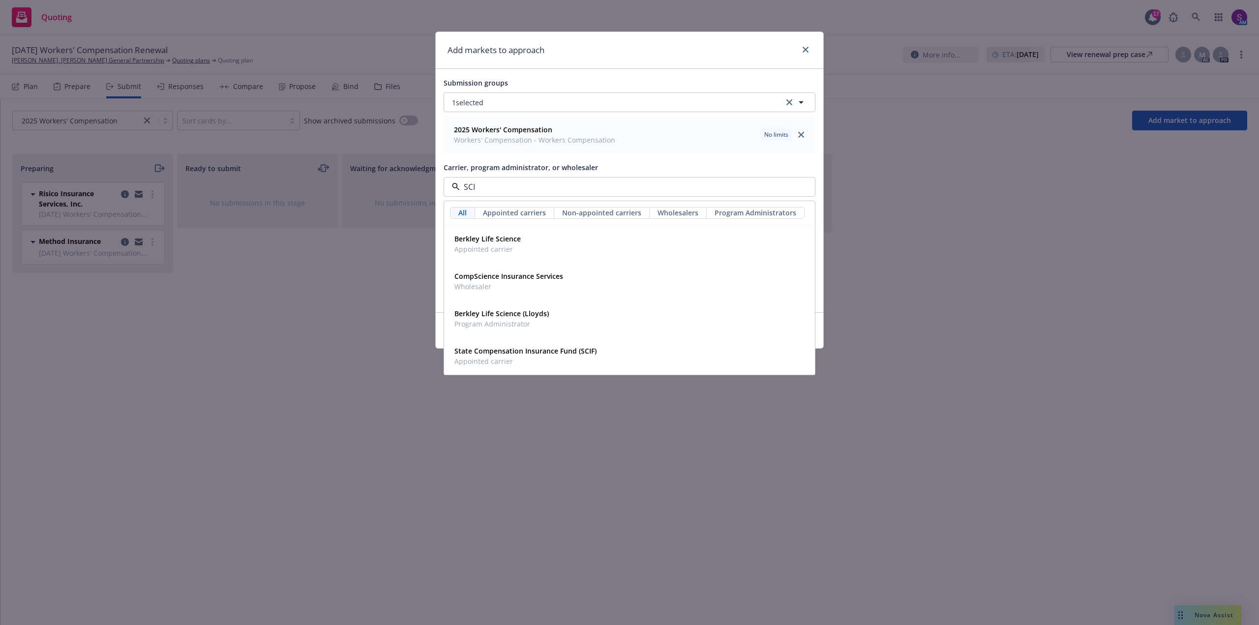
type input "SCIF"
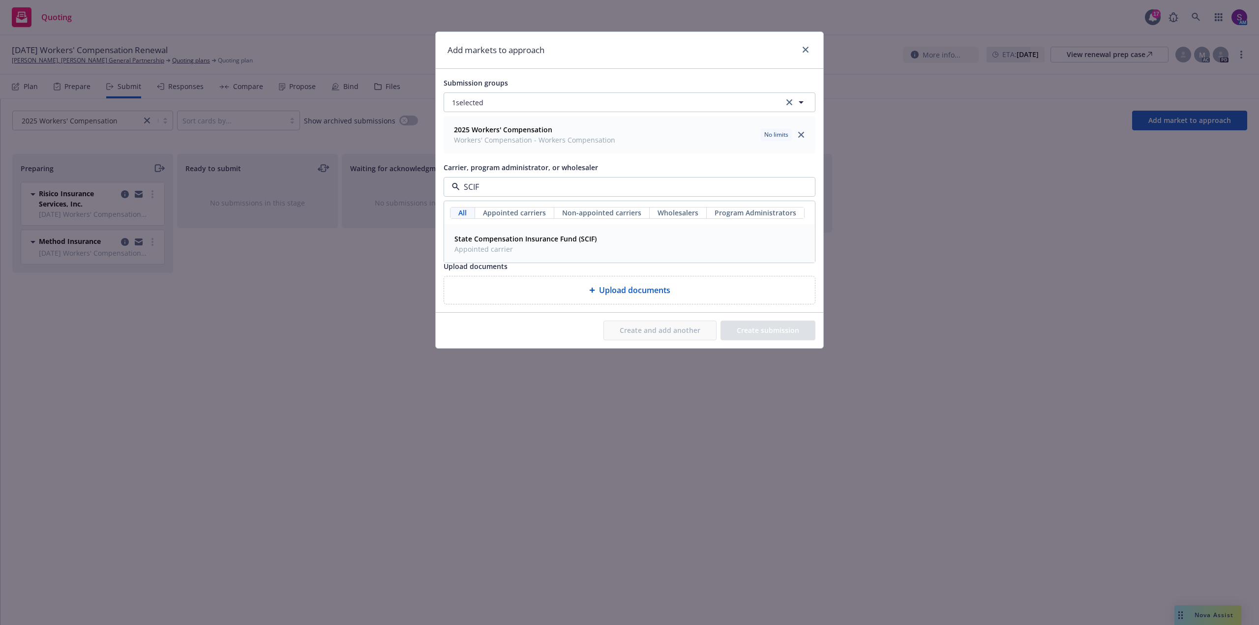
click at [514, 244] on span "Appointed carrier" at bounding box center [525, 249] width 142 height 10
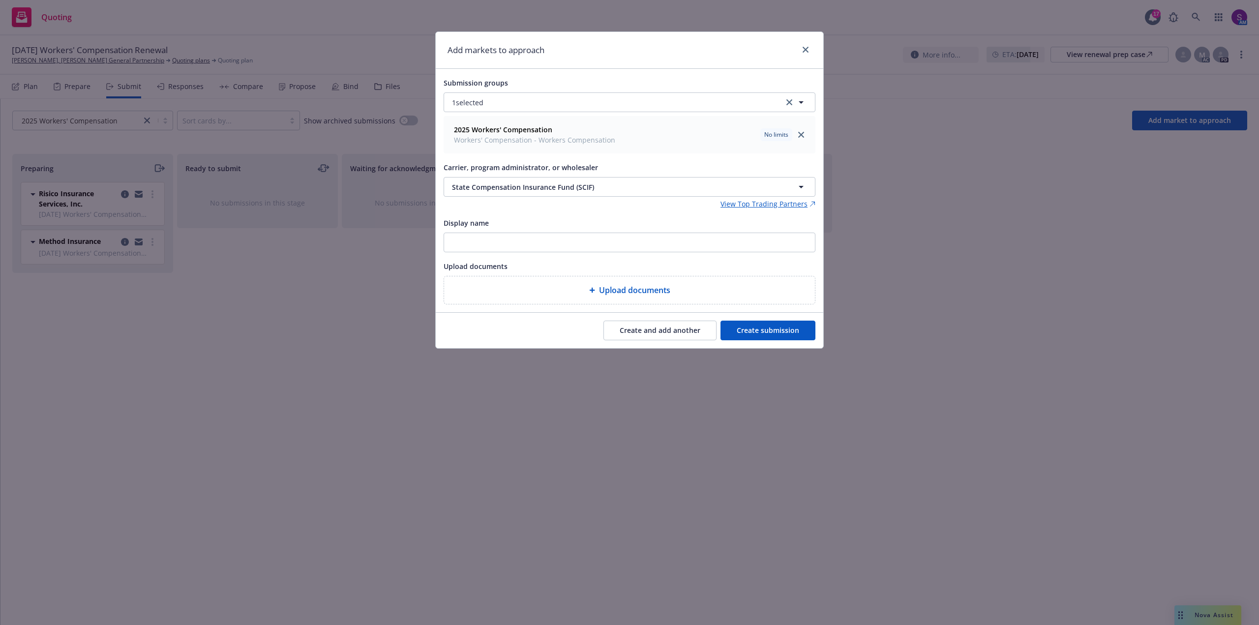
click at [765, 330] on button "Create submission" at bounding box center [767, 331] width 95 height 20
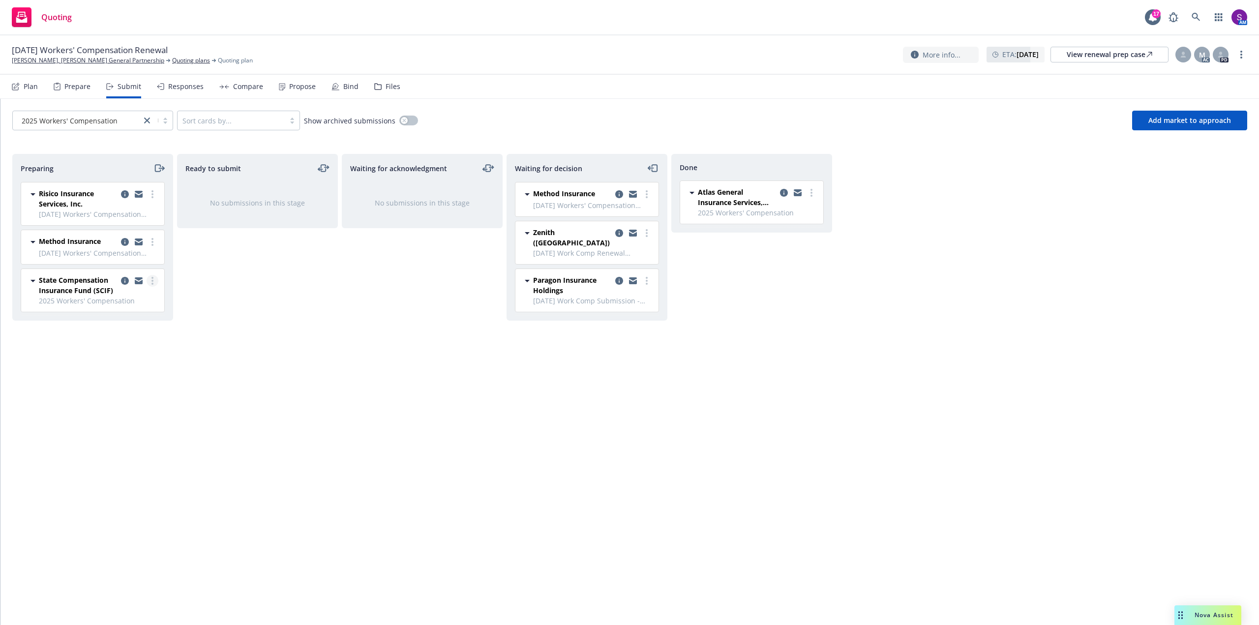
click at [154, 279] on link "more" at bounding box center [153, 281] width 12 height 12
click at [143, 301] on span "Complete preparation" at bounding box center [108, 300] width 96 height 9
click at [319, 193] on link "more" at bounding box center [317, 194] width 12 height 12
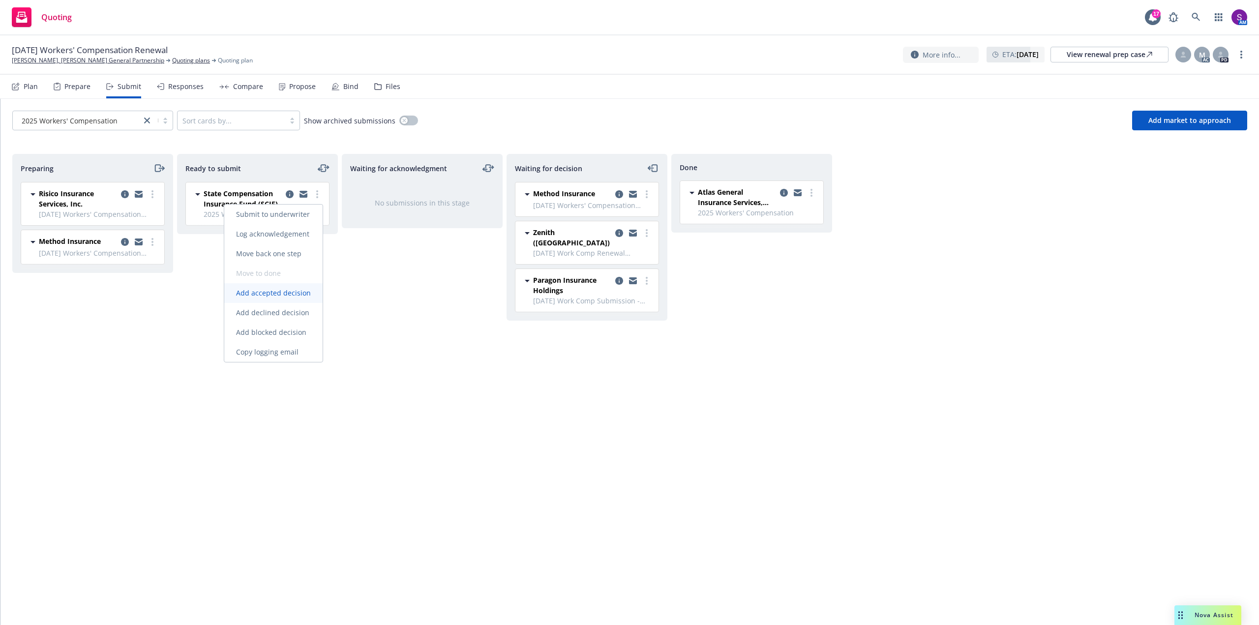
click at [294, 293] on span "Add accepted decision" at bounding box center [273, 292] width 98 height 9
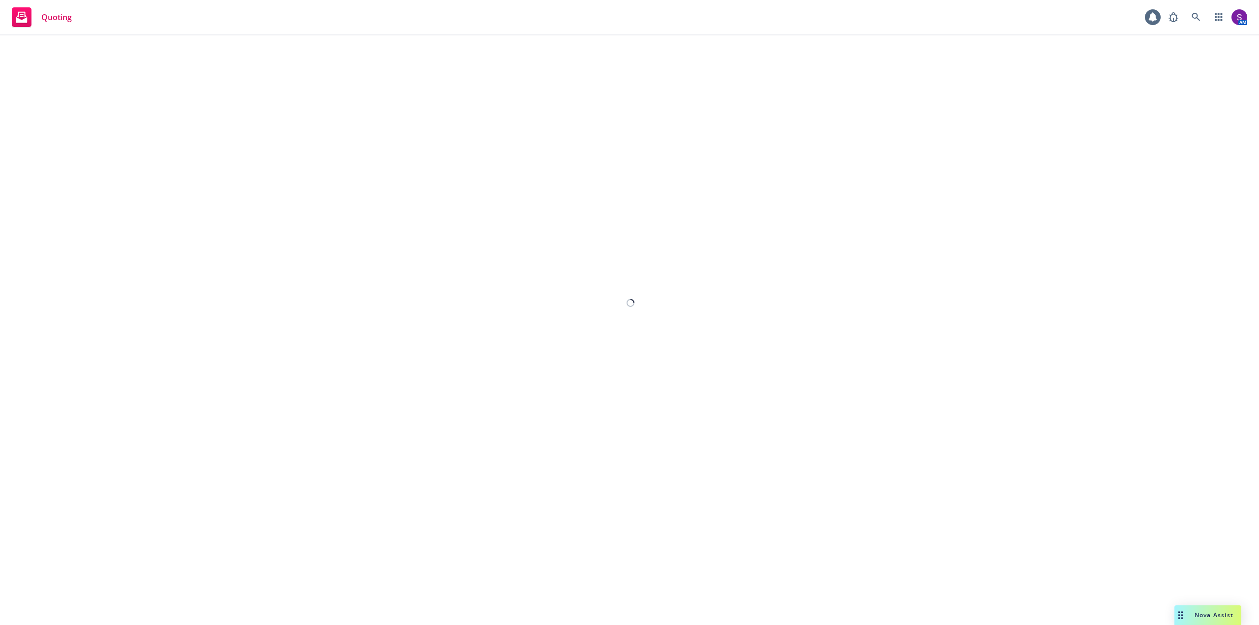
select select "12"
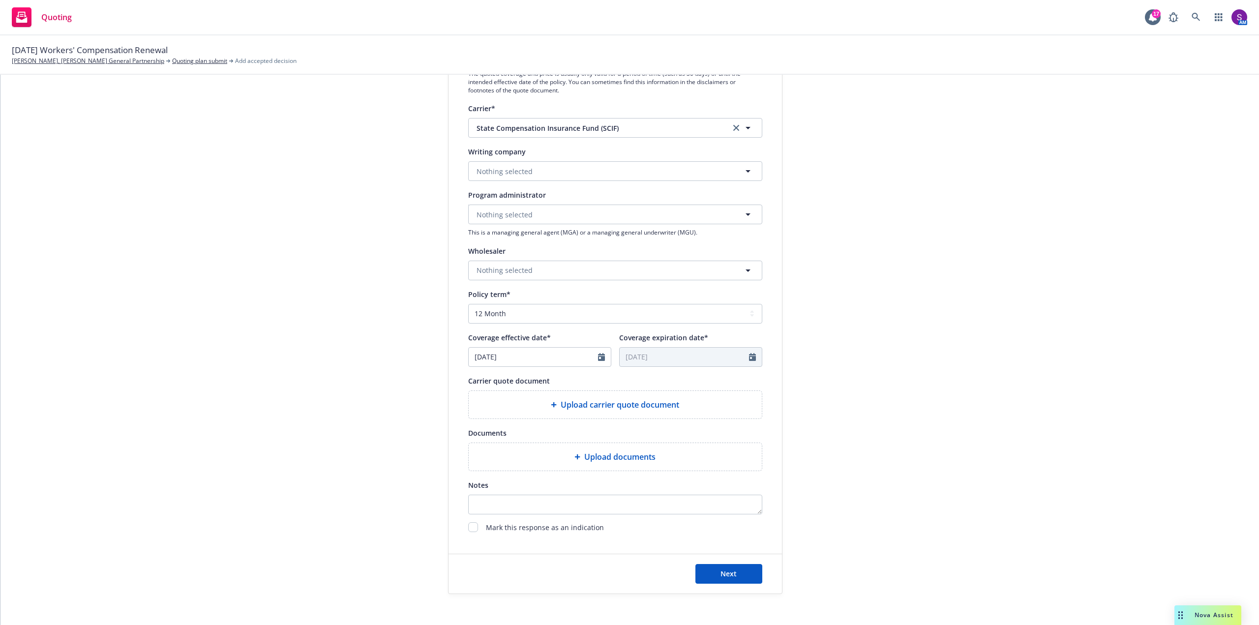
scroll to position [197, 0]
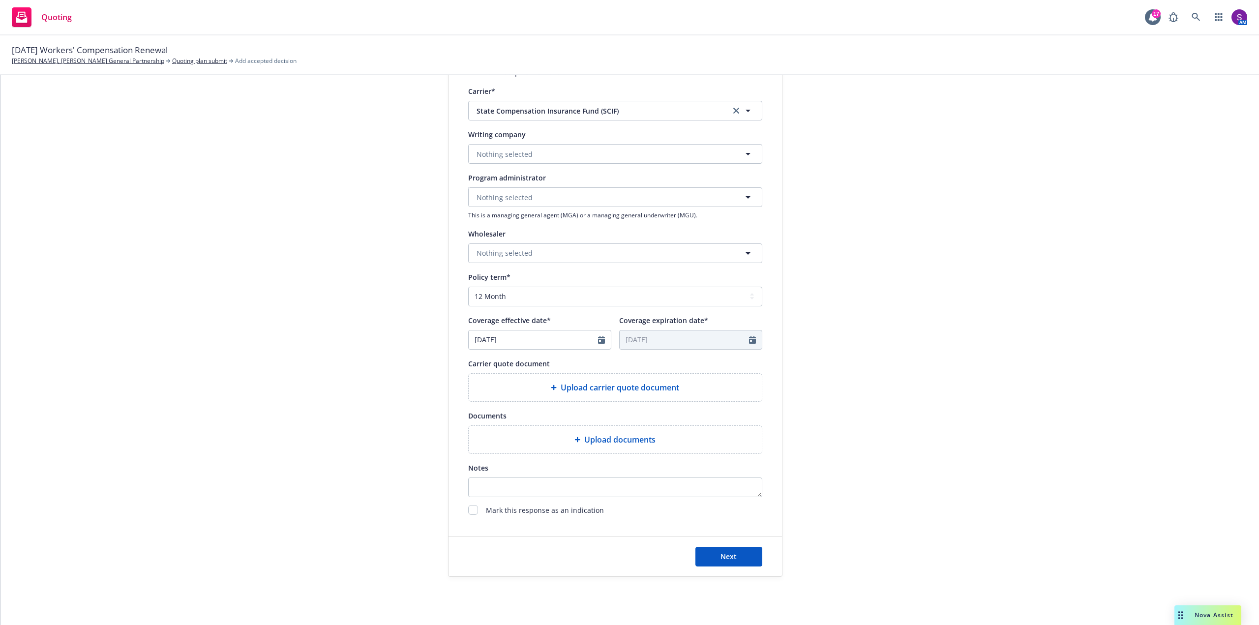
click at [568, 392] on span "Upload carrier quote document" at bounding box center [620, 388] width 119 height 12
click at [605, 384] on span "Upload carrier quote document" at bounding box center [620, 388] width 119 height 12
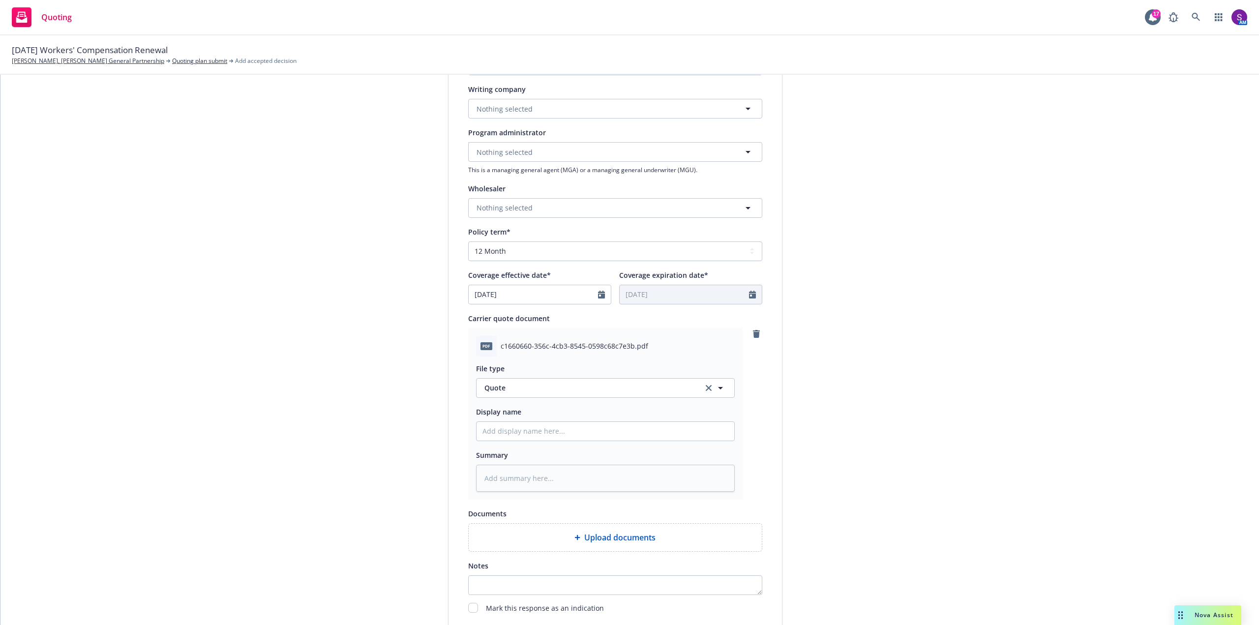
scroll to position [344, 0]
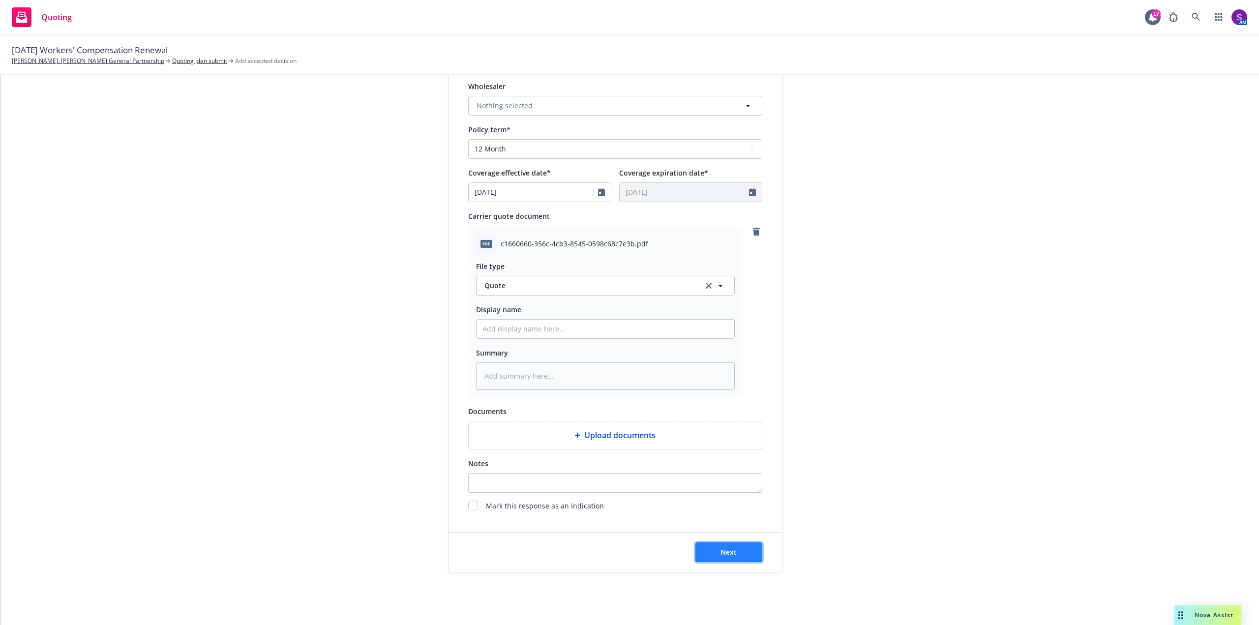
click at [724, 554] on span "Next" at bounding box center [728, 551] width 16 height 9
type textarea "x"
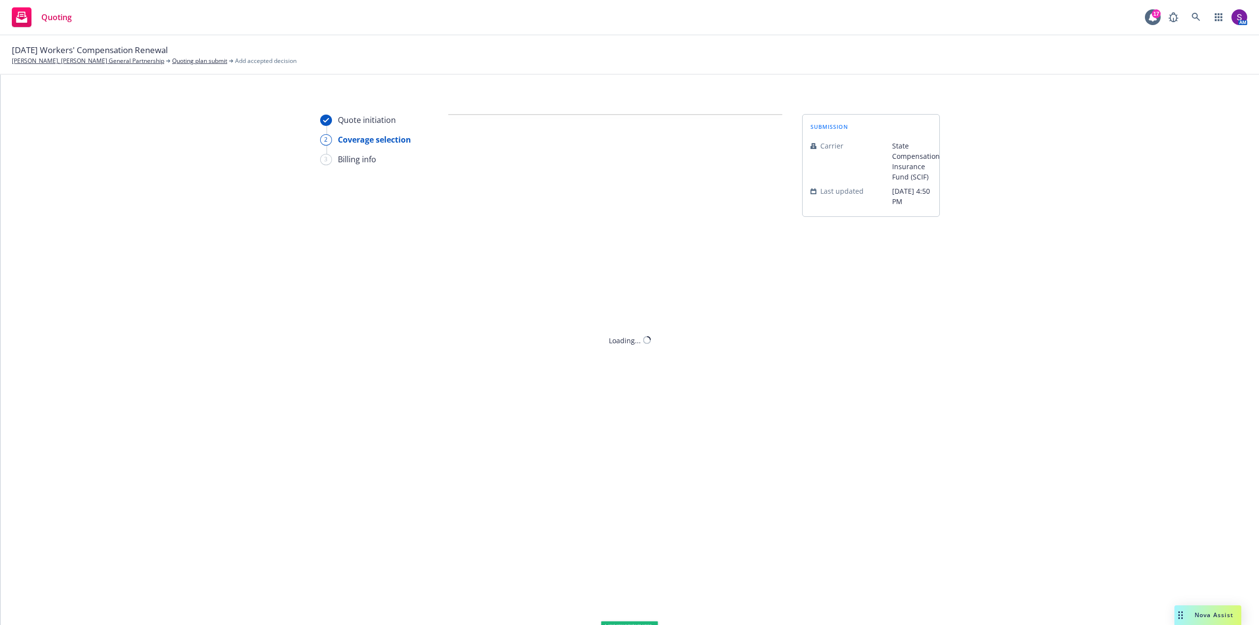
scroll to position [0, 0]
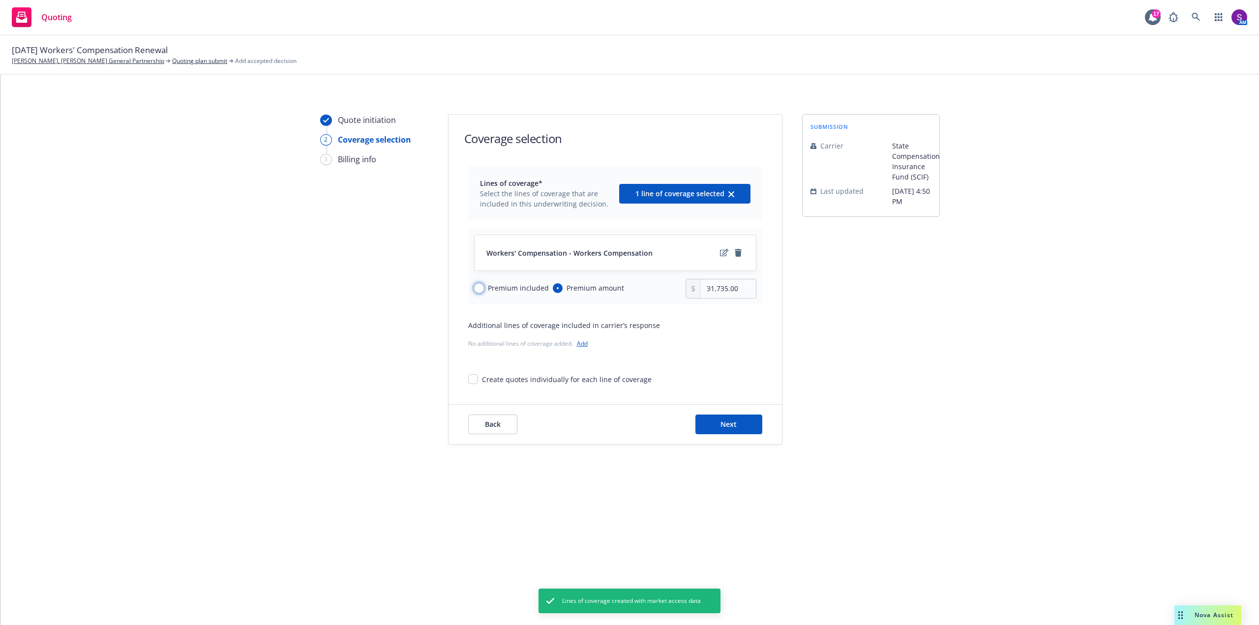
click at [483, 288] on input "Premium included" at bounding box center [479, 288] width 10 height 10
radio input "true"
radio input "false"
click at [726, 422] on span "Next" at bounding box center [728, 423] width 16 height 9
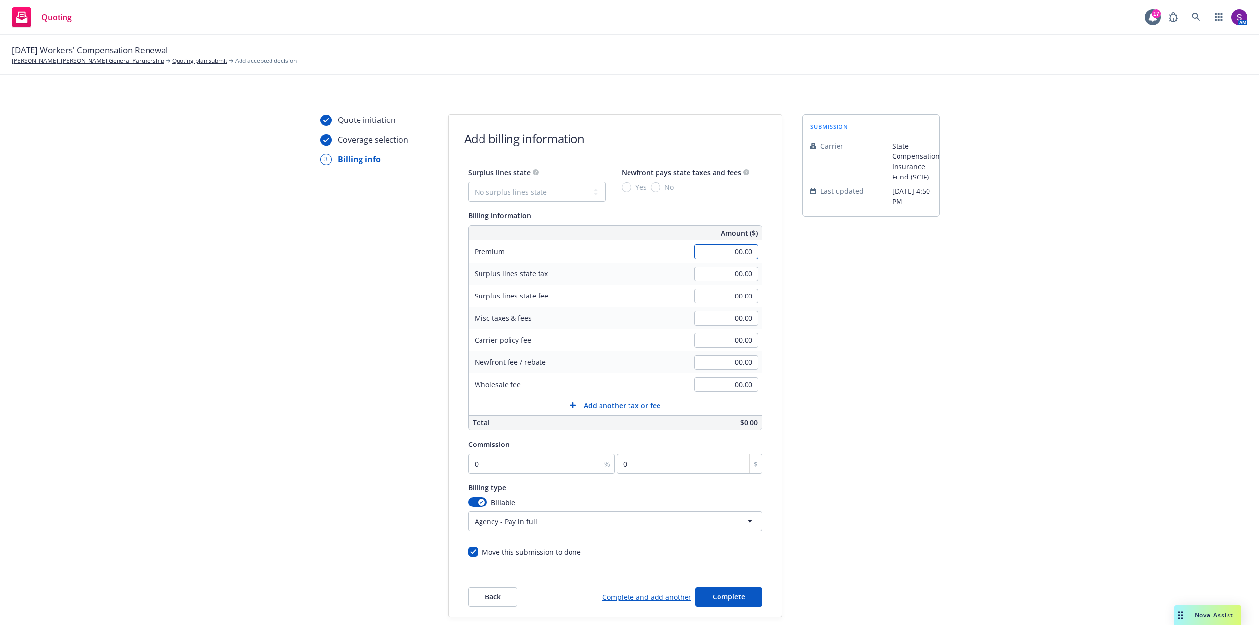
click at [733, 252] on input "00.00" at bounding box center [726, 251] width 64 height 15
type input "56,892.53"
click at [657, 285] on div "Surplus lines state fee 00.00" at bounding box center [615, 296] width 293 height 22
type input "1"
type input "568.93"
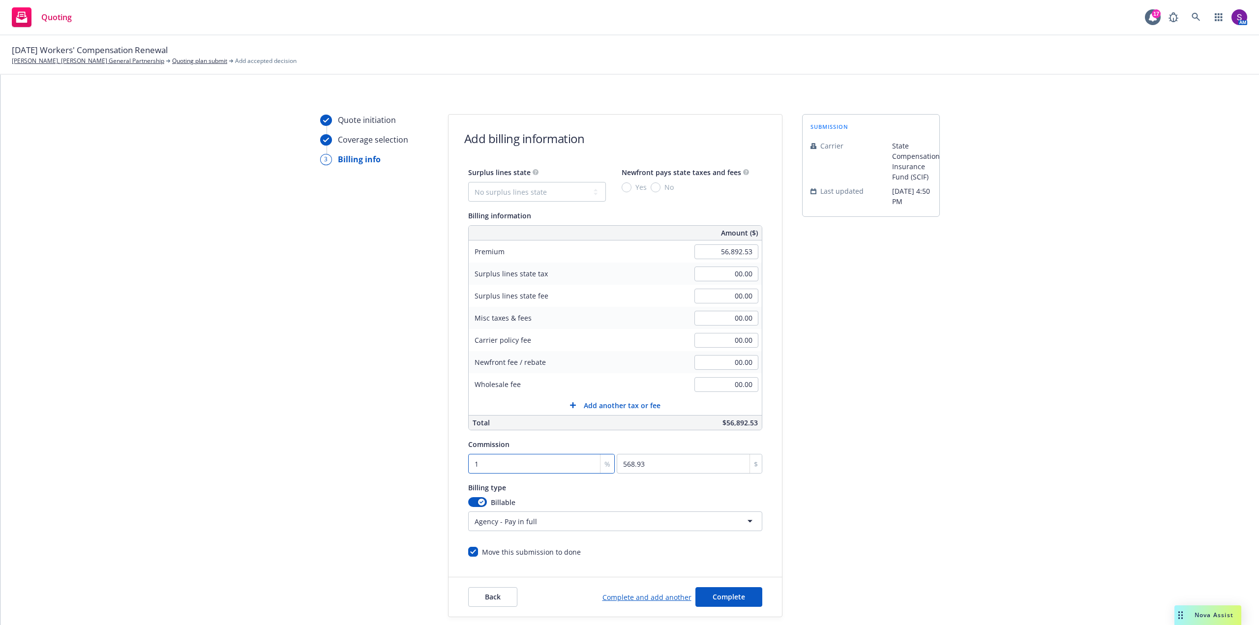
type input "10"
type input "5689.25"
type input "10"
click at [528, 527] on html "Quoting 17 AM 10/01/25 Workers' Compensation Renewal Paul Beno, Nancy Beno Gene…" at bounding box center [629, 312] width 1259 height 625
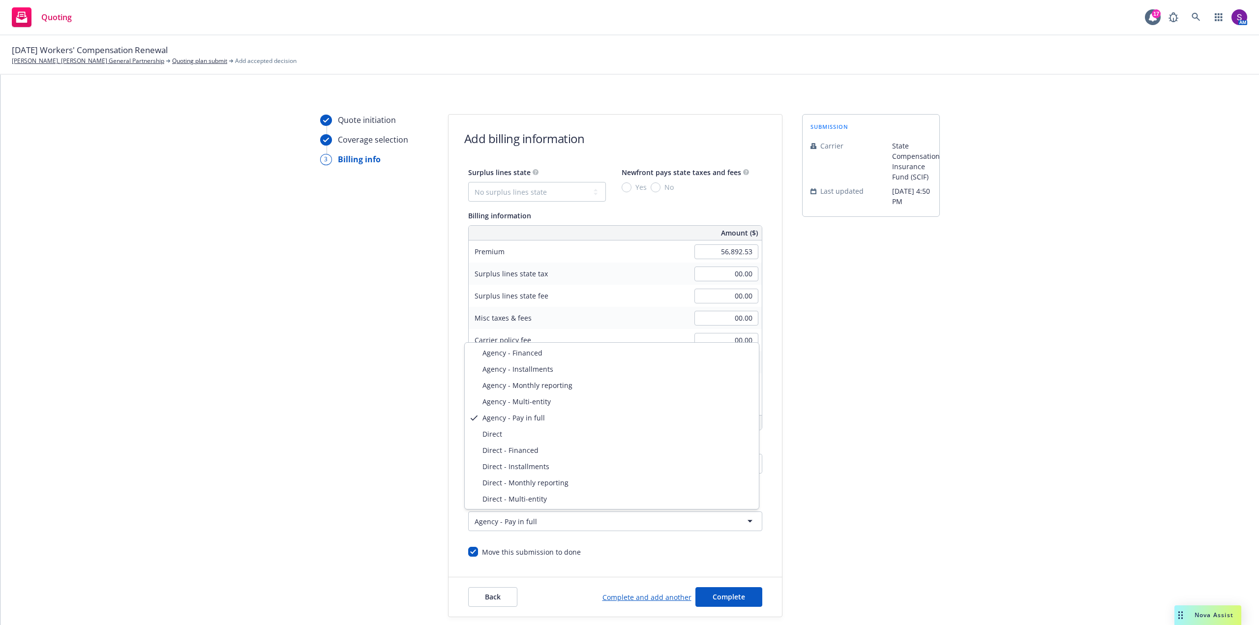
select select "DIRECT"
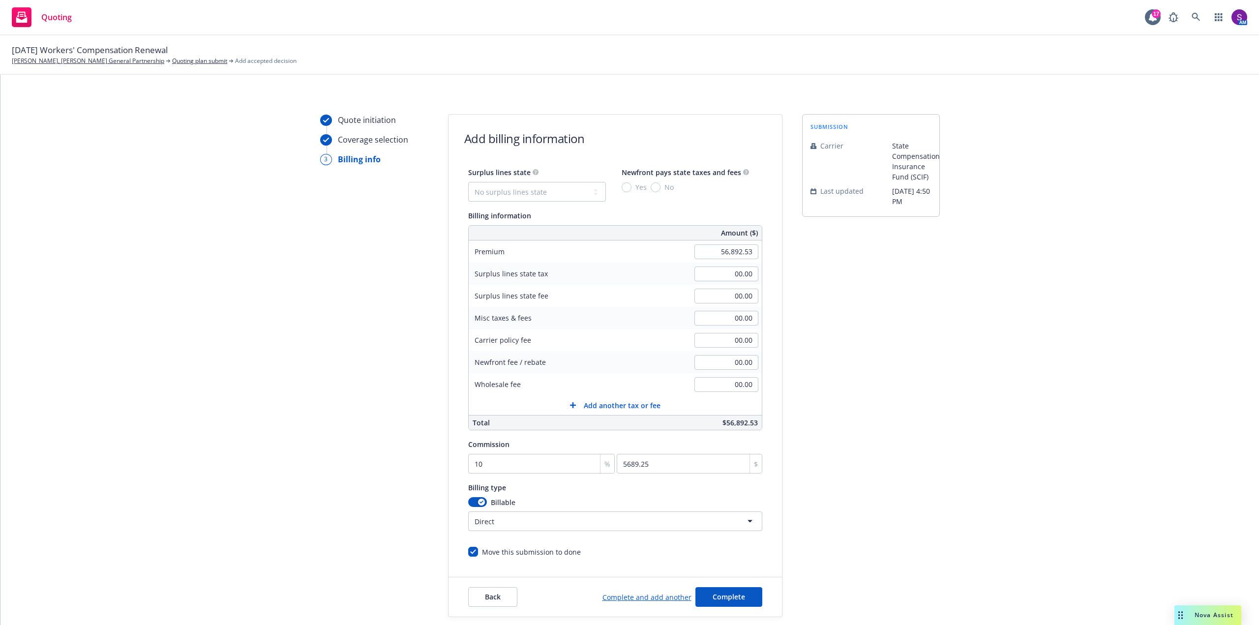
click at [599, 557] on form "Add billing information Surplus lines state No surplus lines state Alaska Alaba…" at bounding box center [614, 366] width 333 height 502
click at [730, 600] on span "Complete" at bounding box center [729, 596] width 32 height 9
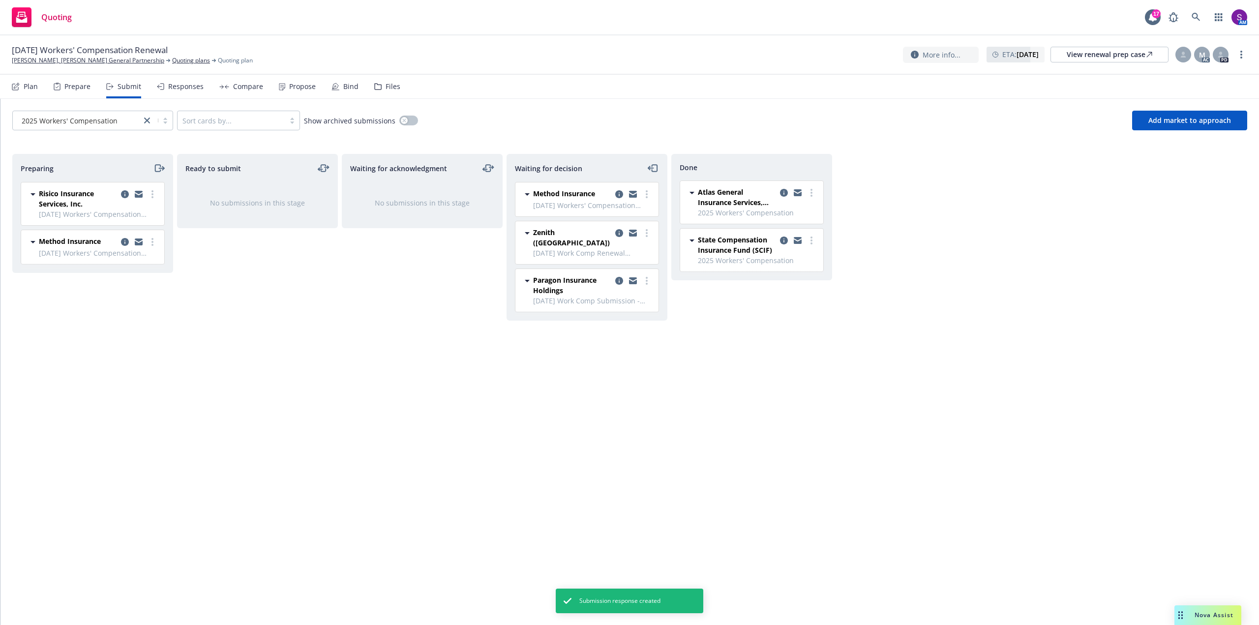
click at [186, 84] on div "Responses" at bounding box center [185, 87] width 35 height 8
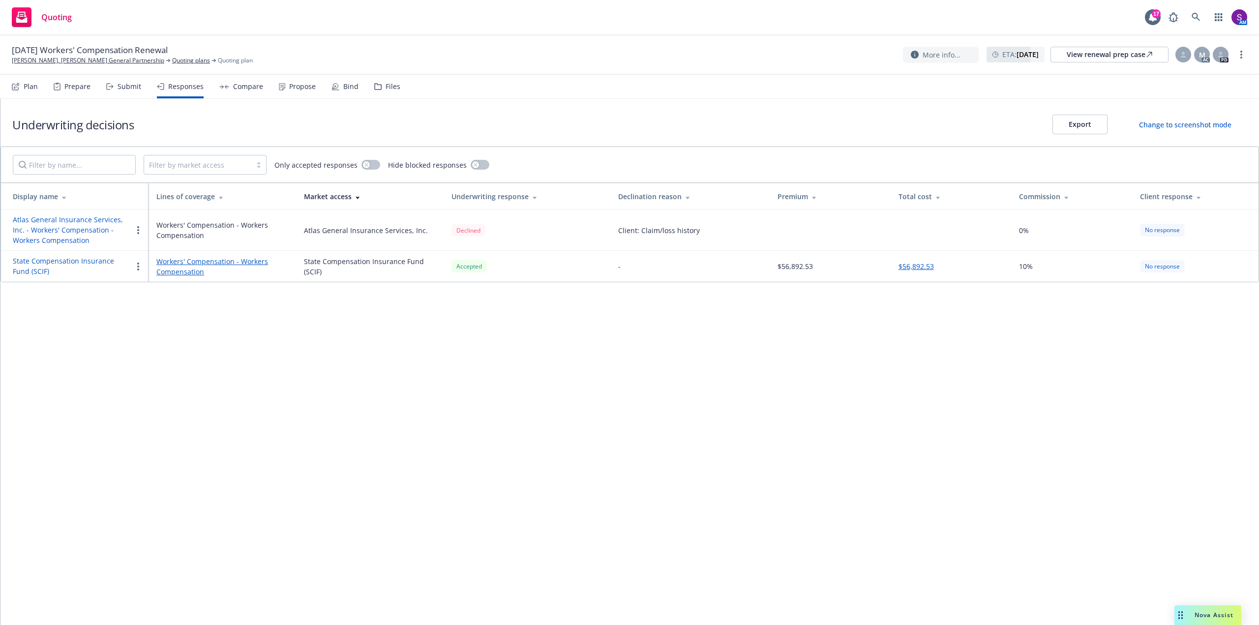
click at [136, 88] on div "Submit" at bounding box center [130, 87] width 24 height 8
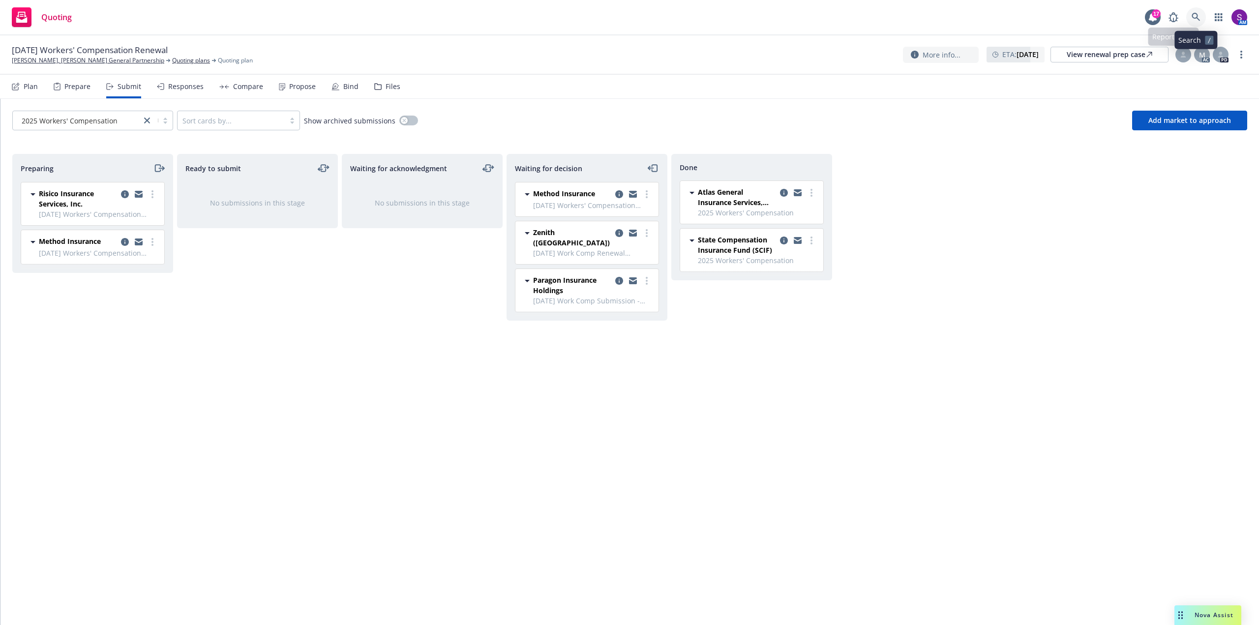
click at [1189, 23] on link at bounding box center [1196, 17] width 20 height 20
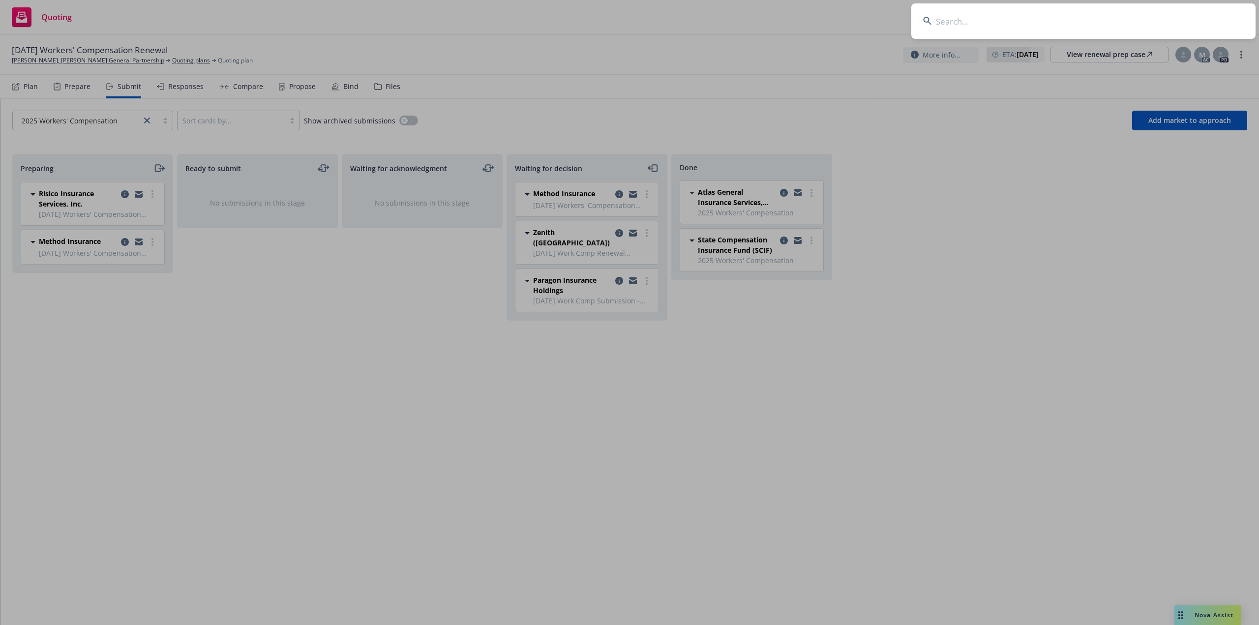
click at [1033, 24] on input at bounding box center [1083, 20] width 344 height 35
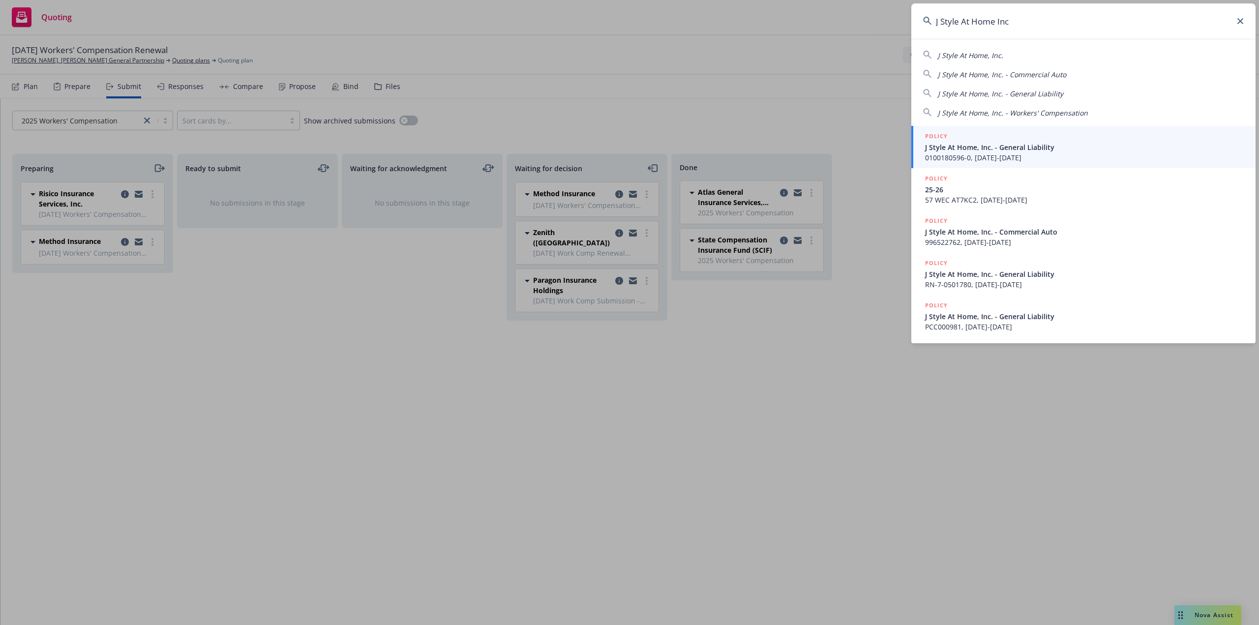
type input "J Style At Home Inc"
click at [1002, 149] on span "J Style At Home, Inc. - General Liability" at bounding box center [1084, 147] width 319 height 10
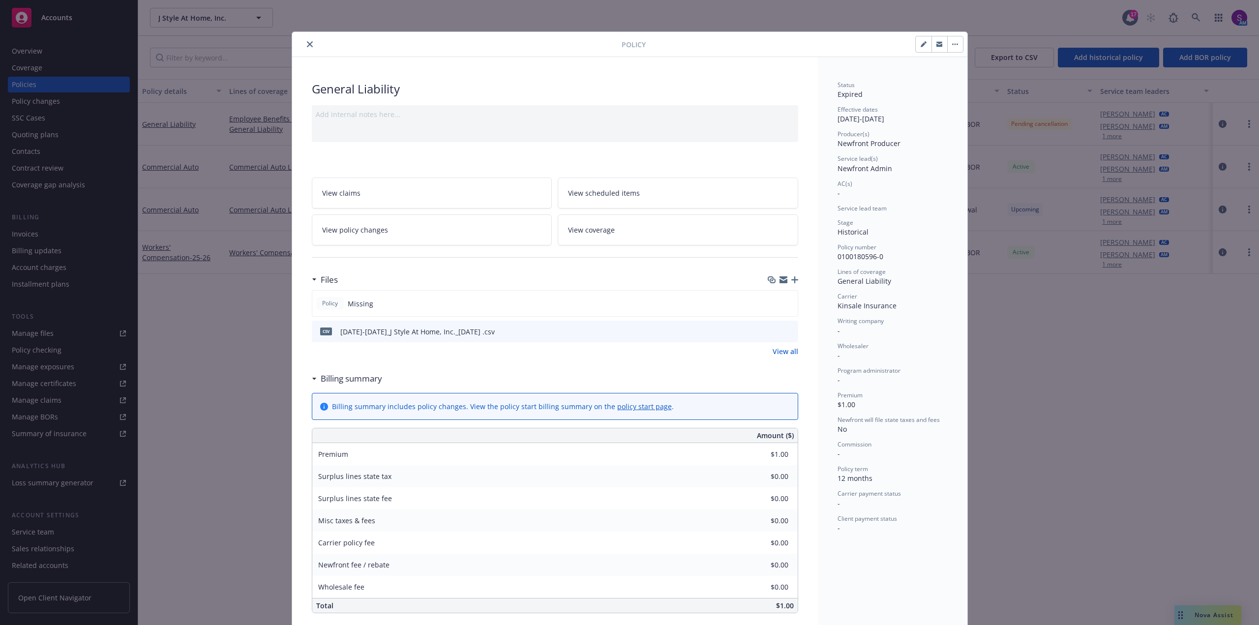
click at [310, 40] on button "close" at bounding box center [310, 44] width 12 height 12
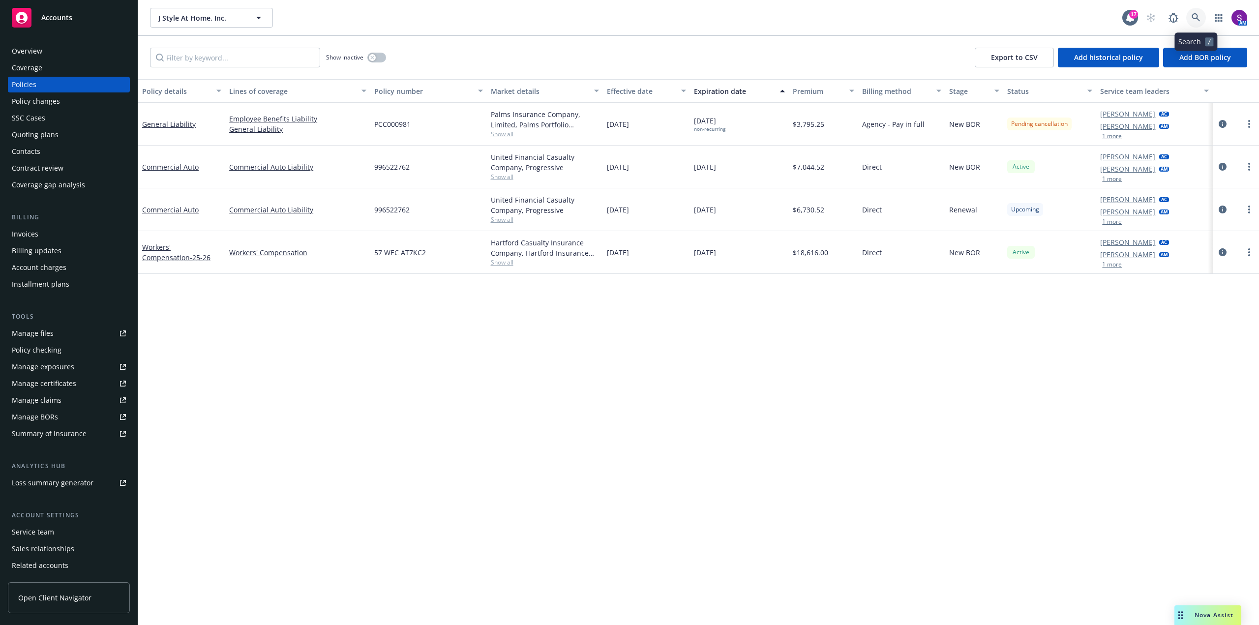
click at [1195, 18] on icon at bounding box center [1196, 17] width 8 height 8
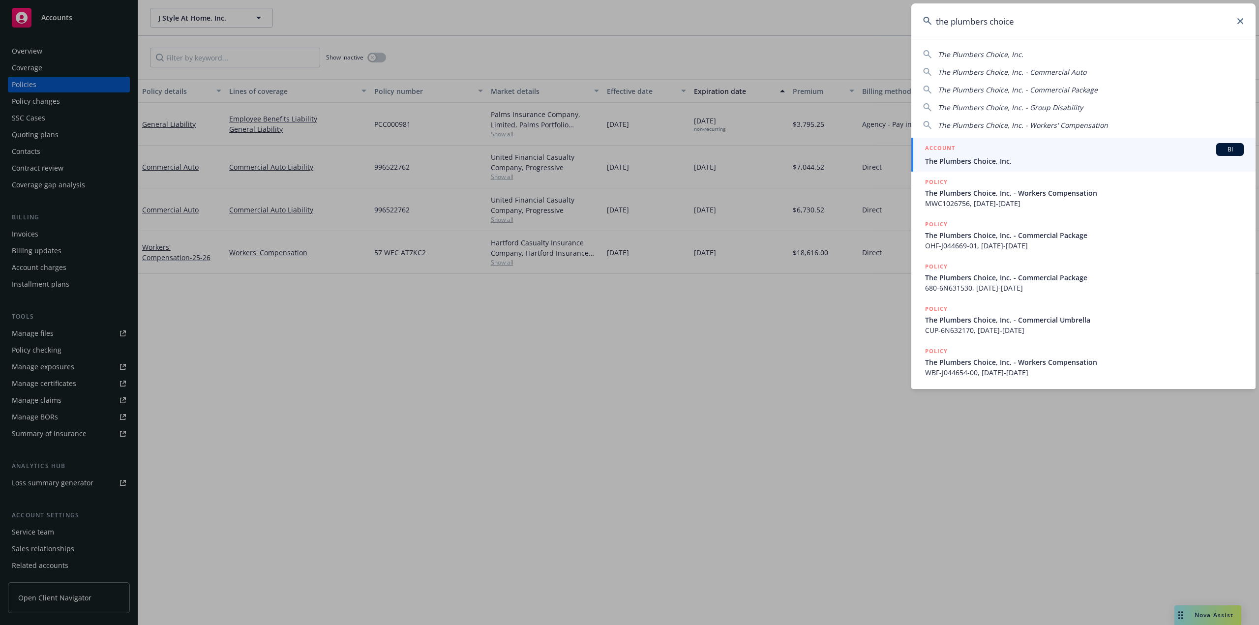
type input "the plumbers choice"
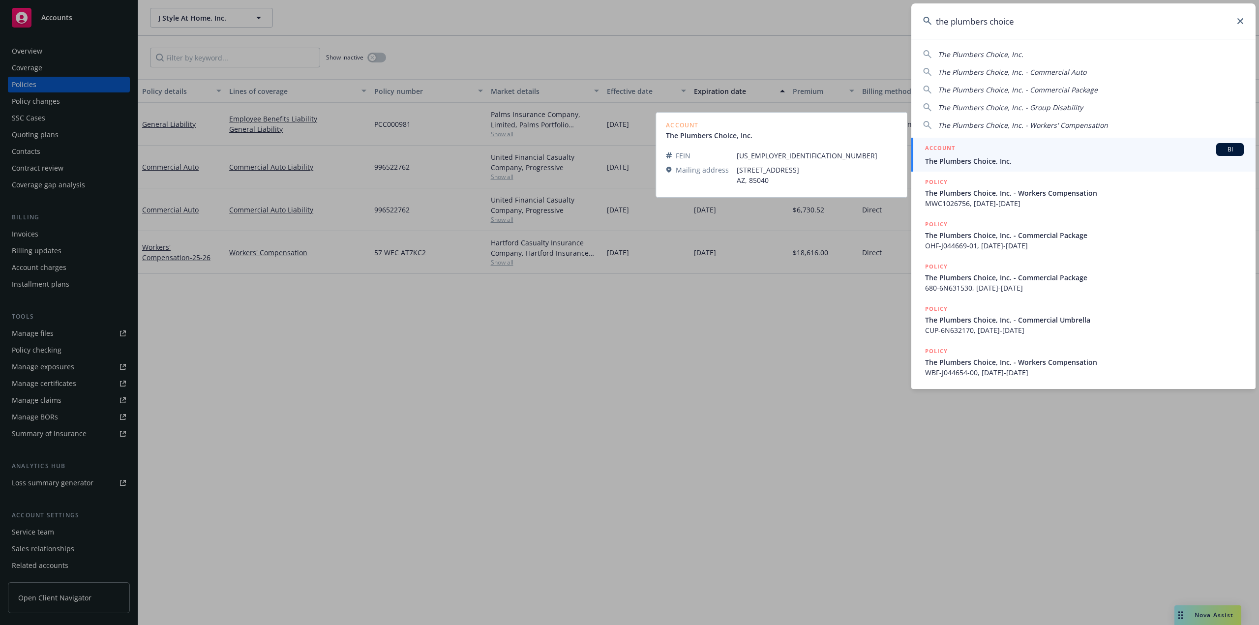
click at [999, 163] on span "The Plumbers Choice, Inc." at bounding box center [1084, 161] width 319 height 10
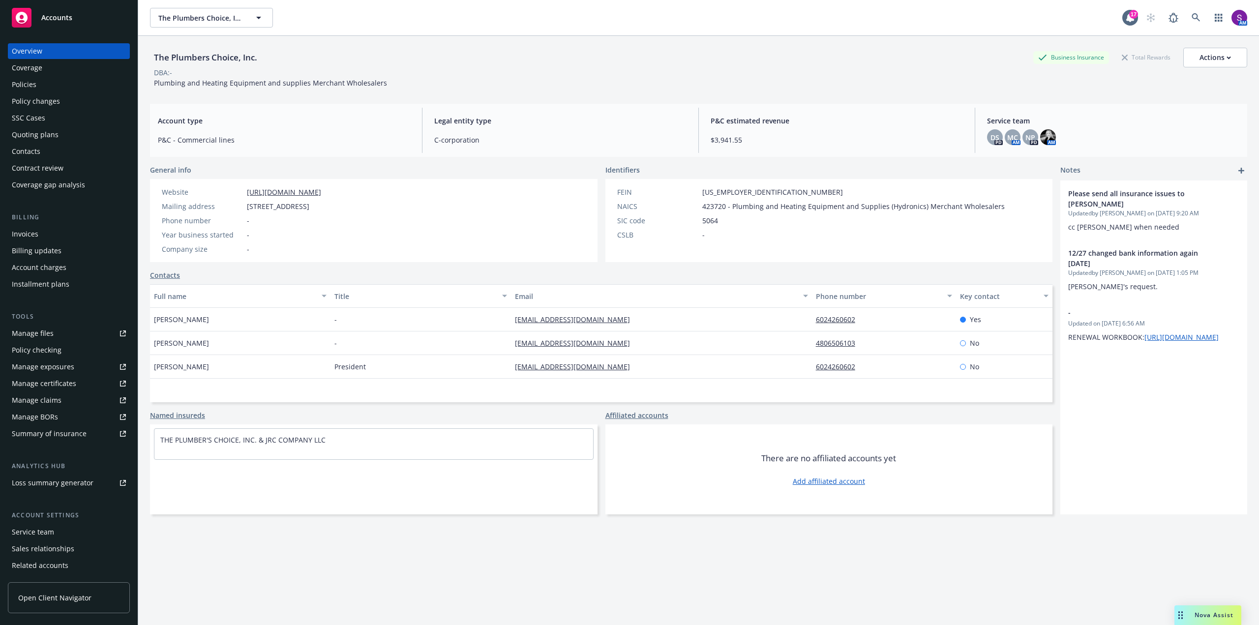
click at [32, 82] on div "Policies" at bounding box center [24, 85] width 25 height 16
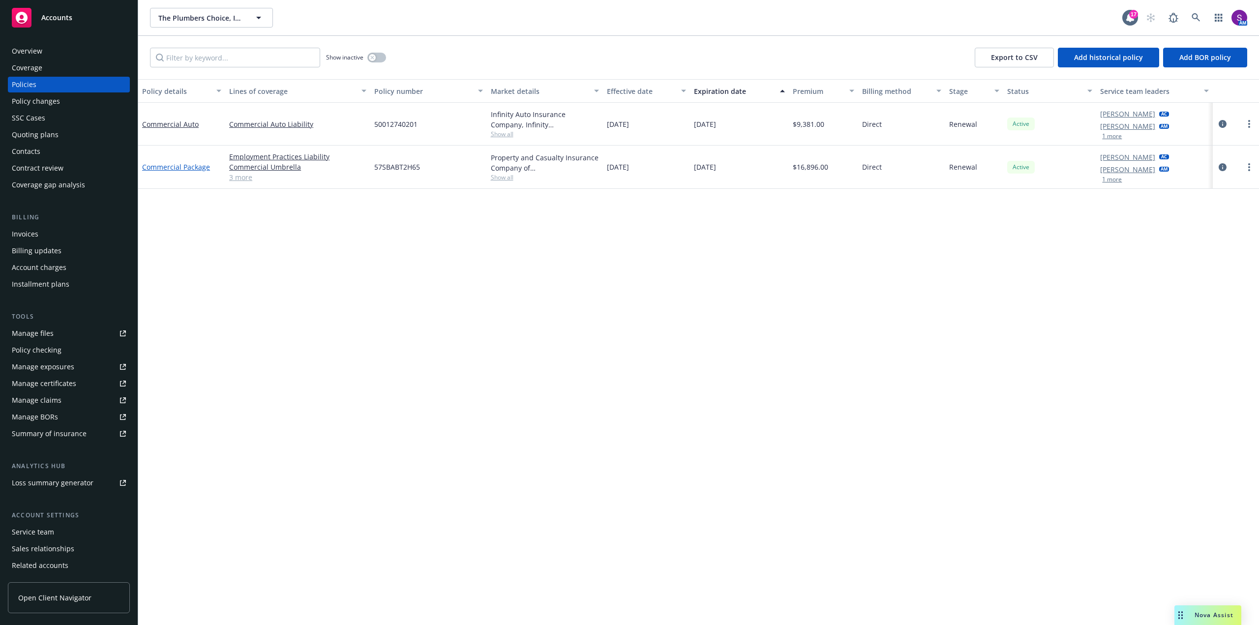
click at [184, 163] on link "Commercial Package" at bounding box center [176, 166] width 68 height 9
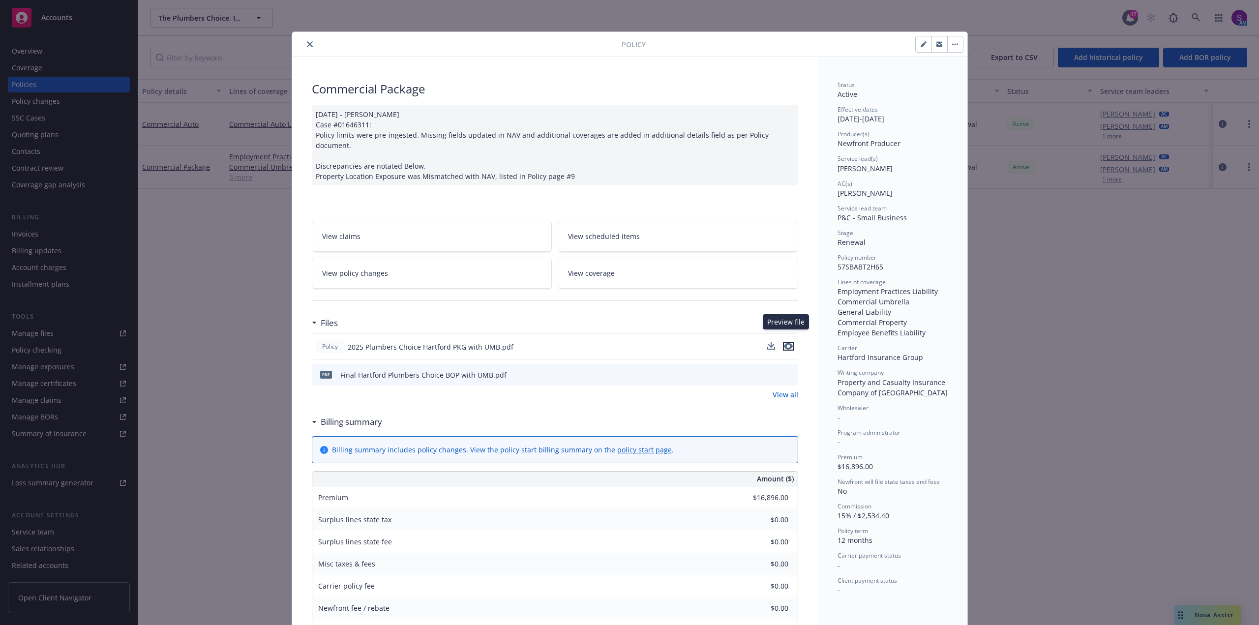
click at [786, 343] on icon "preview file" at bounding box center [788, 346] width 9 height 7
click at [307, 44] on icon "close" at bounding box center [310, 44] width 6 height 6
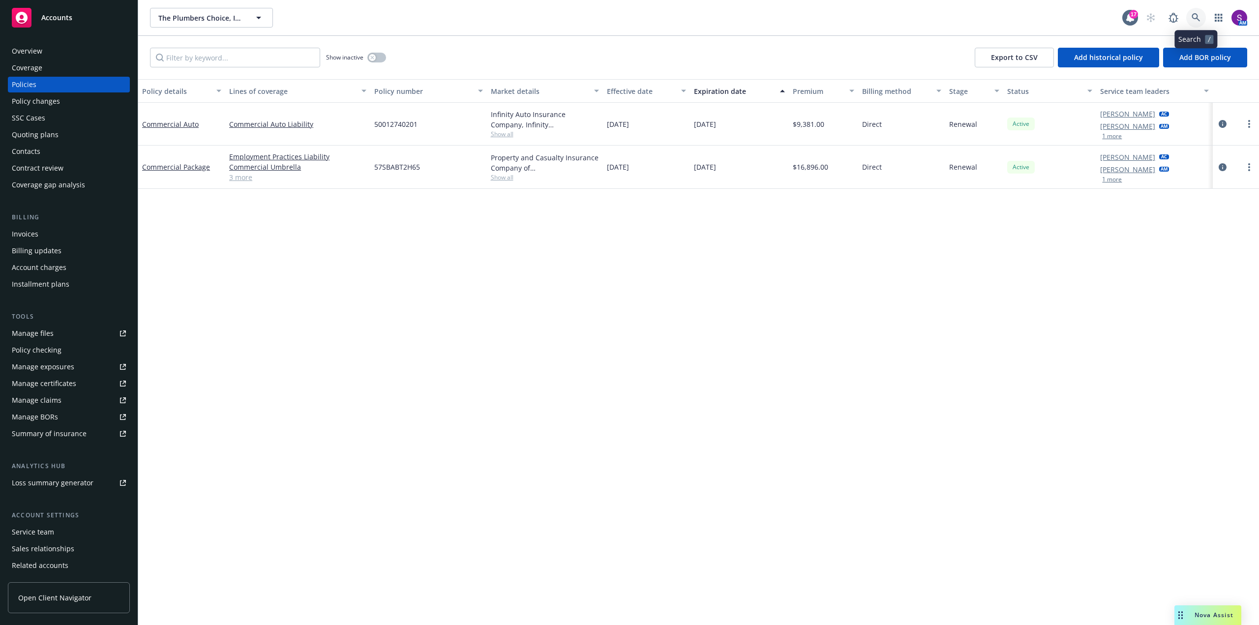
click at [1204, 14] on link at bounding box center [1196, 18] width 20 height 20
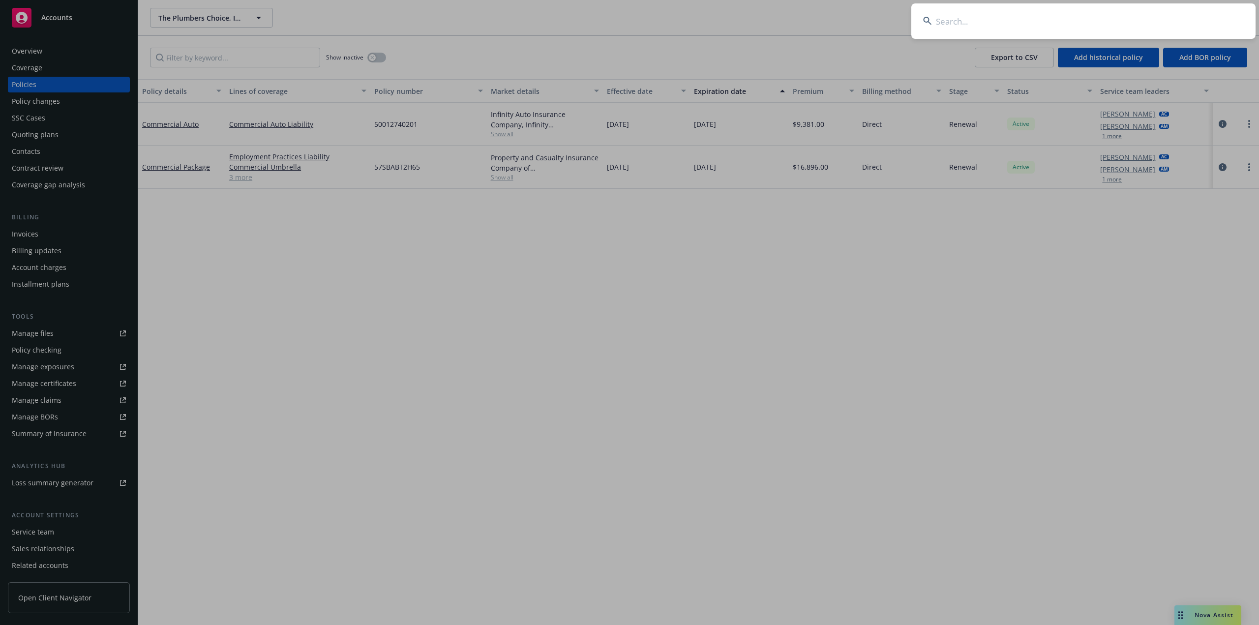
click at [1007, 23] on input at bounding box center [1083, 20] width 344 height 35
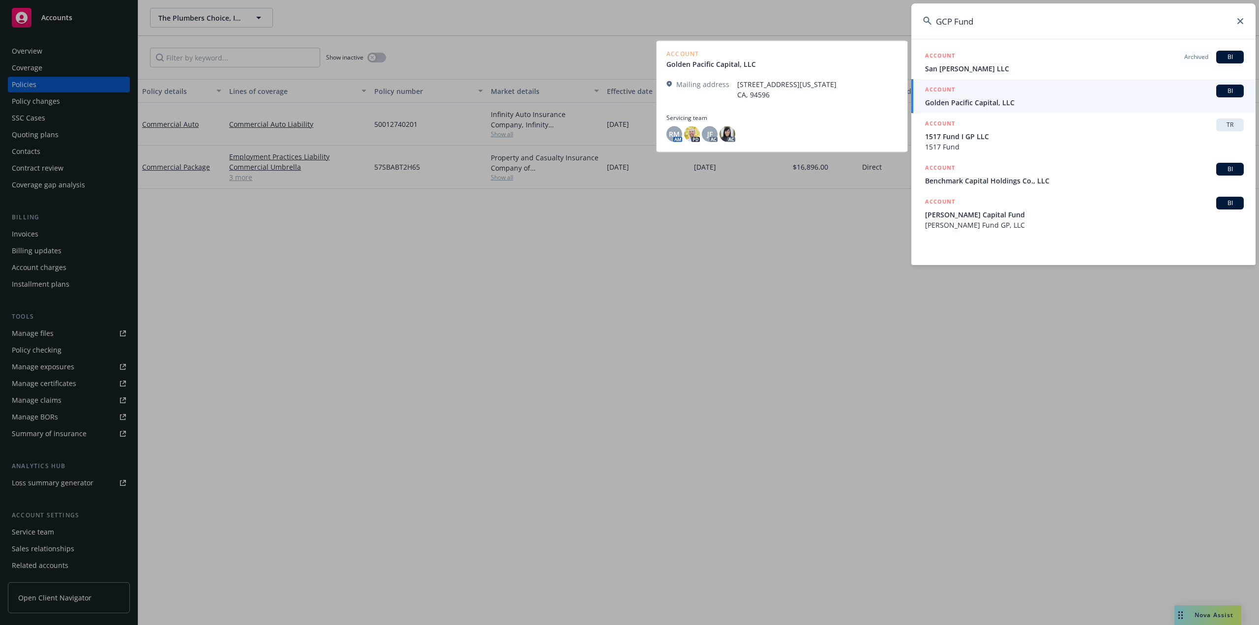
type input "GCP Fund"
click at [1000, 100] on span "Golden Pacific Capital, LLC" at bounding box center [1084, 102] width 319 height 10
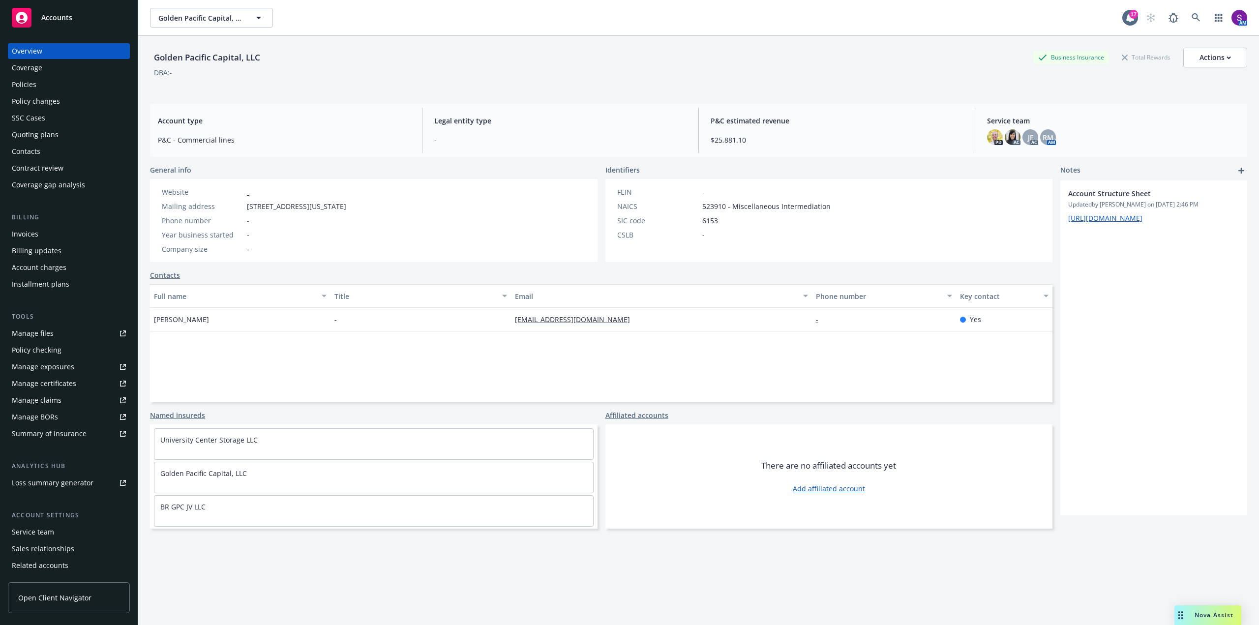
click at [37, 85] on div "Policies" at bounding box center [69, 85] width 114 height 16
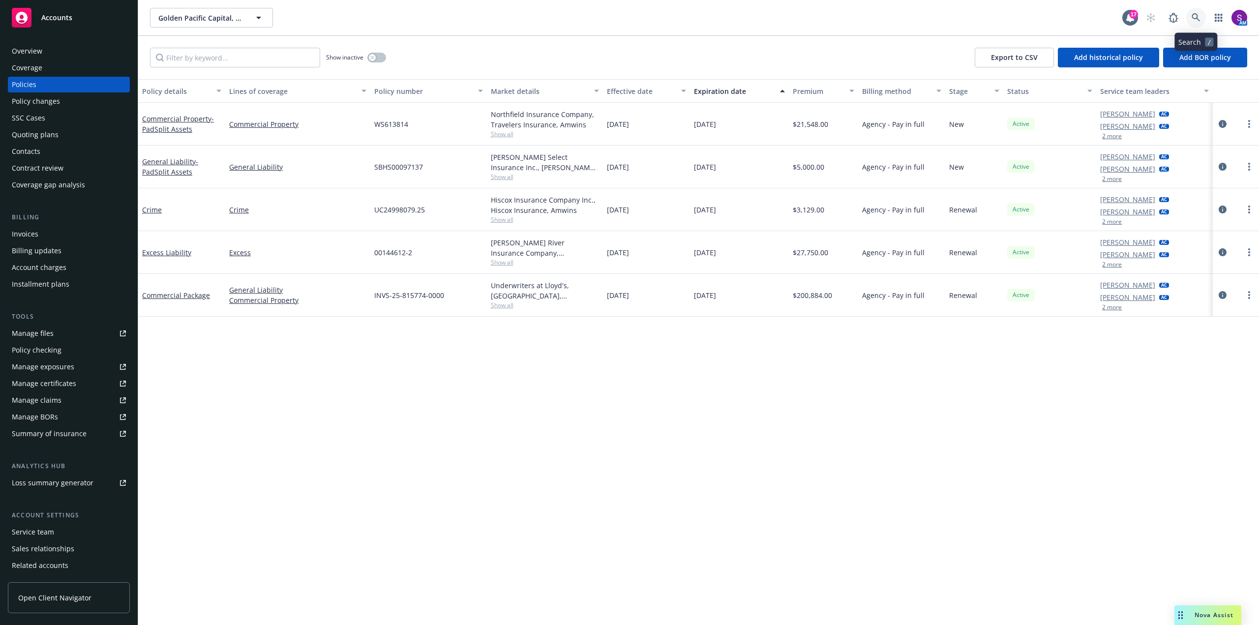
click at [1202, 21] on link at bounding box center [1196, 18] width 20 height 20
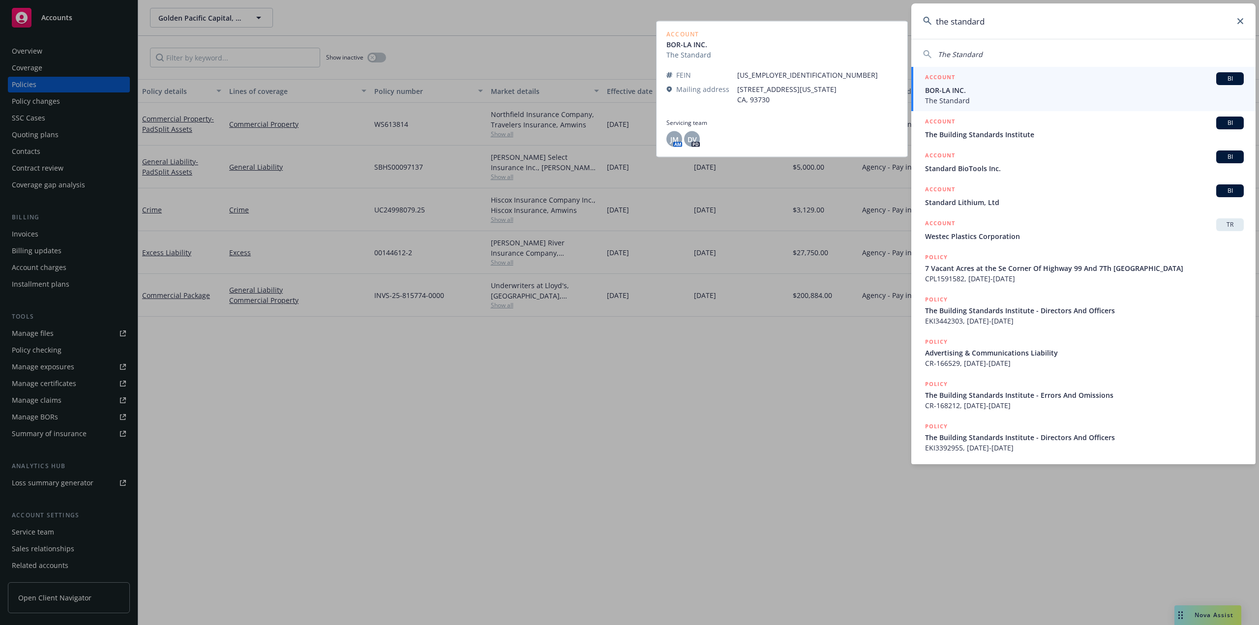
type input "the standard"
click at [958, 96] on span "The Standard" at bounding box center [1084, 100] width 319 height 10
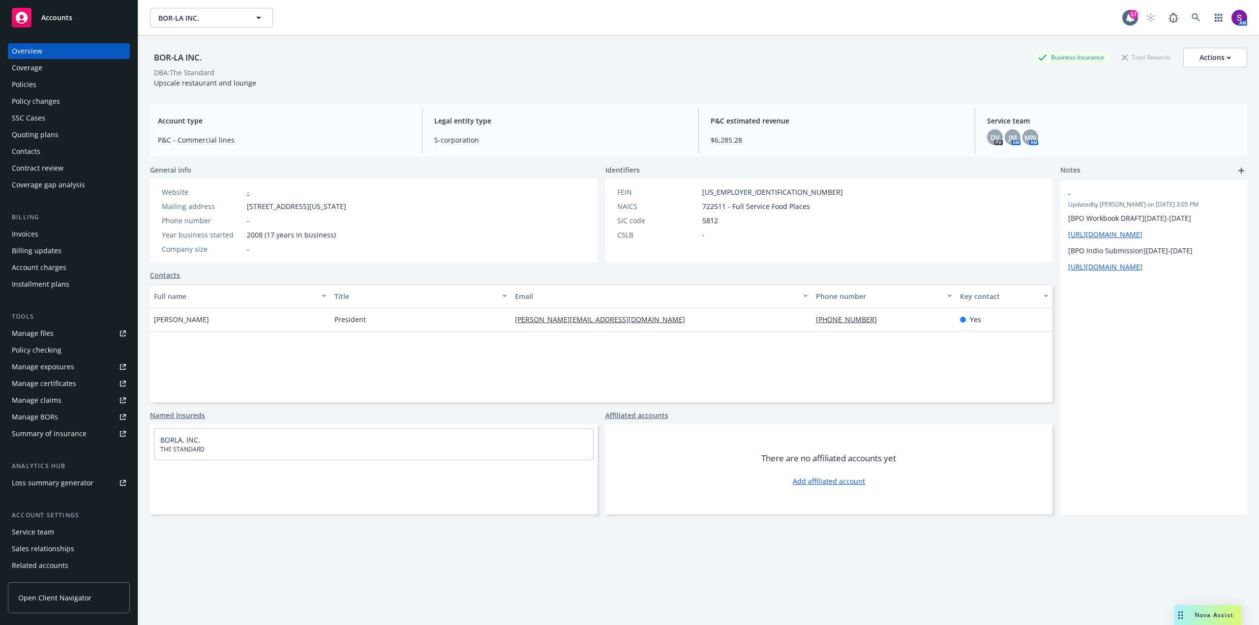
click at [39, 84] on div "Policies" at bounding box center [69, 85] width 114 height 16
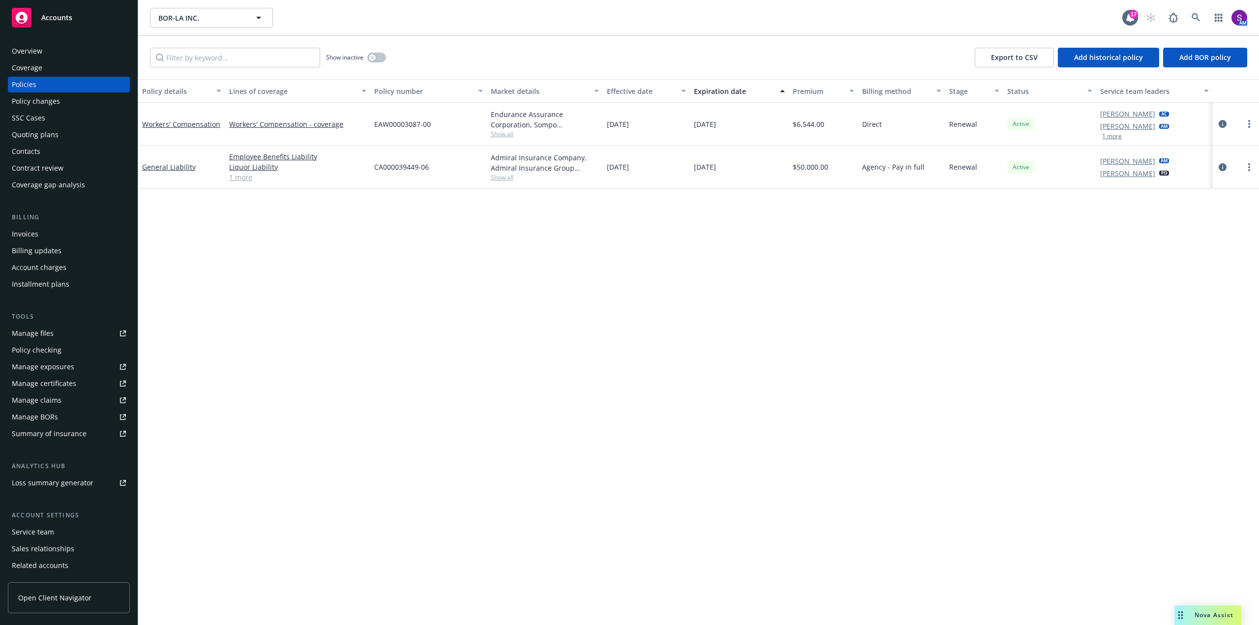
click at [1113, 136] on button "1 more" at bounding box center [1112, 136] width 20 height 6
